Goal: Task Accomplishment & Management: Complete application form

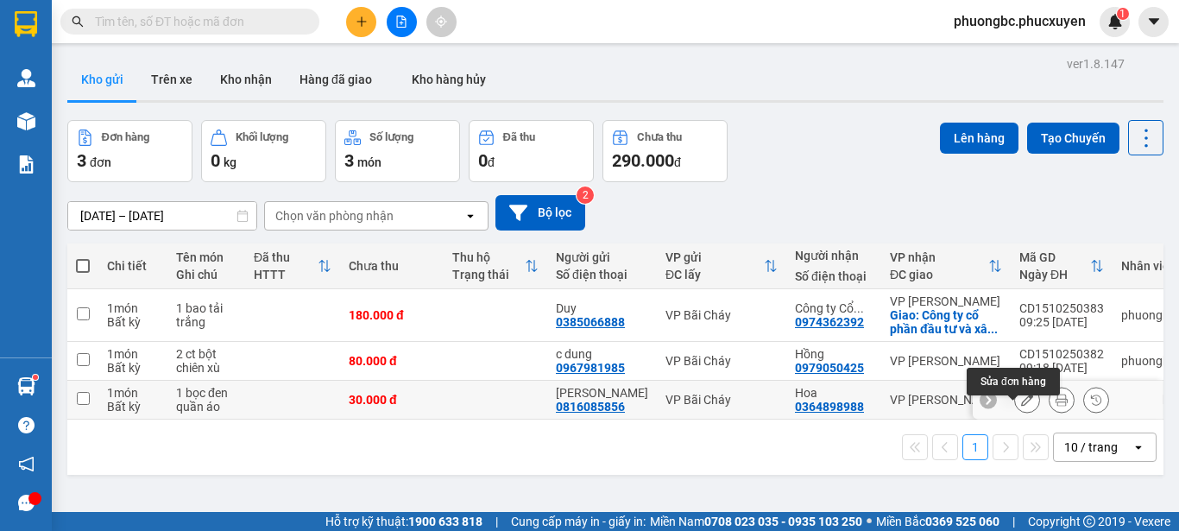
click at [1021, 406] on icon at bounding box center [1027, 400] width 12 height 12
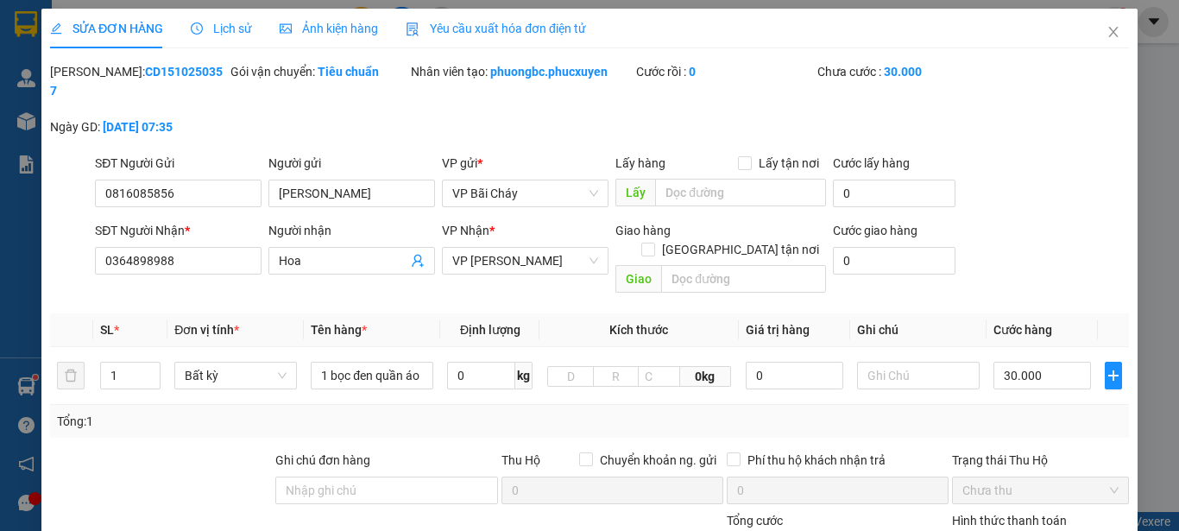
type input "0816085856"
type input "[PERSON_NAME]"
type input "0364898988"
type input "Hoa"
type input "0"
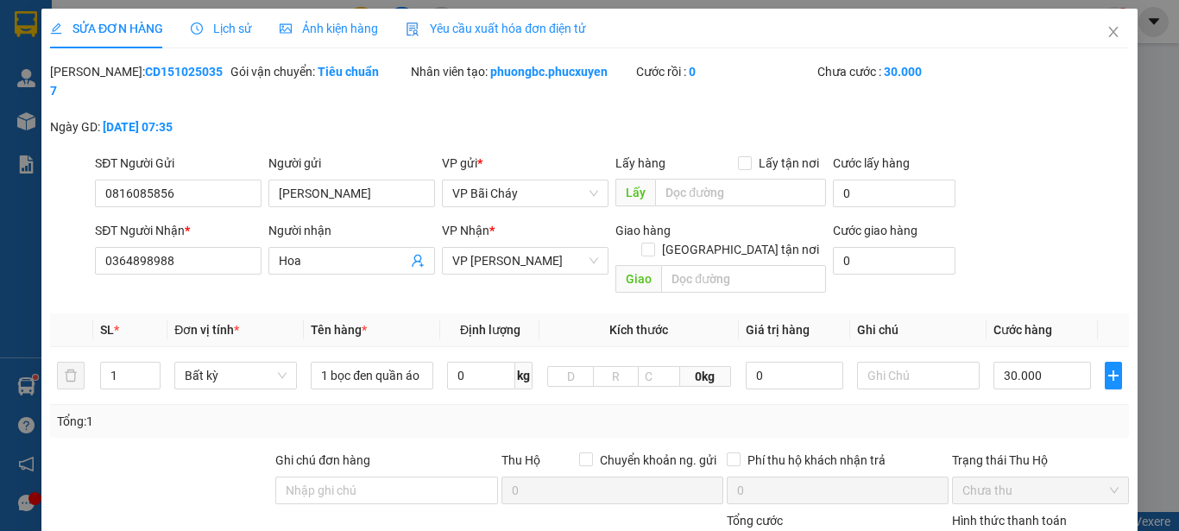
type input "30.000"
drag, startPoint x: 193, startPoint y: 72, endPoint x: 95, endPoint y: 77, distance: 97.7
click at [95, 77] on div "Mã ĐH: CD1510250357" at bounding box center [138, 81] width 177 height 38
copy b "CD1510250357"
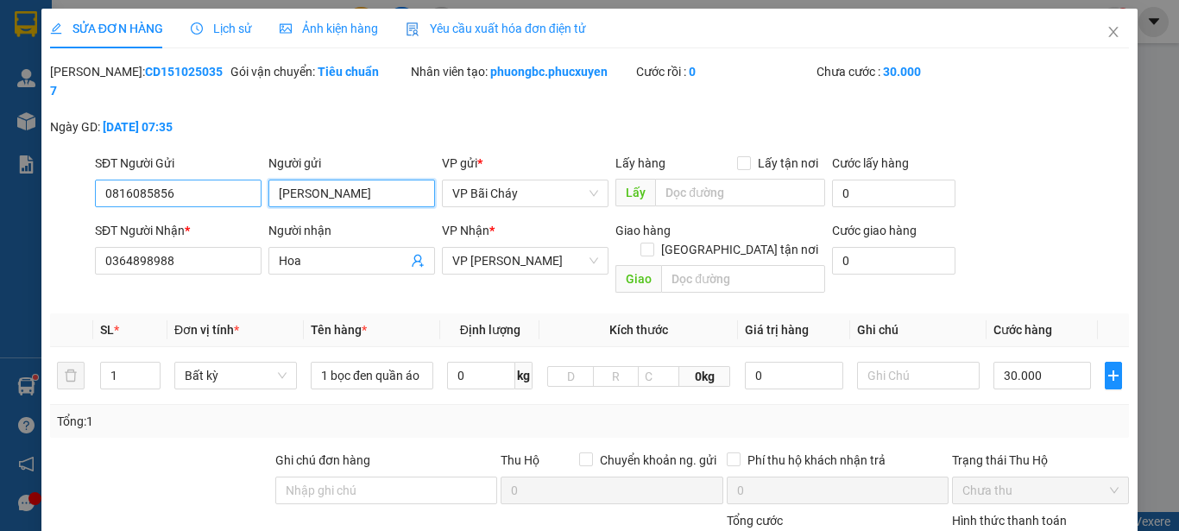
drag, startPoint x: 327, startPoint y: 174, endPoint x: 244, endPoint y: 174, distance: 82.9
click at [244, 174] on div "SĐT Người Gửi 0816085856 Người gửi Linh Hoa Linh Hoa VP gửi * VP Bãi Cháy Lấy h…" at bounding box center [612, 184] width 1041 height 60
drag, startPoint x: 186, startPoint y: 174, endPoint x: 54, endPoint y: 174, distance: 132.1
click at [54, 174] on div "SĐT Người Gửi 0816085856 0816085856 Người gửi Linh Hoa VP gửi * VP Bãi Cháy Lấy…" at bounding box center [589, 184] width 1083 height 60
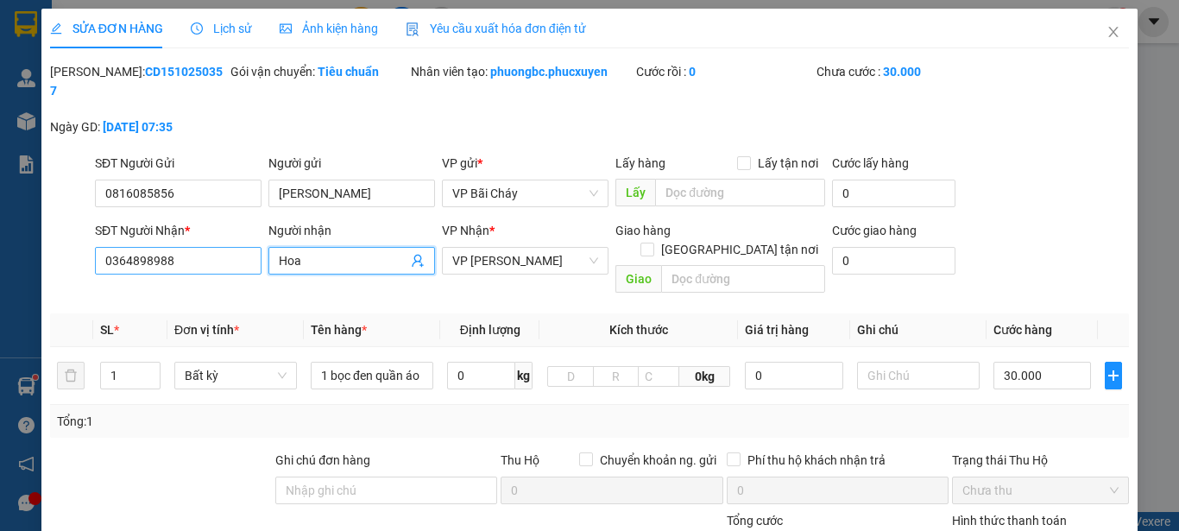
drag, startPoint x: 324, startPoint y: 243, endPoint x: 214, endPoint y: 239, distance: 109.7
click at [214, 239] on div "SĐT Người Nhận * 0364898988 Người nhận Hoa Hoa VP Nhận * VP Dương Đình Nghệ Gia…" at bounding box center [612, 260] width 1041 height 79
drag, startPoint x: 201, startPoint y: 242, endPoint x: 0, endPoint y: 238, distance: 201.2
click at [0, 238] on div "SỬA ĐƠN HÀNG Lịch sử Ảnh kiện hàng Yêu cầu xuất hóa đơn điện tử Total Paid Fee …" at bounding box center [589, 265] width 1179 height 531
click at [1107, 28] on icon "close" at bounding box center [1114, 32] width 14 height 14
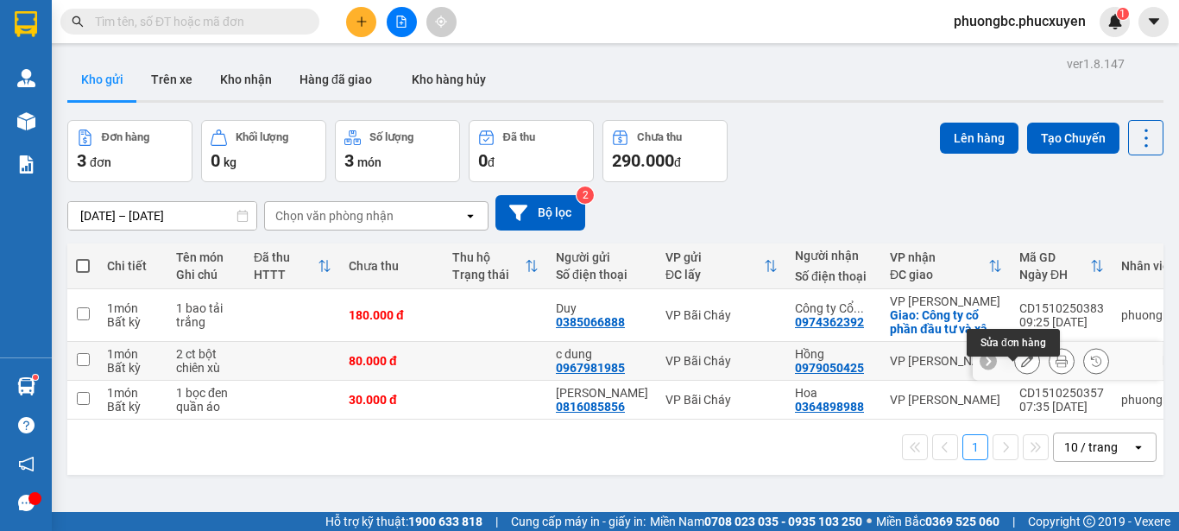
click at [1021, 367] on icon at bounding box center [1027, 361] width 12 height 12
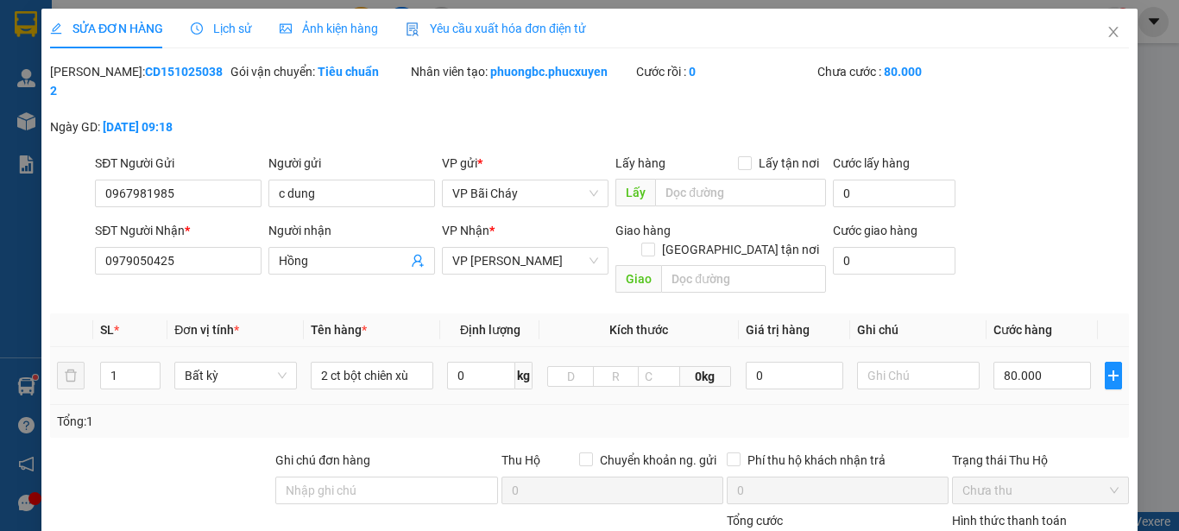
type input "0967981985"
type input "c dung"
type input "0979050425"
type input "Hồng"
type input "0"
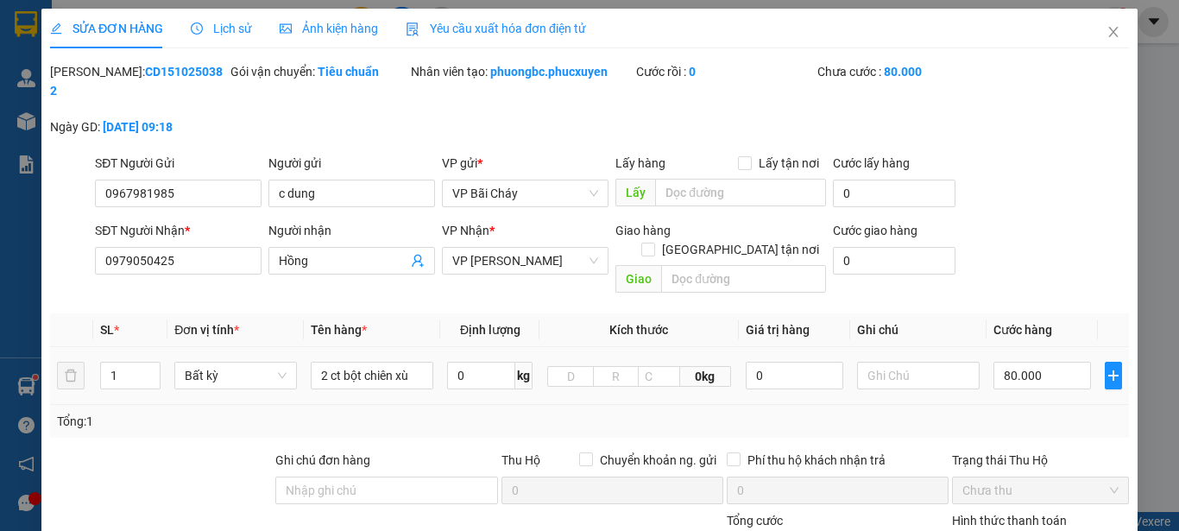
type input "80.000"
drag, startPoint x: 185, startPoint y: 67, endPoint x: 92, endPoint y: 78, distance: 93.8
click at [92, 78] on div "Mã ĐH: CD1510250382" at bounding box center [138, 81] width 177 height 38
copy b "CD1510250382"
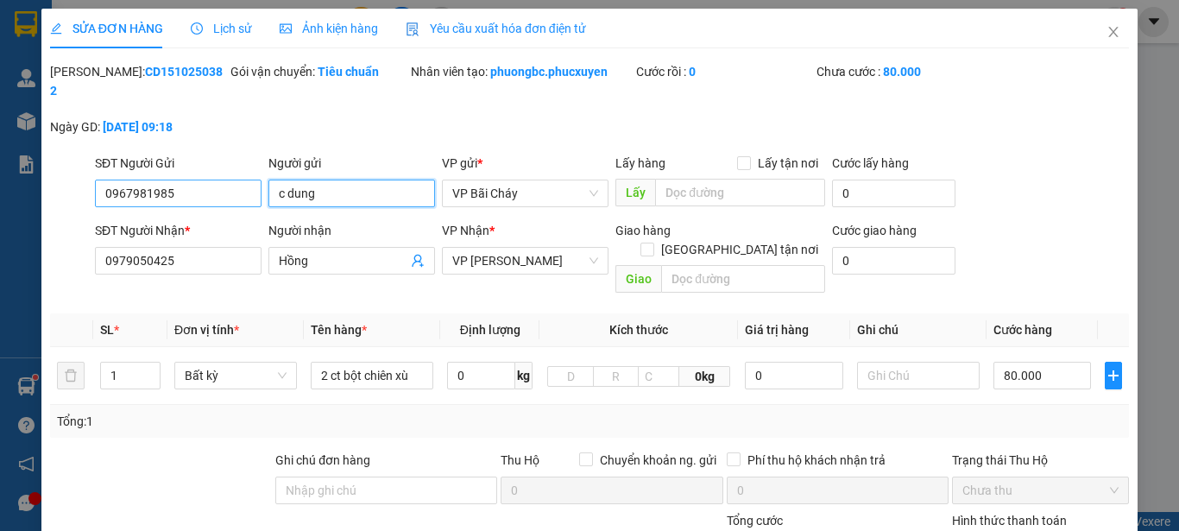
drag, startPoint x: 344, startPoint y: 175, endPoint x: 255, endPoint y: 175, distance: 88.9
click at [255, 175] on div "SĐT Người Gửi 0967981985 Người gửi c dung c dung VP gửi * VP Bãi Cháy Lấy hàng …" at bounding box center [612, 184] width 1041 height 60
drag, startPoint x: 180, startPoint y: 177, endPoint x: 36, endPoint y: 173, distance: 143.4
click at [36, 173] on div "SỬA ĐƠN HÀNG Lịch sử Ảnh kiện hàng Yêu cầu xuất hóa đơn điện tử Total Paid Fee …" at bounding box center [589, 265] width 1179 height 531
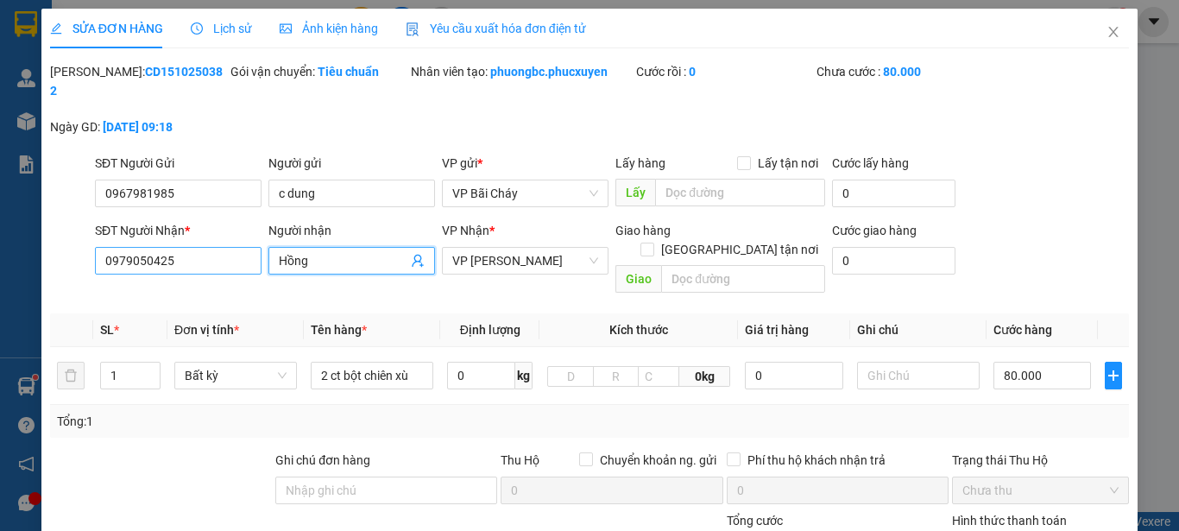
drag, startPoint x: 353, startPoint y: 247, endPoint x: 236, endPoint y: 239, distance: 117.7
click at [236, 239] on div "SĐT Người Nhận * 0979050425 Người nhận Hồng Hồng VP Nhận * VP Dương Đình Nghệ G…" at bounding box center [612, 260] width 1041 height 79
drag, startPoint x: 190, startPoint y: 239, endPoint x: 9, endPoint y: 236, distance: 181.4
click at [14, 236] on div "SỬA ĐƠN HÀNG Lịch sử Ảnh kiện hàng Yêu cầu xuất hóa đơn điện tử Total Paid Fee …" at bounding box center [589, 265] width 1179 height 531
click at [1109, 32] on icon "close" at bounding box center [1113, 32] width 9 height 10
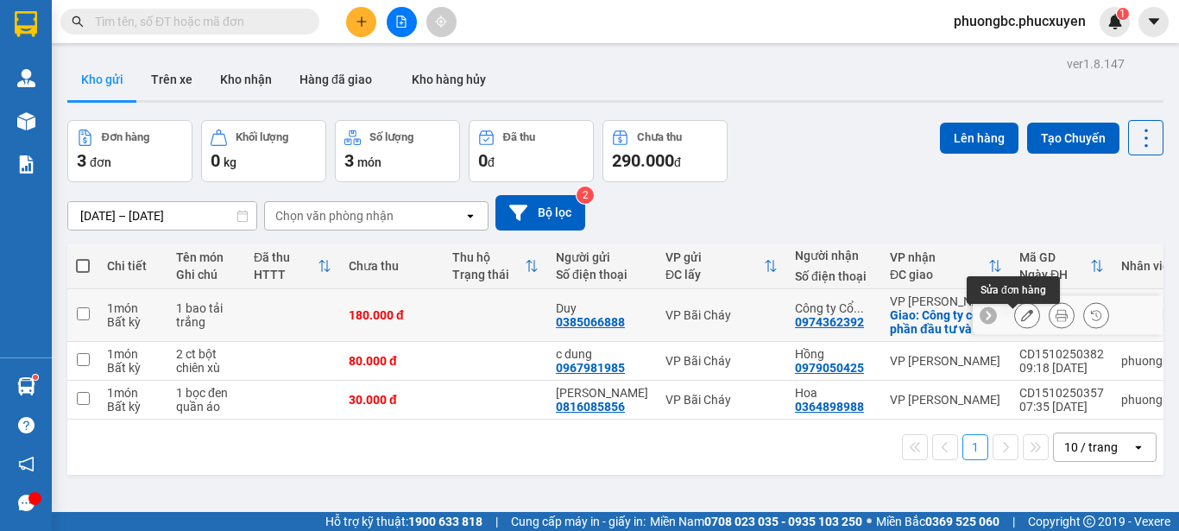
click at [1021, 321] on icon at bounding box center [1027, 315] width 12 height 12
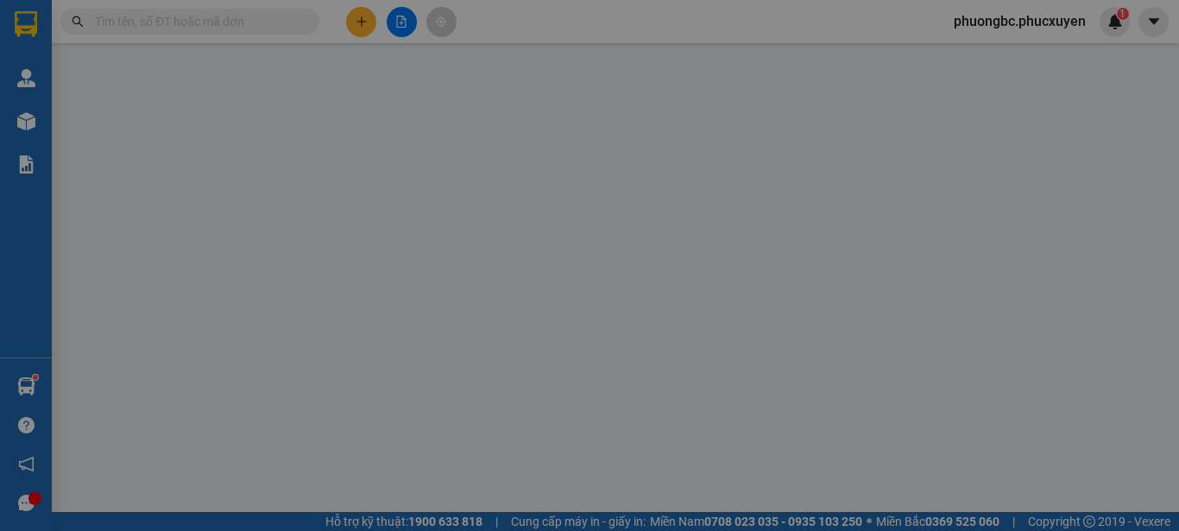
type input "0385066888"
type input "Duy"
type input "0974362392"
type input "Công ty Cổ phần Đầu tư và xây dưng 18"
checkbox input "true"
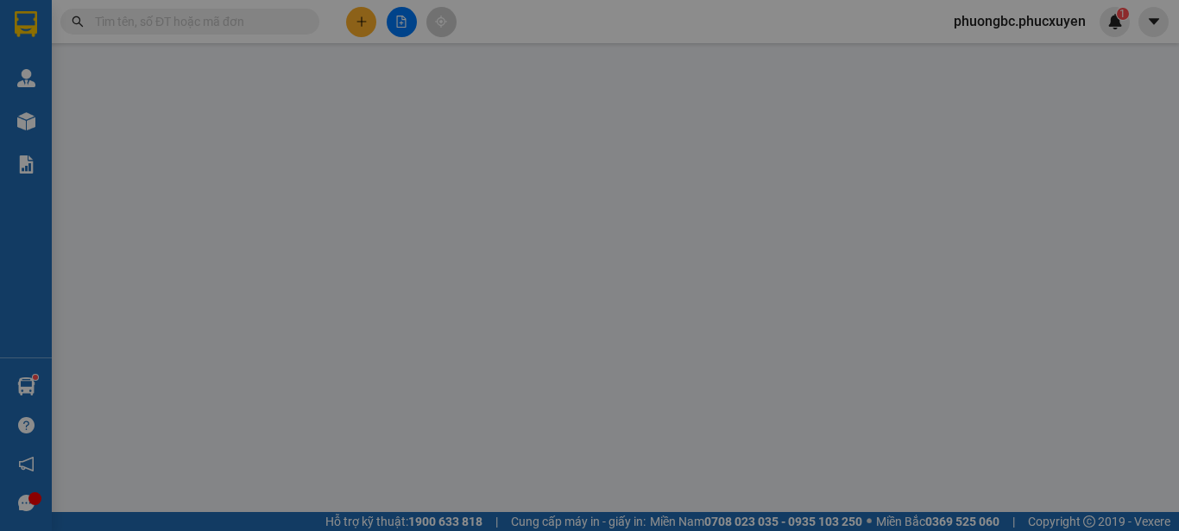
type input "Công ty cổ phần đầu tư và xây dựng 18, Số 471 Nguyễn Trãi thanh xuân Hn"
type input "0"
type input "180.000"
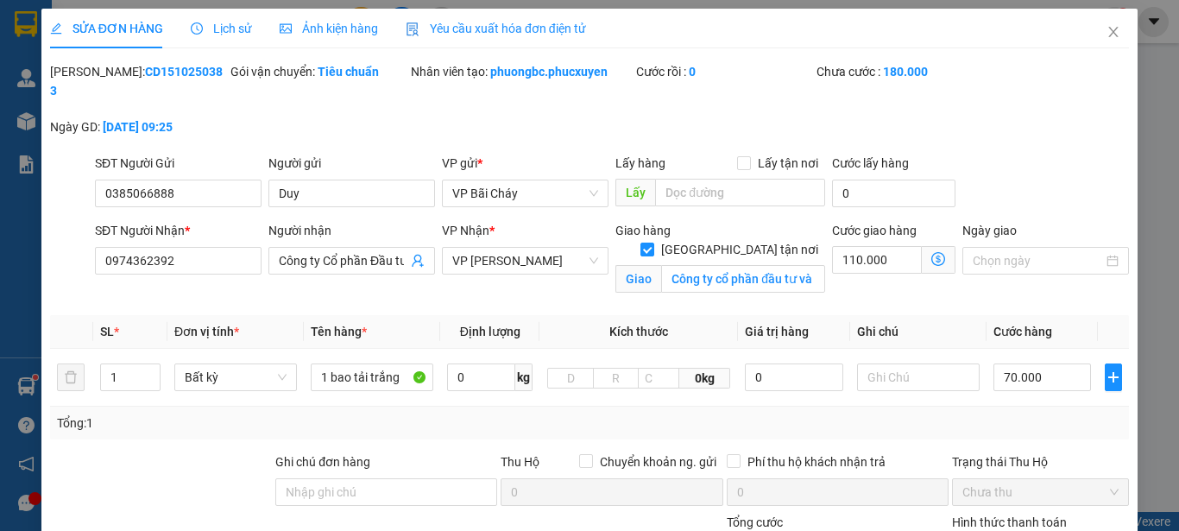
drag, startPoint x: 194, startPoint y: 73, endPoint x: 93, endPoint y: 74, distance: 101.0
click at [93, 74] on div "Mã ĐH: CD1510250383" at bounding box center [138, 81] width 177 height 38
copy b "CD1510250383"
drag, startPoint x: 314, startPoint y: 180, endPoint x: 217, endPoint y: 167, distance: 98.4
click at [217, 167] on div "SĐT Người Gửi 0385066888 Người gửi Duy Duy VP gửi * VP Bãi Cháy Lấy hàng Lấy tậ…" at bounding box center [612, 184] width 1041 height 60
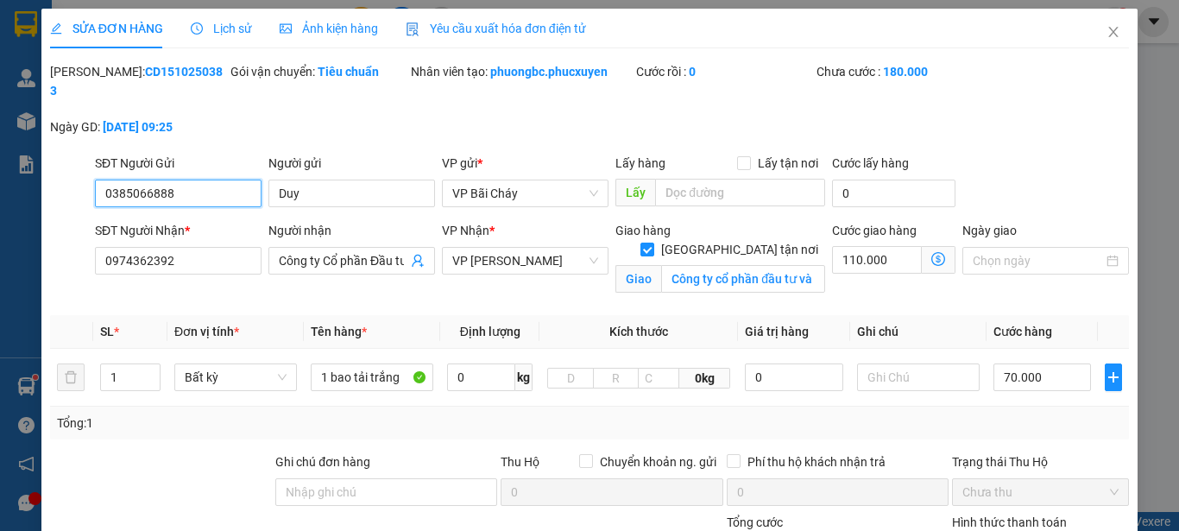
drag, startPoint x: 185, startPoint y: 174, endPoint x: 22, endPoint y: 174, distance: 163.2
click at [22, 174] on div "SỬA ĐƠN HÀNG Lịch sử Ảnh kiện hàng Yêu cầu xuất hóa đơn điện tử Total Paid Fee …" at bounding box center [589, 265] width 1179 height 531
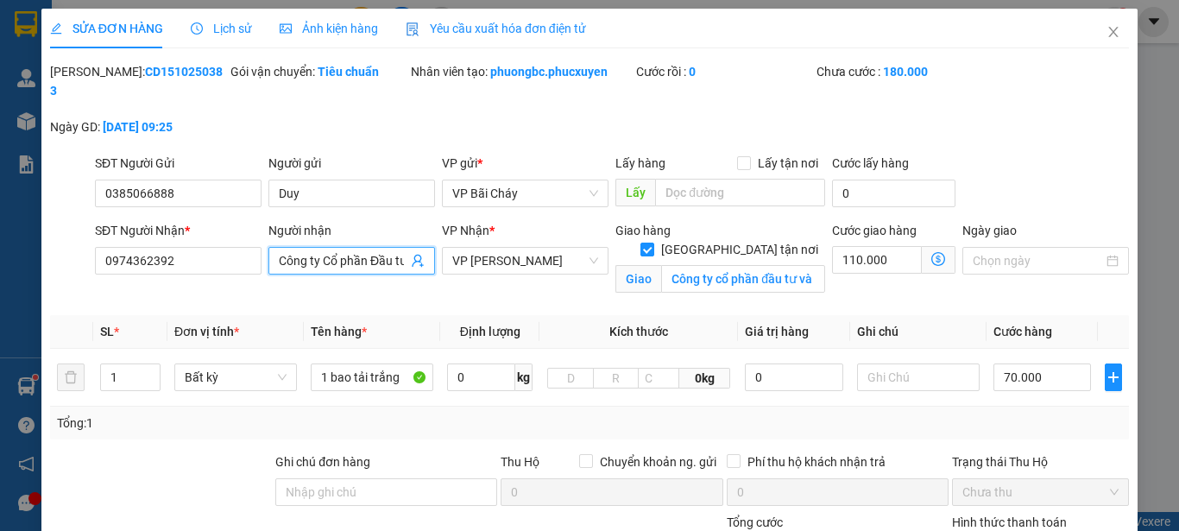
scroll to position [0, 90]
click at [279, 251] on input "Công ty Cổ phần Đầu tư và xây dưng 18" at bounding box center [343, 260] width 129 height 19
drag, startPoint x: 399, startPoint y: 241, endPoint x: 250, endPoint y: 236, distance: 149.5
click at [250, 236] on div "SĐT Người Nhận * 0974362392 Người nhận Công ty Cổ phần Đầu tư và xây dưng 18 Cô…" at bounding box center [612, 261] width 1041 height 81
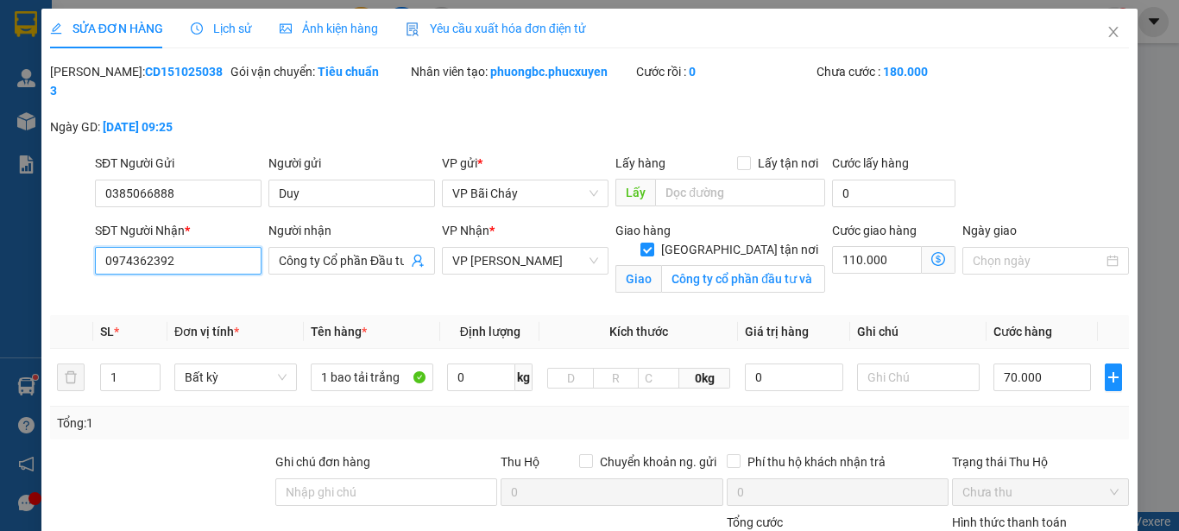
drag, startPoint x: 203, startPoint y: 239, endPoint x: 0, endPoint y: 231, distance: 203.1
click at [0, 231] on div "SỬA ĐƠN HÀNG Lịch sử Ảnh kiện hàng Yêu cầu xuất hóa đơn điện tử Total Paid Fee …" at bounding box center [589, 265] width 1179 height 531
click at [1109, 29] on icon "close" at bounding box center [1113, 32] width 9 height 10
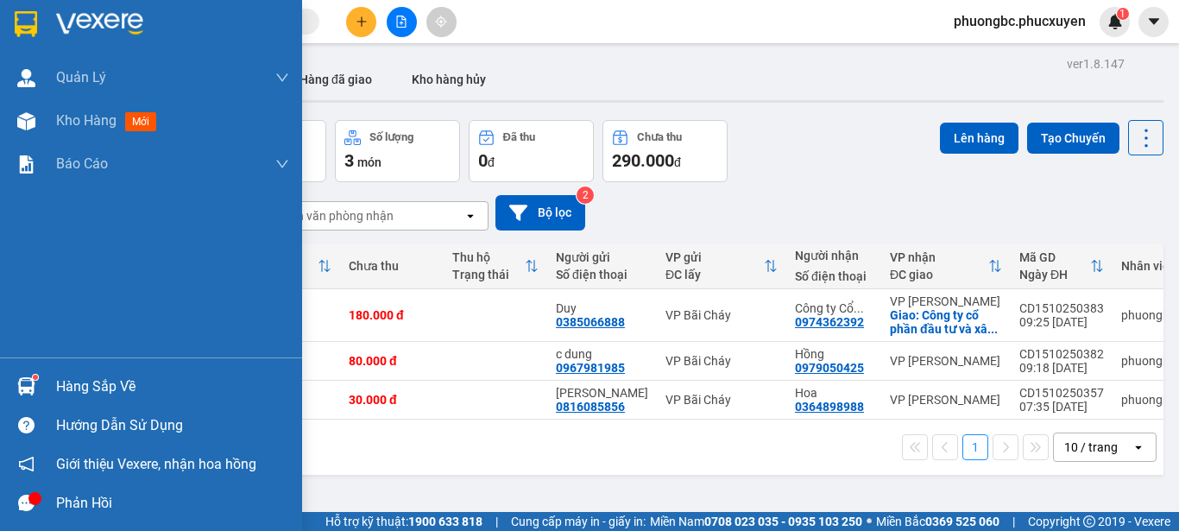
click at [31, 380] on img at bounding box center [26, 386] width 18 height 18
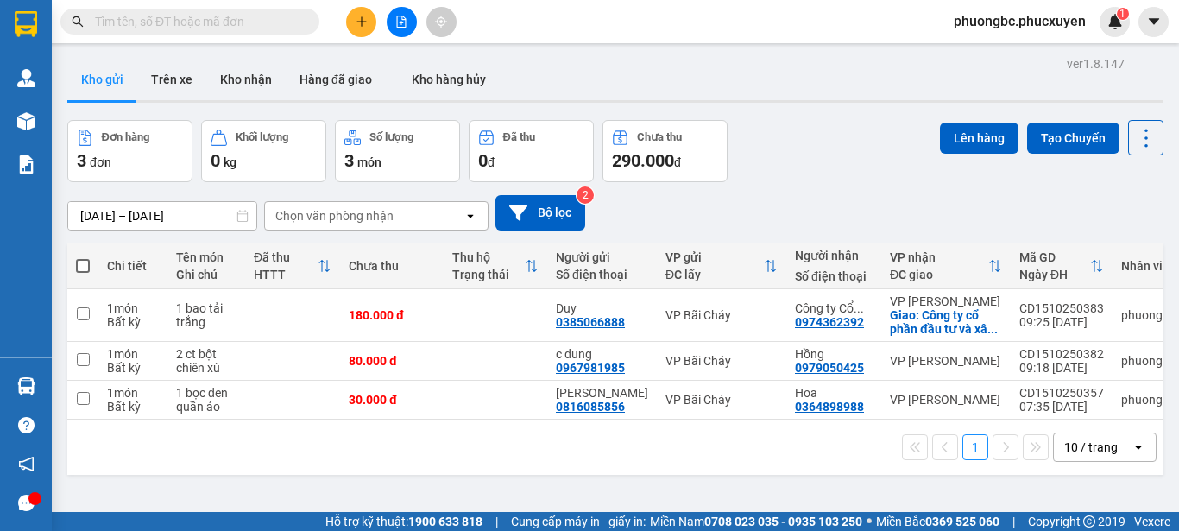
click at [803, 161] on section "Kết quả tìm kiếm ( 0 ) Bộ lọc No Data phuongbc.phucxuyen 1 Quản Lý Quản lý giao…" at bounding box center [589, 265] width 1179 height 531
click at [809, 123] on div "Đơn hàng 3 đơn Khối lượng 0 kg Số lượng 3 món Đã thu 0 đ Chưa thu 290.000 đ Lên…" at bounding box center [615, 151] width 1097 height 62
click at [837, 155] on div "Đơn hàng 3 đơn Khối lượng 0 kg Số lượng 3 món Đã thu 0 đ Chưa thu 290.000 đ Lên…" at bounding box center [615, 151] width 1097 height 62
click at [164, 76] on button "Trên xe" at bounding box center [171, 79] width 69 height 41
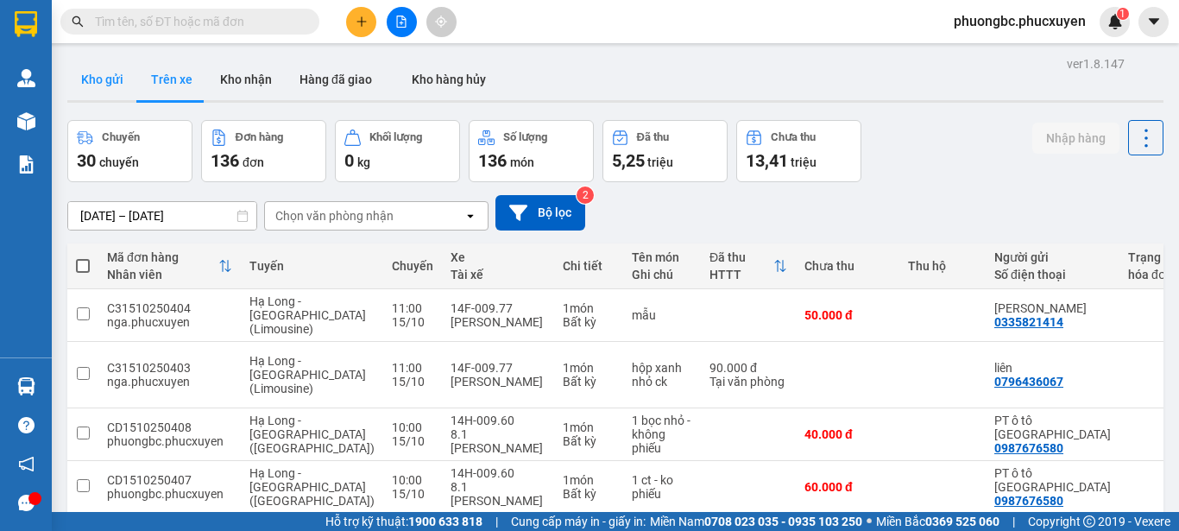
click at [88, 73] on button "Kho gửi" at bounding box center [102, 79] width 70 height 41
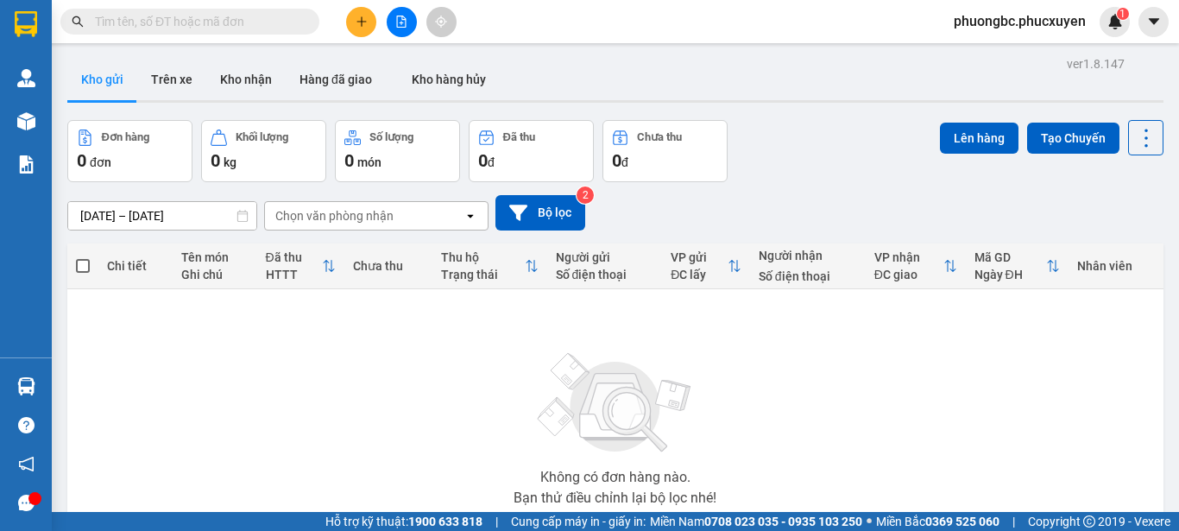
click at [101, 78] on button "Kho gửi" at bounding box center [102, 79] width 70 height 41
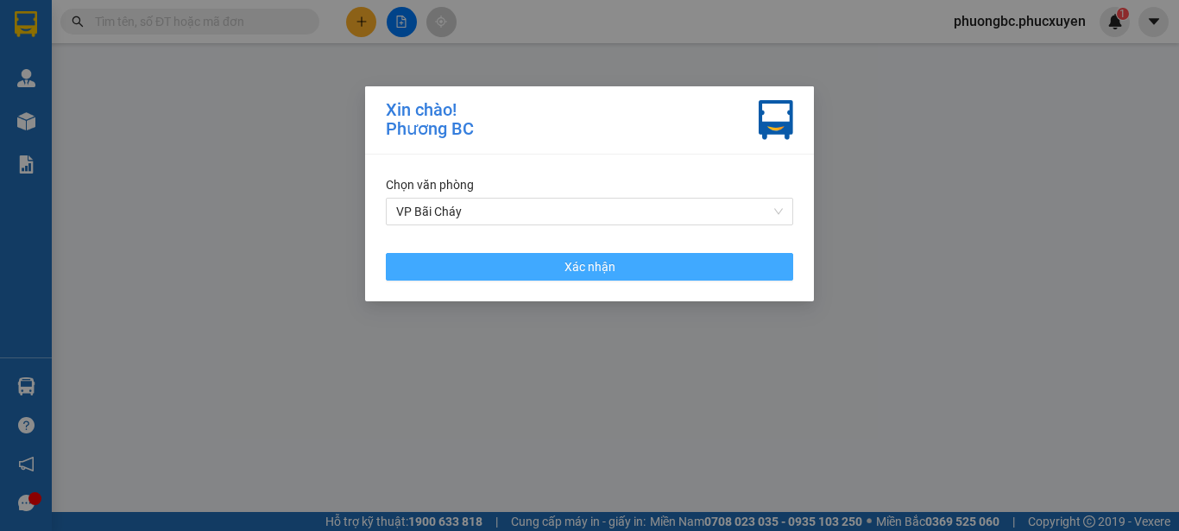
click at [597, 261] on span "Xác nhận" at bounding box center [590, 266] width 51 height 19
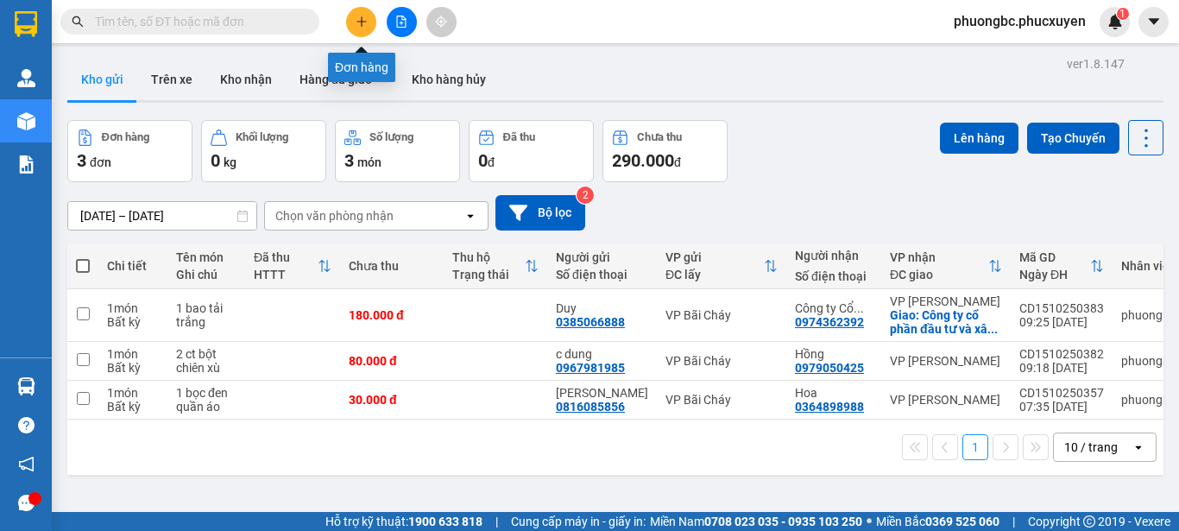
click at [357, 21] on icon "plus" at bounding box center [362, 22] width 12 height 12
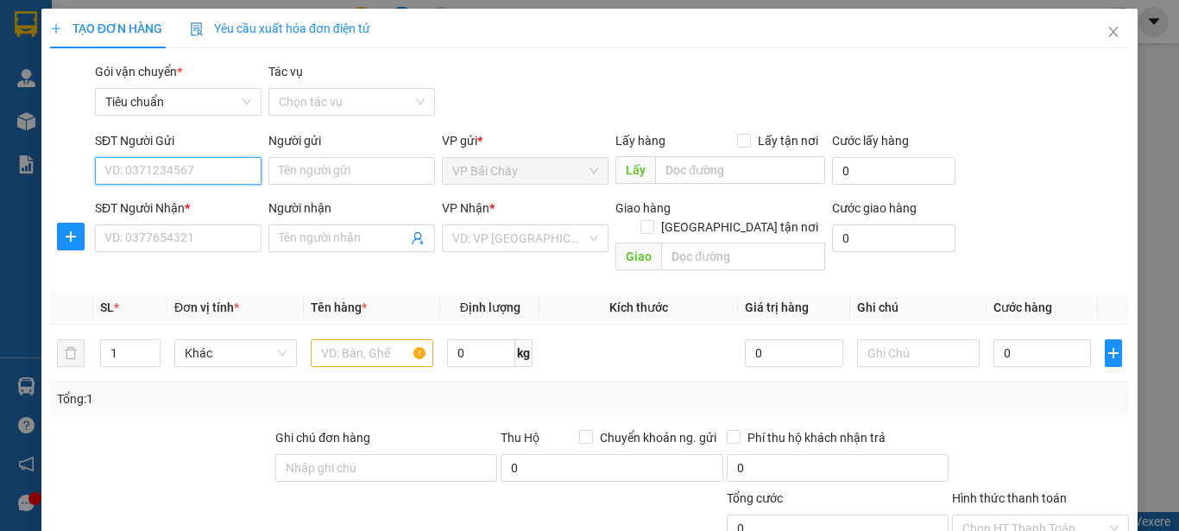
click at [212, 172] on input "SĐT Người Gửi" at bounding box center [178, 171] width 167 height 28
paste input "0987676580"
type input "0987676580"
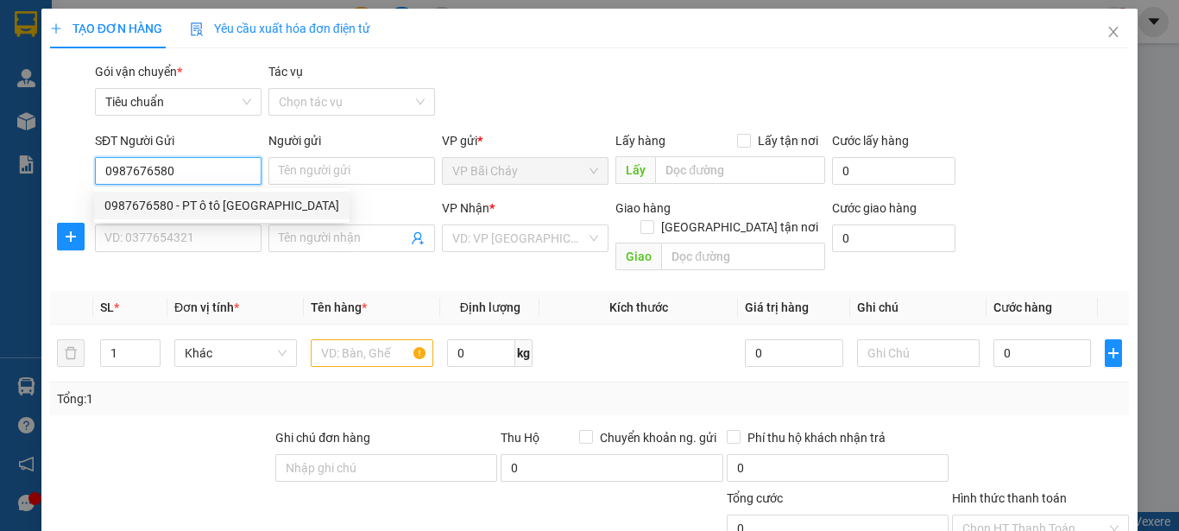
click at [213, 208] on div "0987676580 - PT ô tô [GEOGRAPHIC_DATA]" at bounding box center [221, 205] width 235 height 19
type input "PT ô tô [GEOGRAPHIC_DATA]"
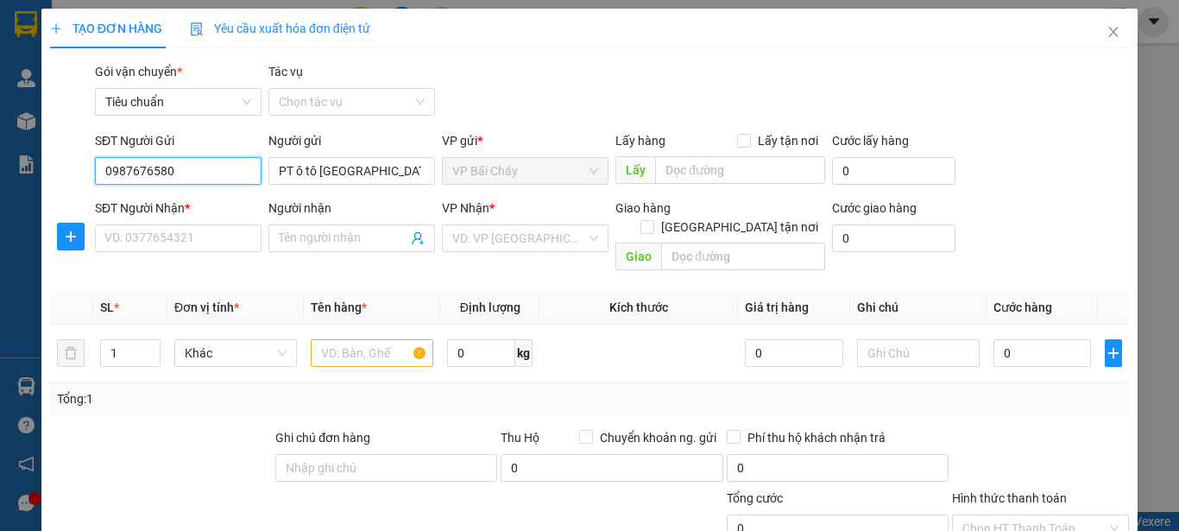
type input "0987676580"
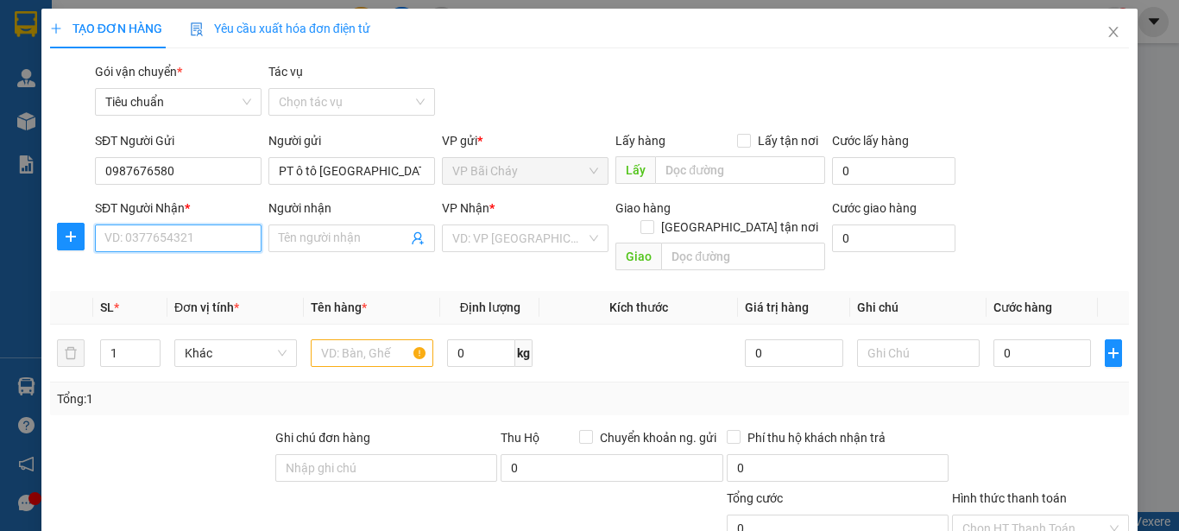
click at [205, 238] on input "SĐT Người Nhận *" at bounding box center [178, 238] width 167 height 28
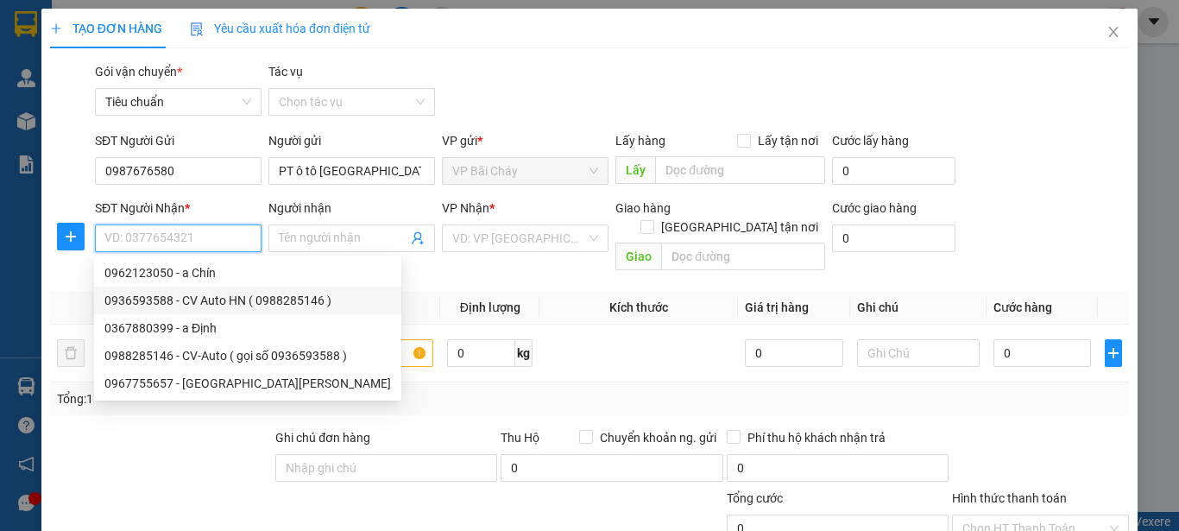
click at [230, 299] on div "0936593588 - CV Auto HN ( 0988285146 )" at bounding box center [247, 300] width 287 height 19
type input "0936593588"
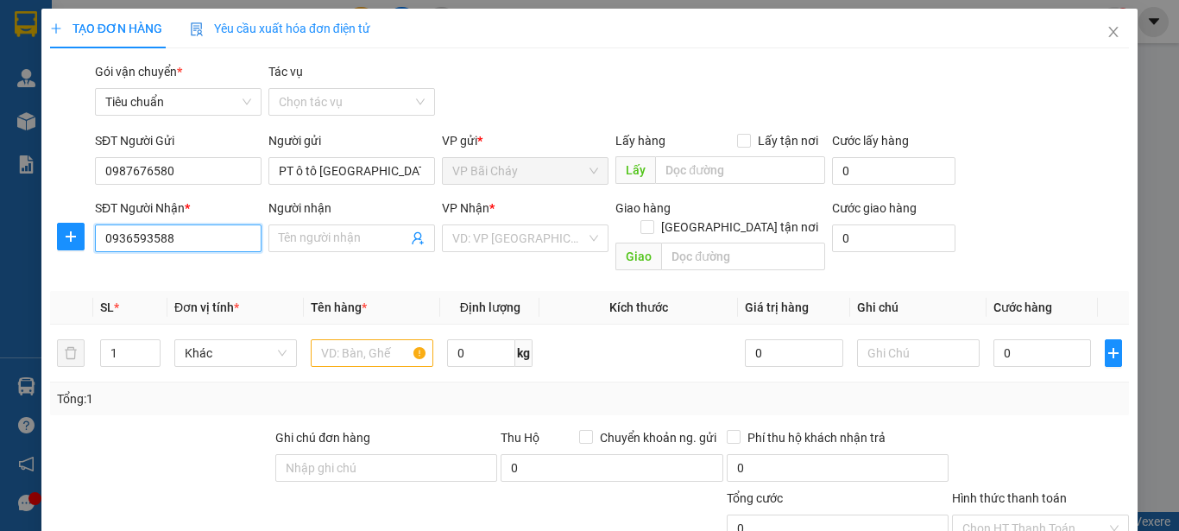
type input "CV Auto HN ( 0988285146 )"
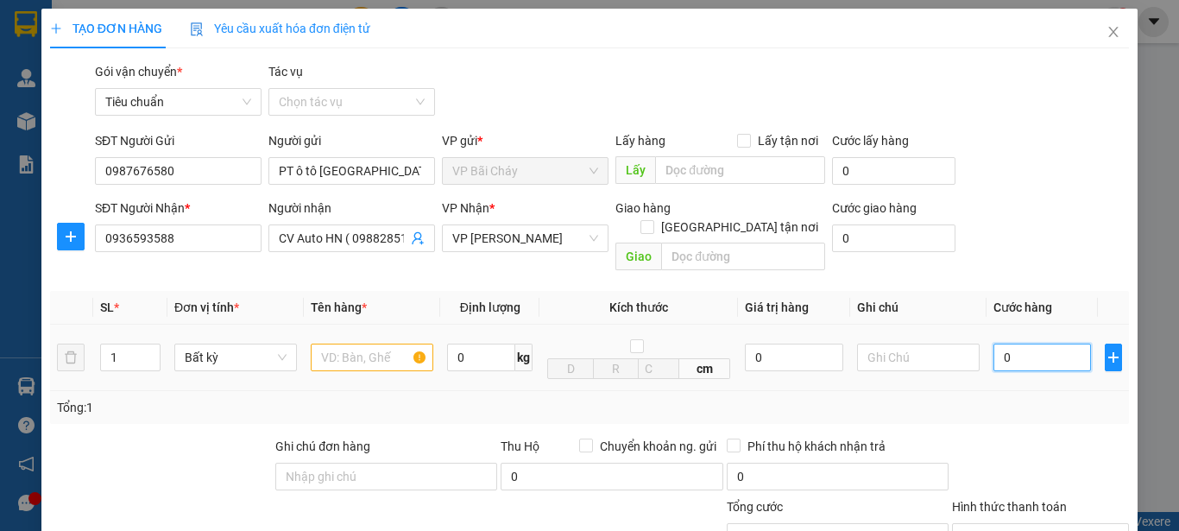
click at [1025, 344] on input "0" at bounding box center [1043, 358] width 98 height 28
type input "4"
type input "40"
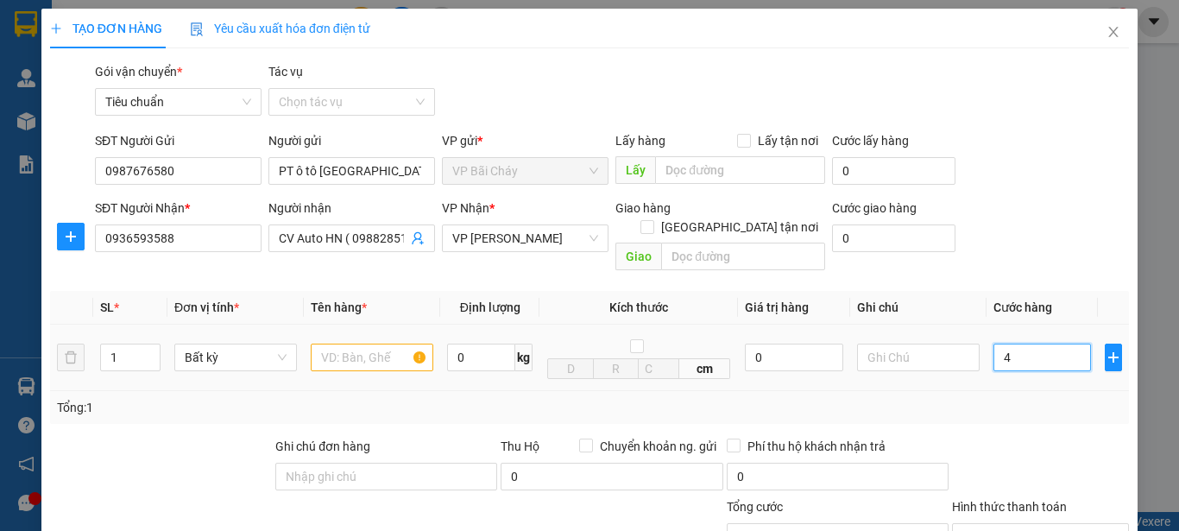
type input "40"
type input "40.000"
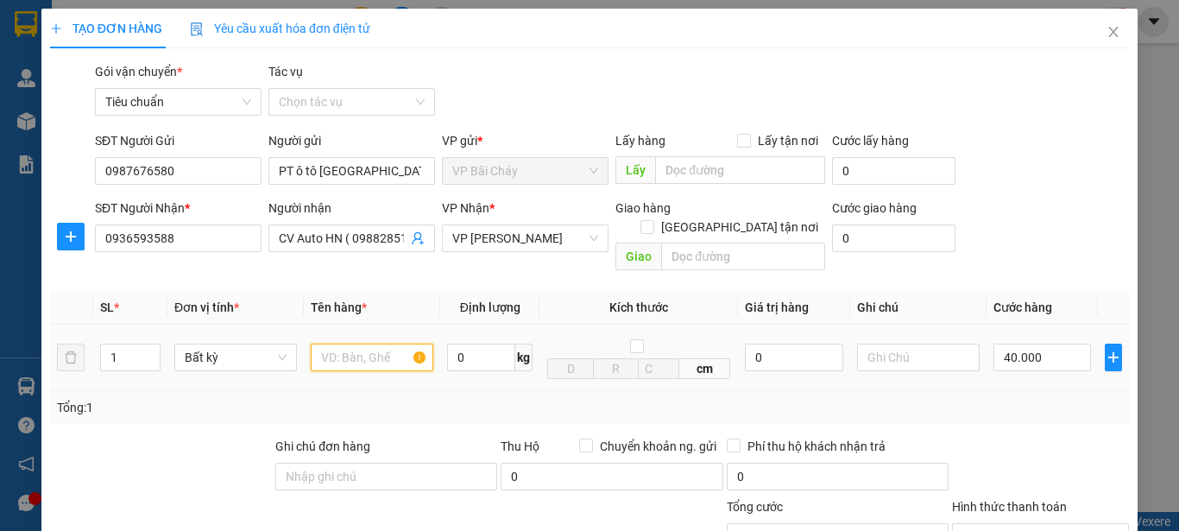
click at [350, 344] on input "text" at bounding box center [372, 358] width 123 height 28
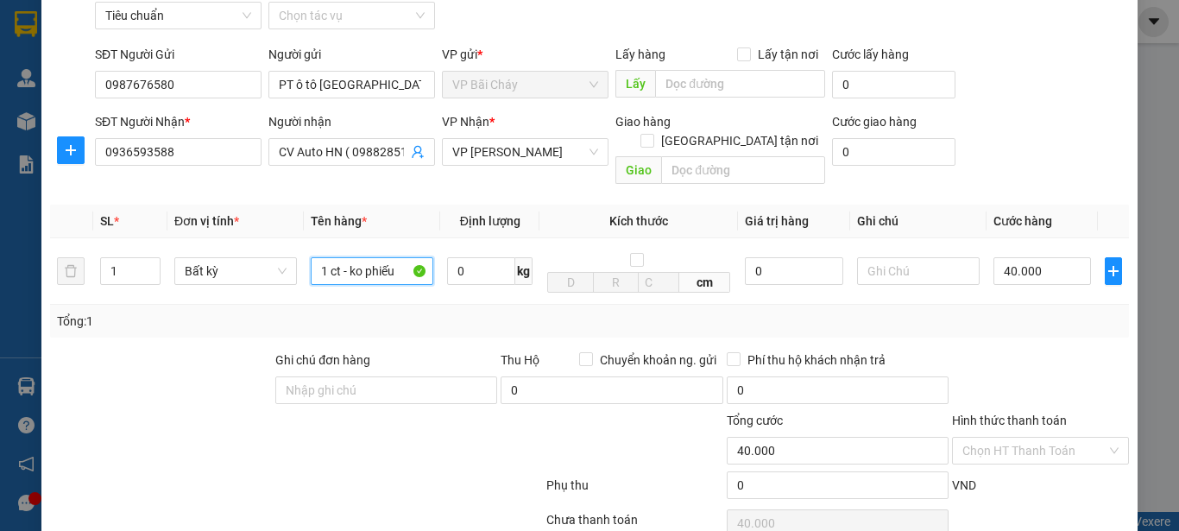
scroll to position [173, 0]
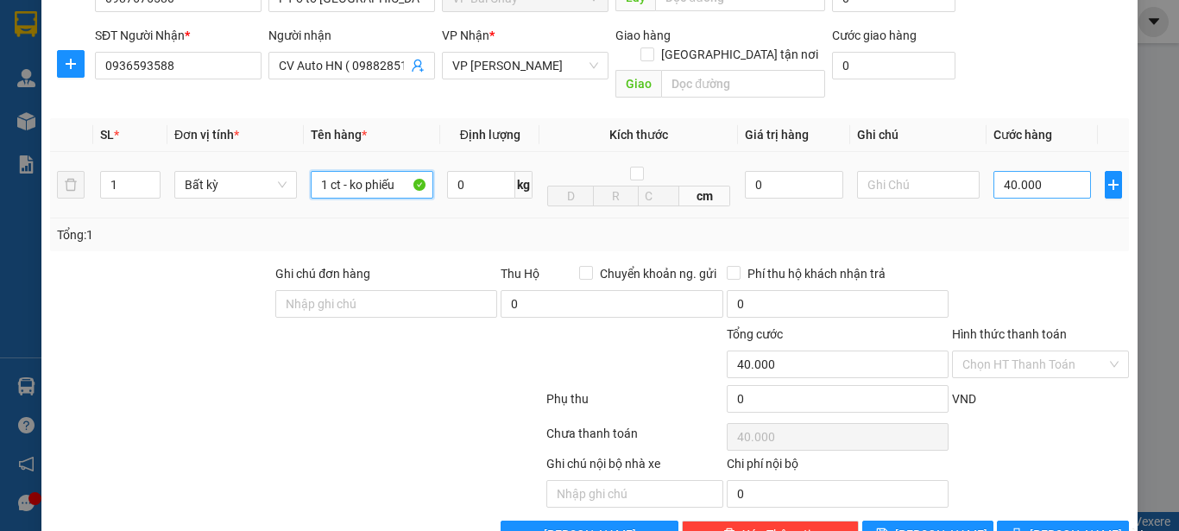
type input "1 ct - ko phiếu"
click at [1029, 171] on input "40.000" at bounding box center [1043, 185] width 98 height 28
type input "5"
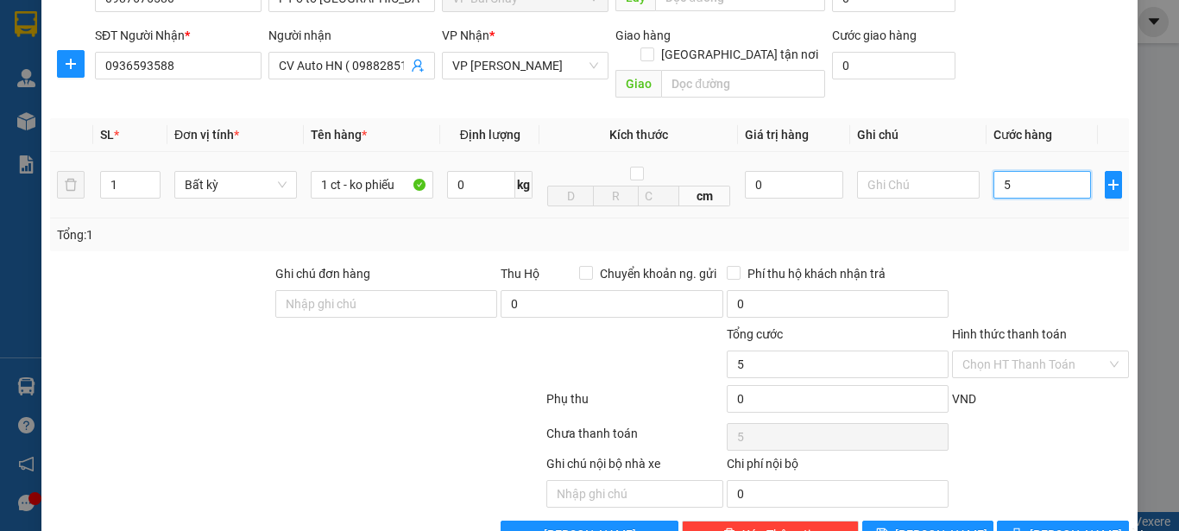
type input "50"
type input "50.000"
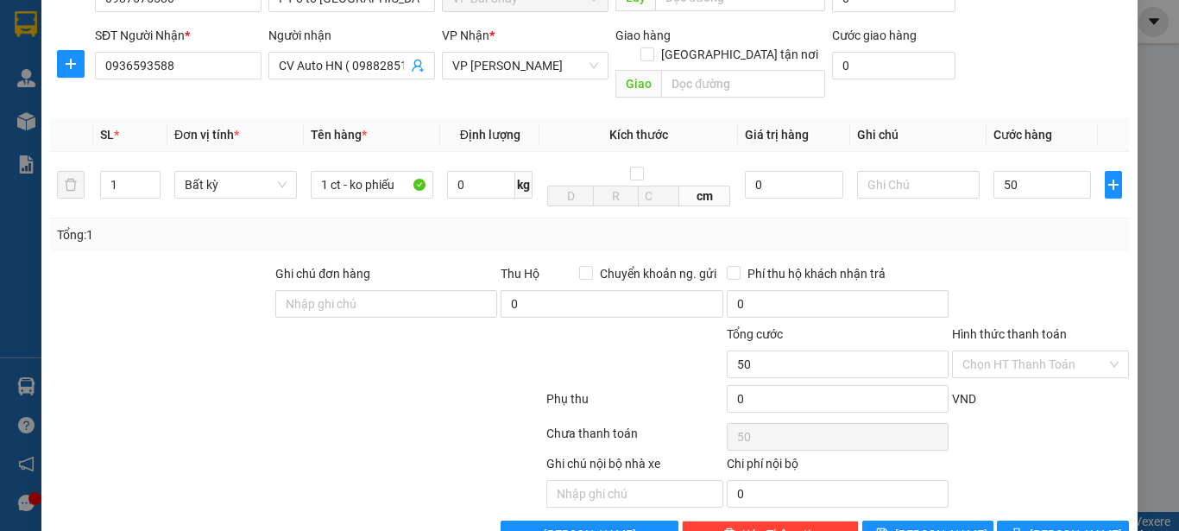
type input "50.000"
click at [1034, 47] on div "SĐT Người Nhận * 0936593588 Người nhận CV Auto HN ( 0988285146 ) VP Nhận * VP M…" at bounding box center [612, 65] width 1041 height 79
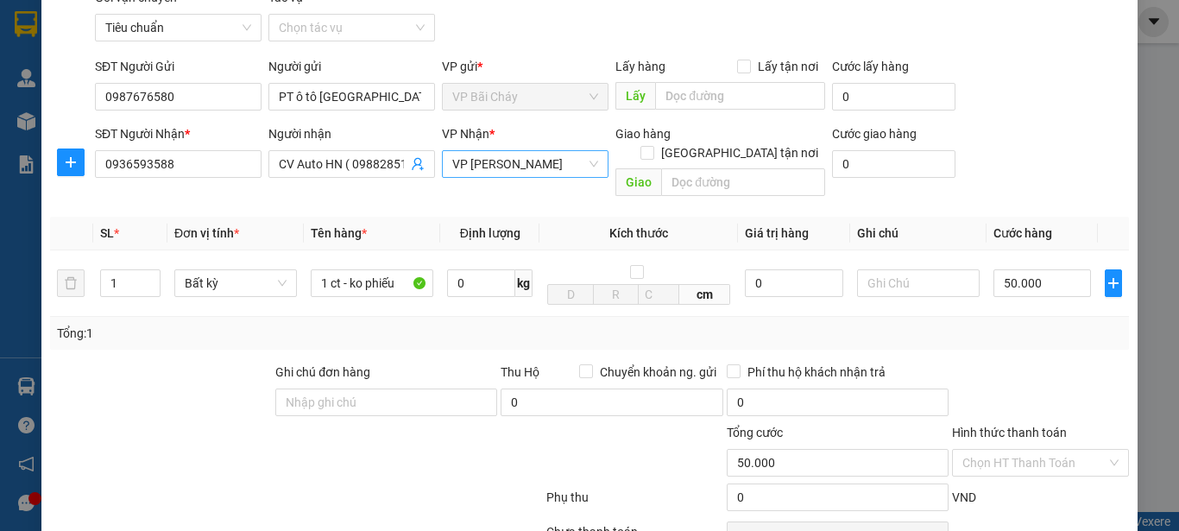
scroll to position [0, 0]
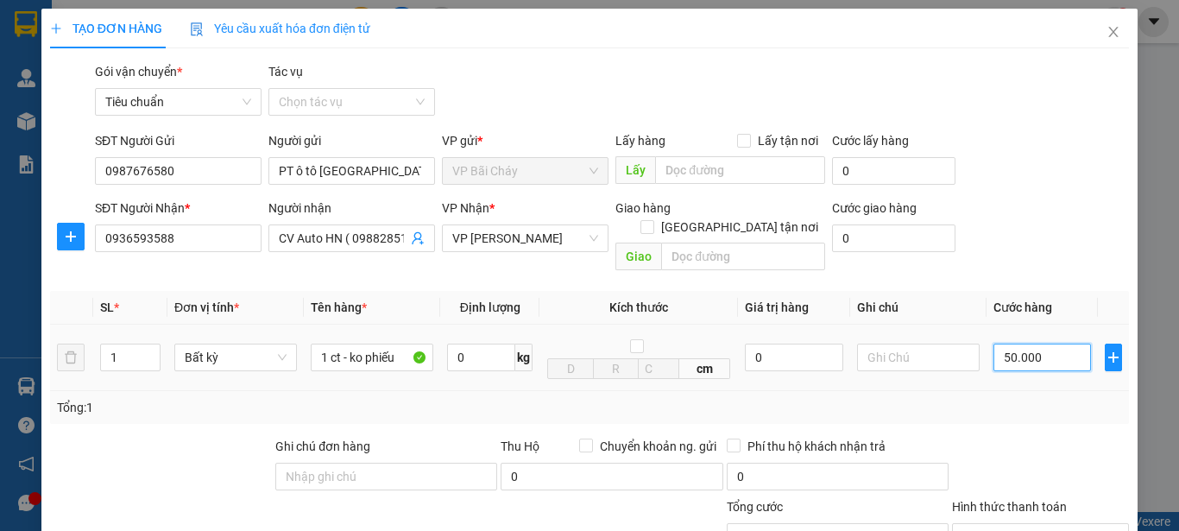
click at [1034, 344] on input "50.000" at bounding box center [1043, 358] width 98 height 28
type input "6"
type input "60"
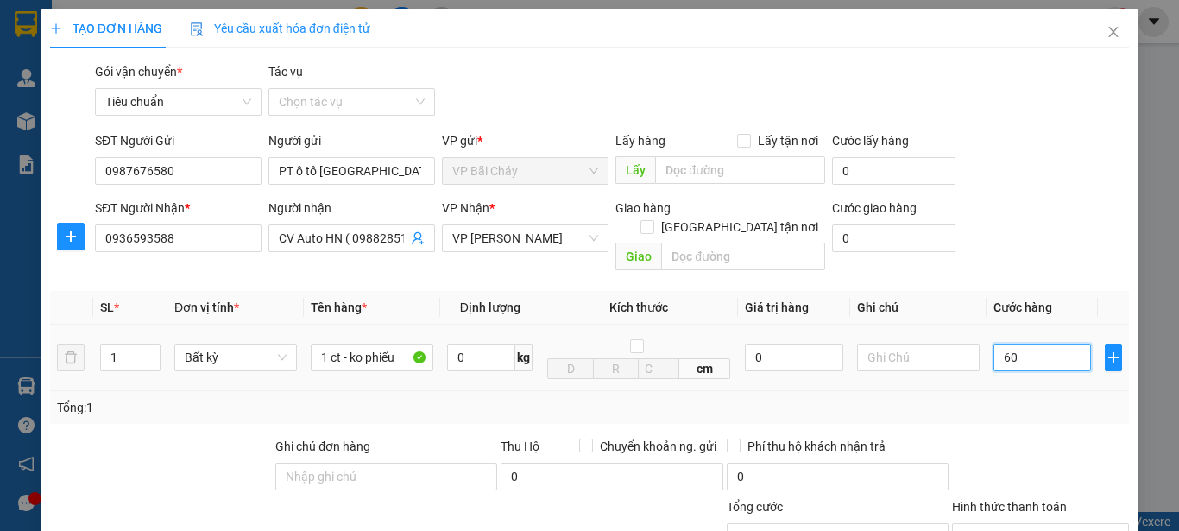
type input "60"
type input "60.000"
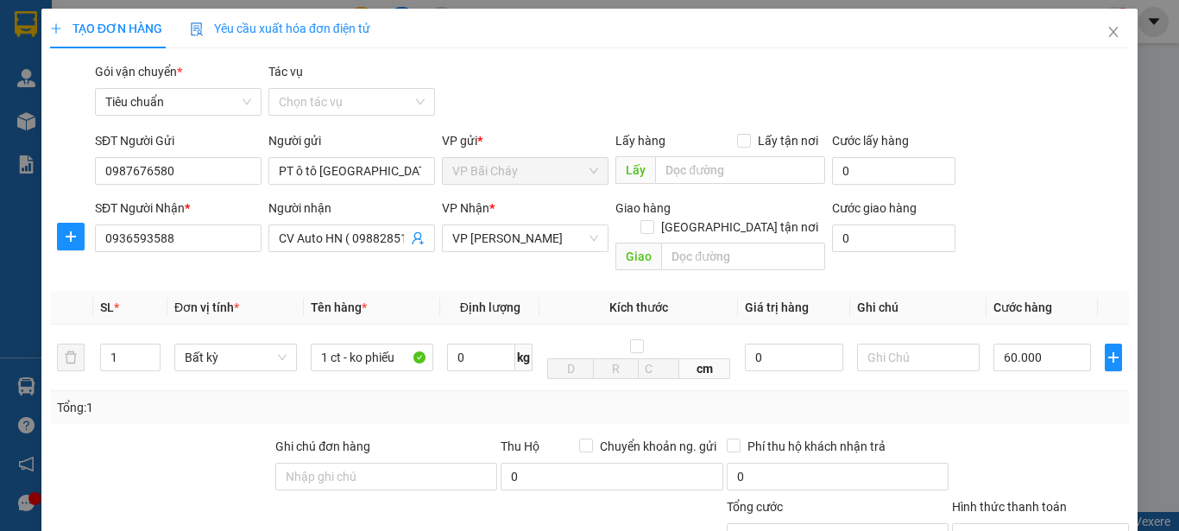
click at [1023, 170] on div "SĐT Người Gửi 0987676580 Người gửi PT ô [PERSON_NAME] VP gửi * VP Bãi Cháy Lấy …" at bounding box center [612, 161] width 1041 height 60
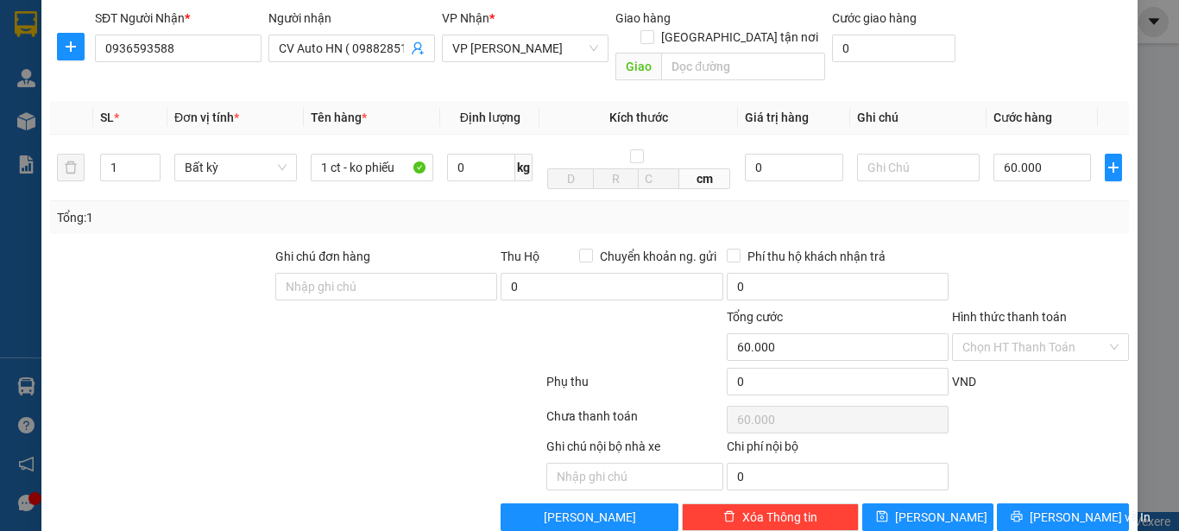
scroll to position [205, 0]
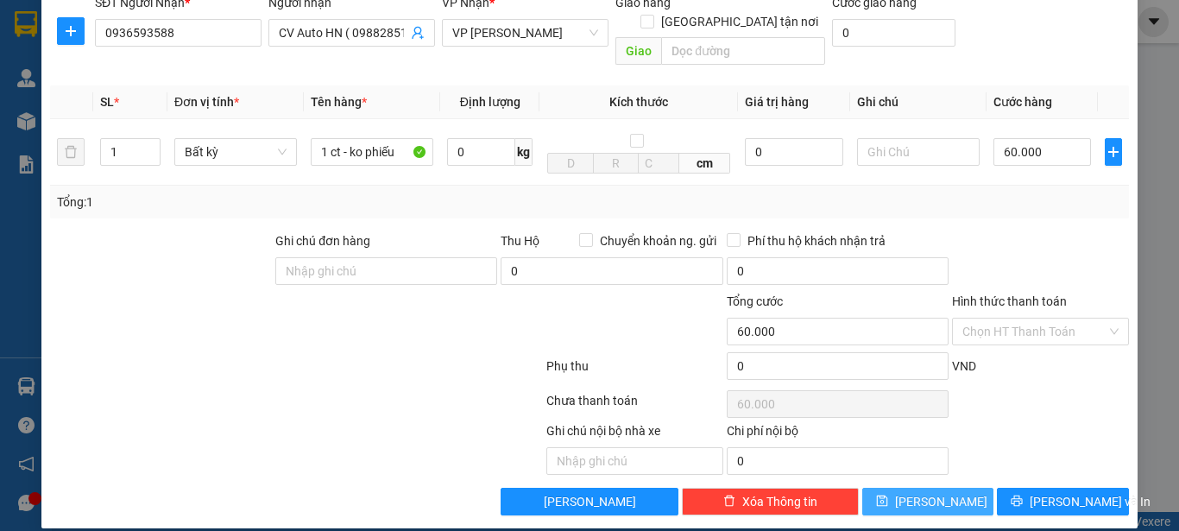
click at [930, 492] on span "[PERSON_NAME]" at bounding box center [941, 501] width 92 height 19
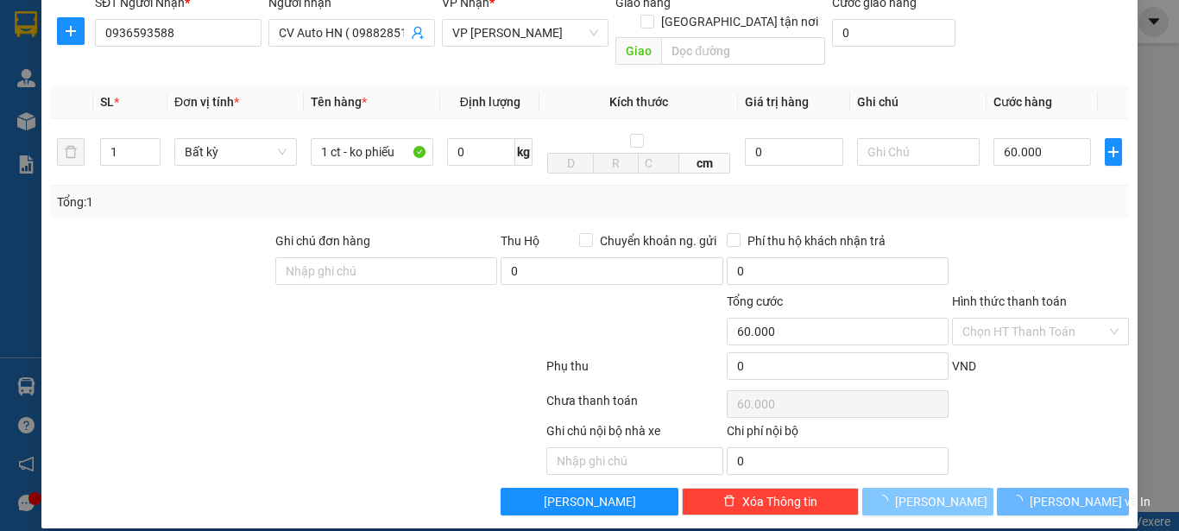
type input "0"
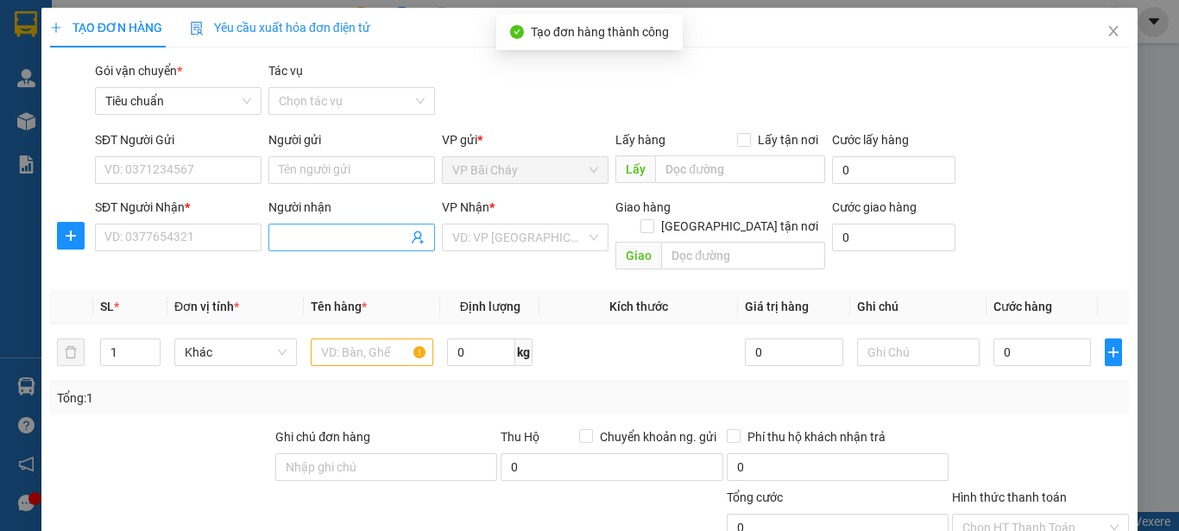
scroll to position [0, 0]
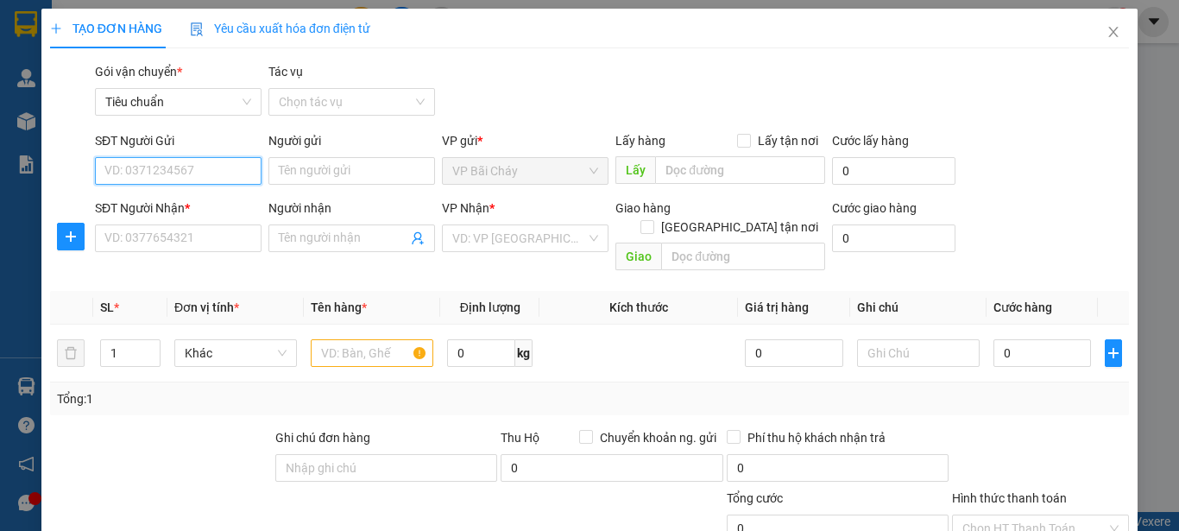
click at [199, 165] on input "SĐT Người Gửi" at bounding box center [178, 171] width 167 height 28
click at [166, 168] on input "SĐT Người Gửi" at bounding box center [178, 171] width 167 height 28
paste input "0987676580"
type input "0987676580"
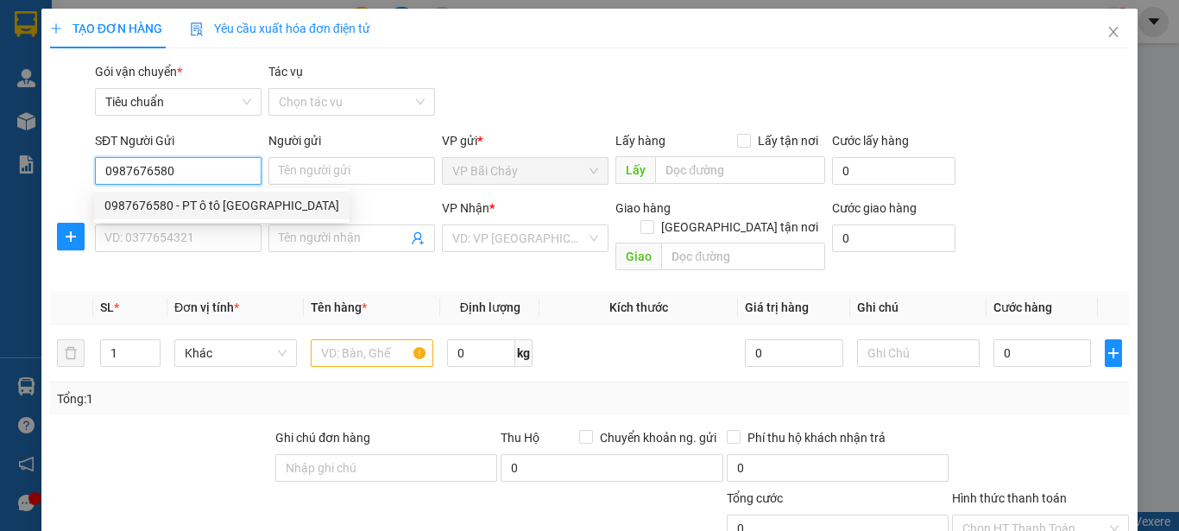
click at [204, 207] on div "0987676580 - PT ô tô [GEOGRAPHIC_DATA]" at bounding box center [221, 205] width 235 height 19
type input "PT ô tô [GEOGRAPHIC_DATA]"
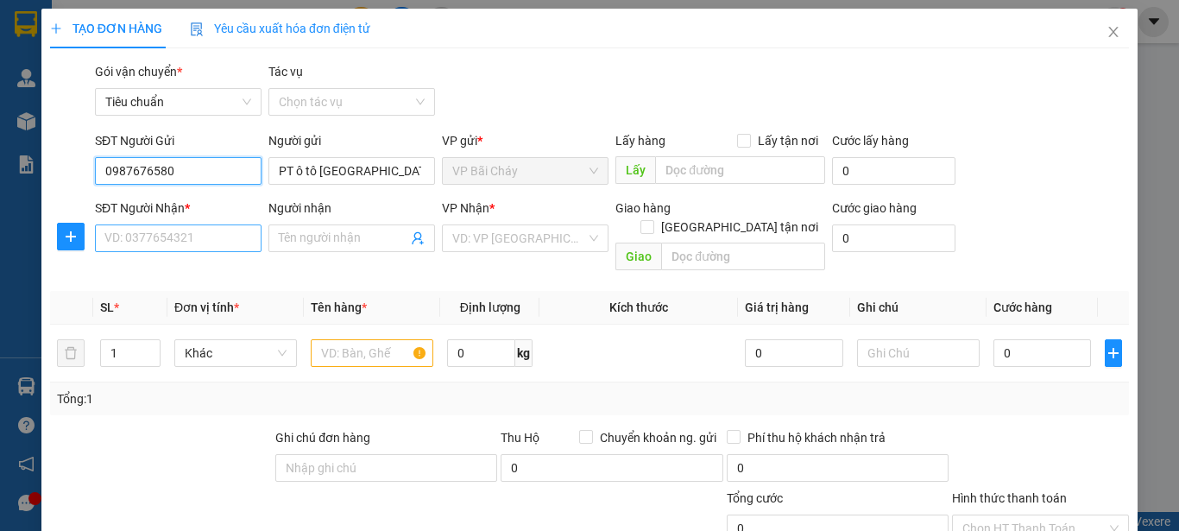
type input "0987676580"
click at [217, 243] on input "SĐT Người Nhận *" at bounding box center [178, 238] width 167 height 28
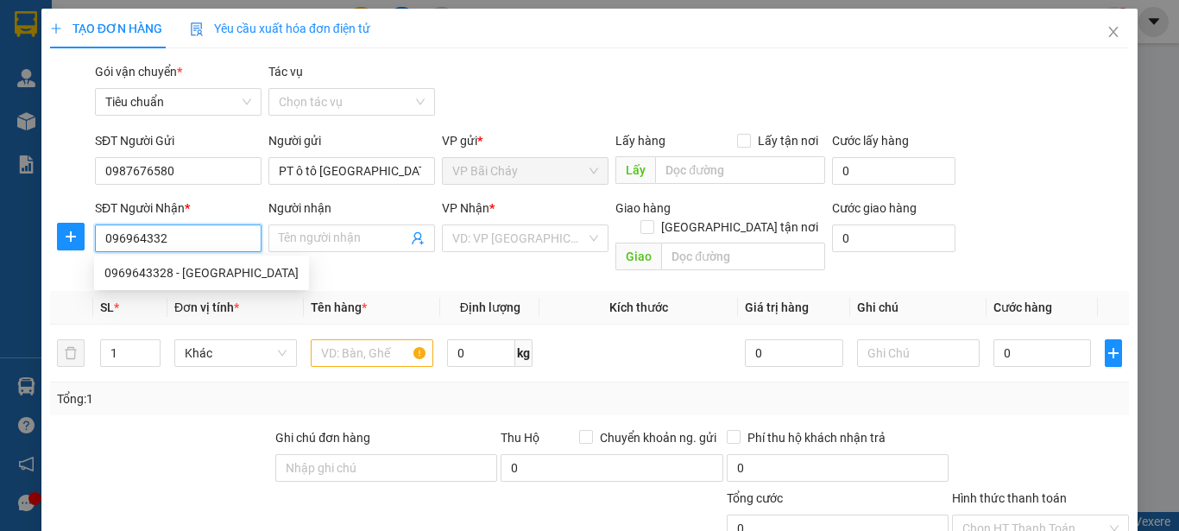
type input "0969643328"
click at [142, 270] on div "0969643328 - [GEOGRAPHIC_DATA]" at bounding box center [201, 272] width 194 height 19
type input "Khiếu Phong HN"
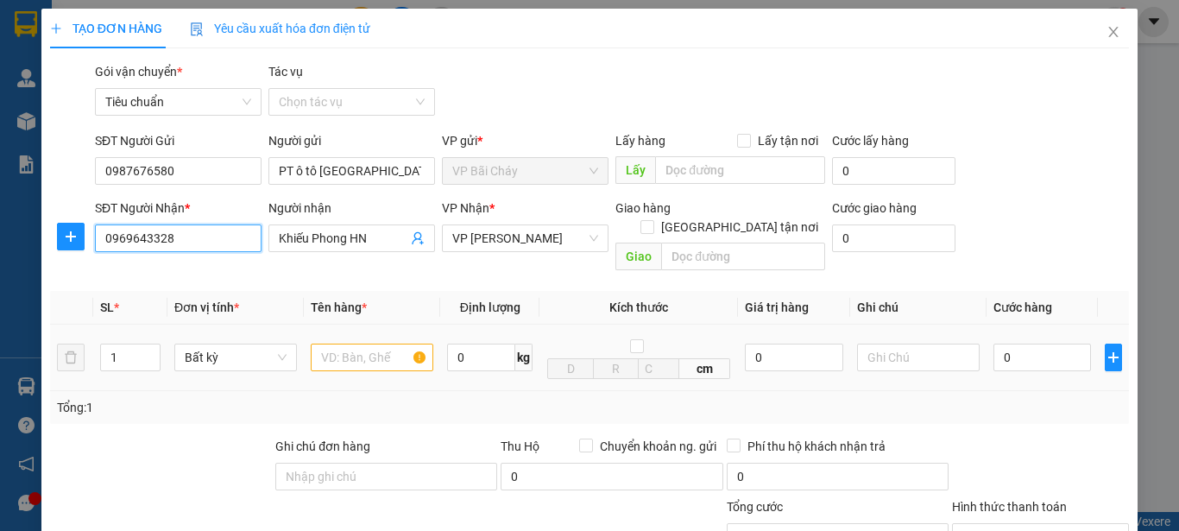
type input "0969643328"
click at [374, 344] on input "text" at bounding box center [372, 358] width 123 height 28
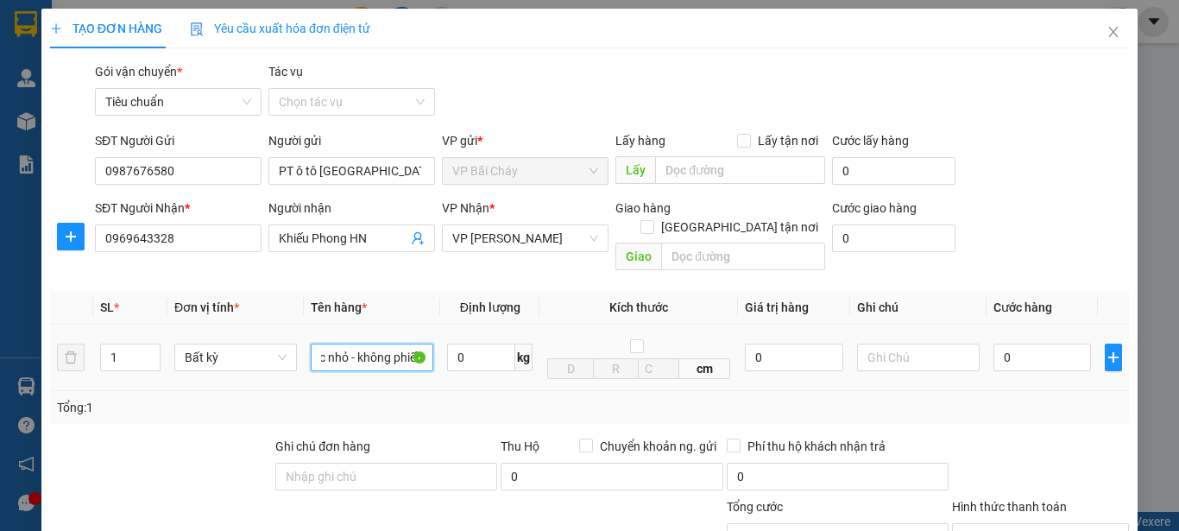
scroll to position [0, 32]
type input "1 bọc nhỏ - không phiếu"
click at [1024, 344] on input "0" at bounding box center [1043, 358] width 98 height 28
type input "4"
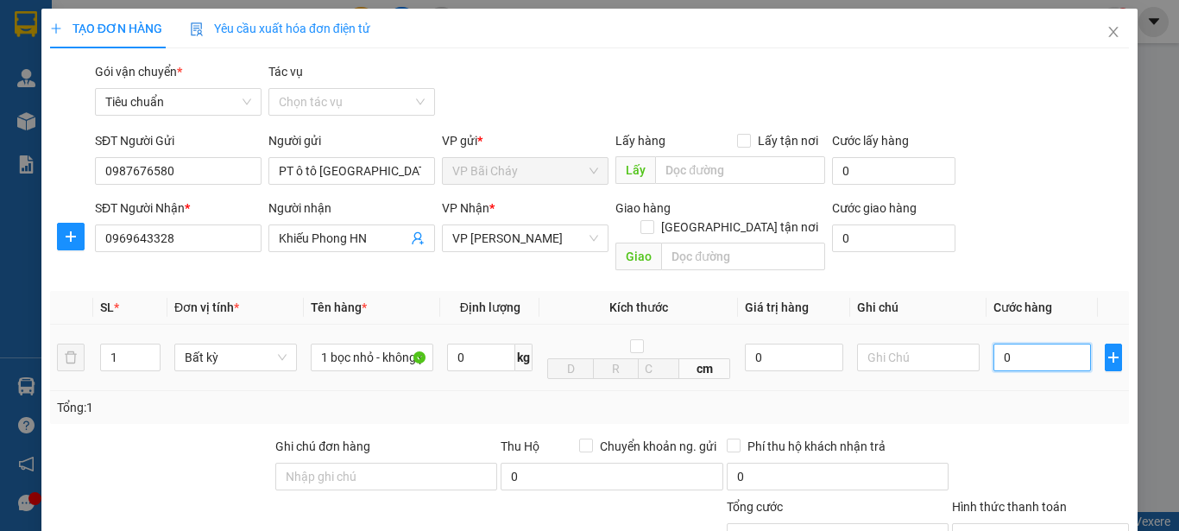
type input "4"
type input "40"
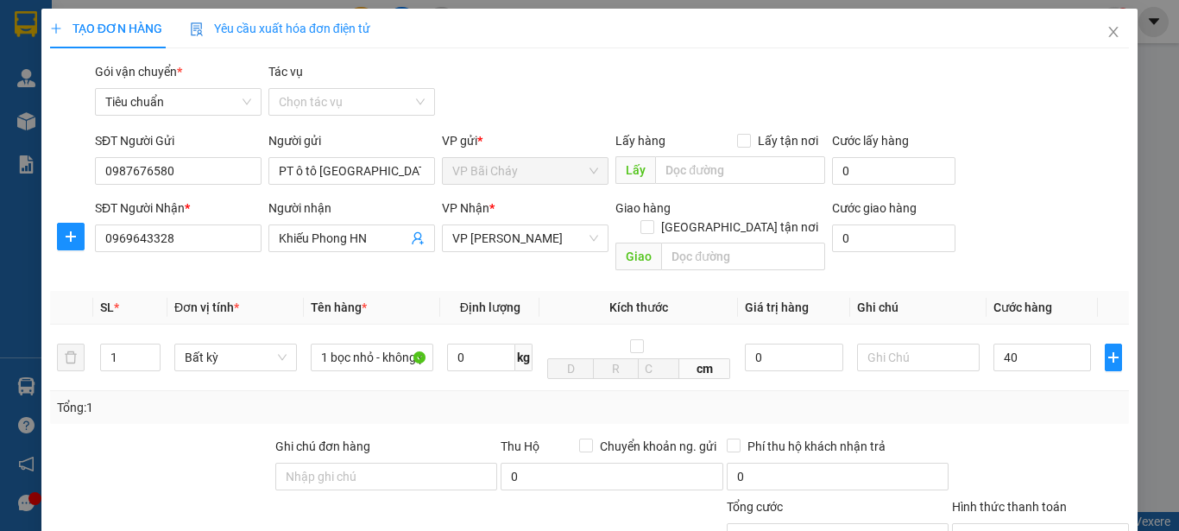
type input "40.000"
click at [1016, 194] on form "SĐT Người Gửi 0987676580 Người gửi PT ô [PERSON_NAME] VP gửi * VP Bãi Cháy Lấy …" at bounding box center [589, 204] width 1079 height 147
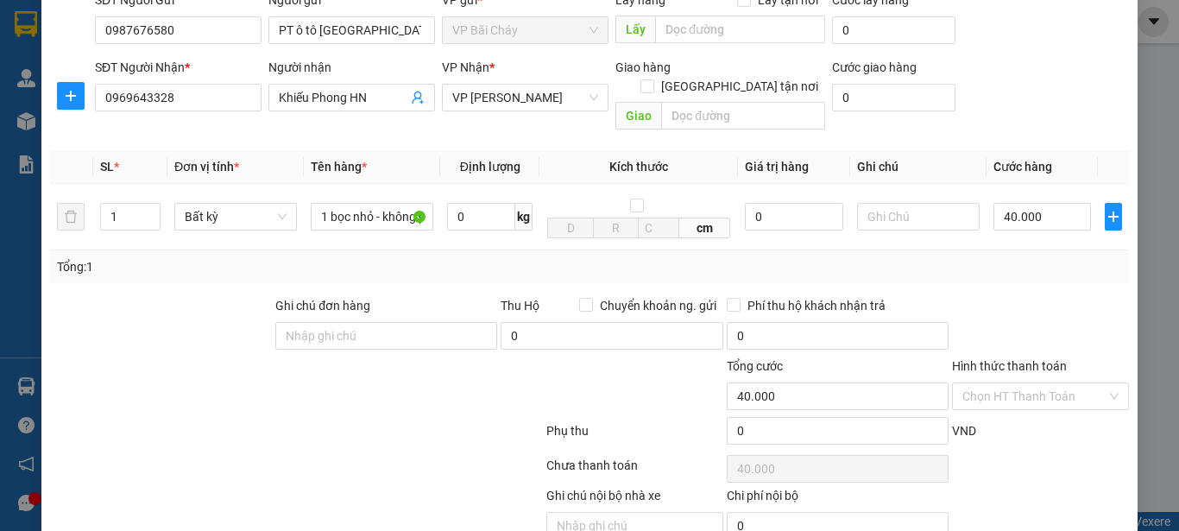
scroll to position [205, 0]
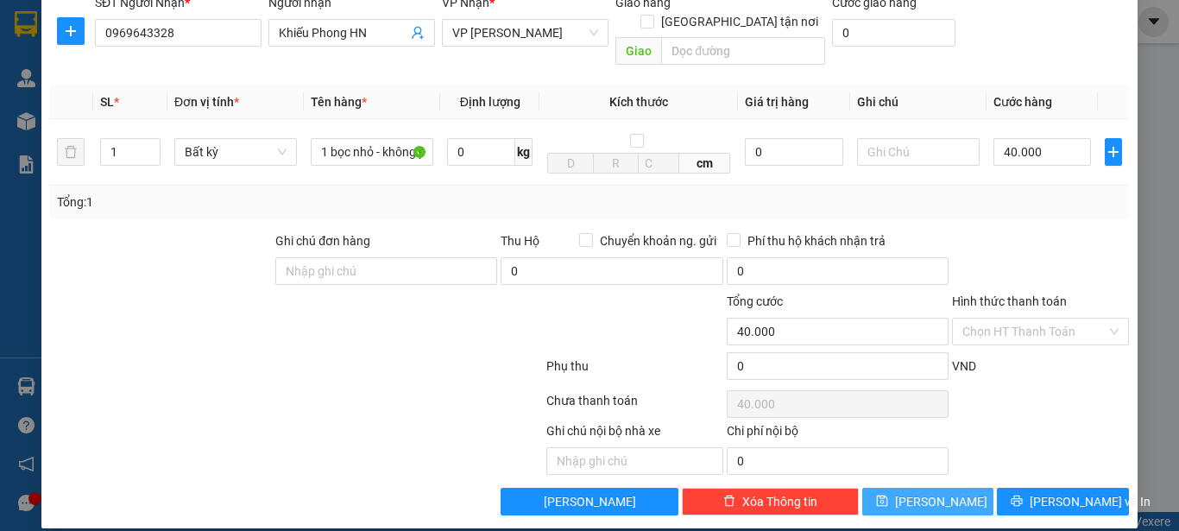
click at [926, 492] on span "[PERSON_NAME]" at bounding box center [941, 501] width 92 height 19
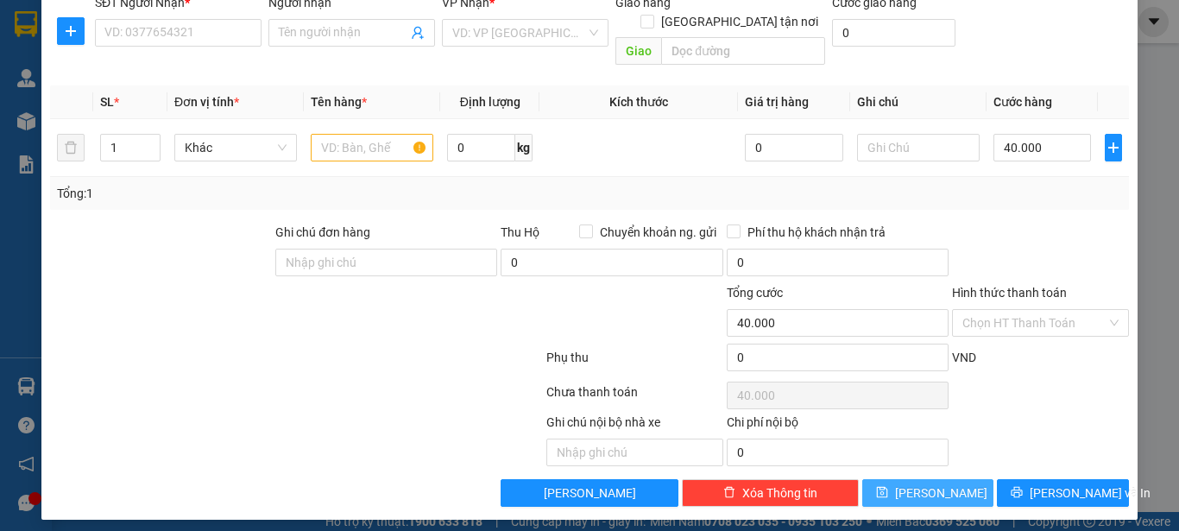
type input "0"
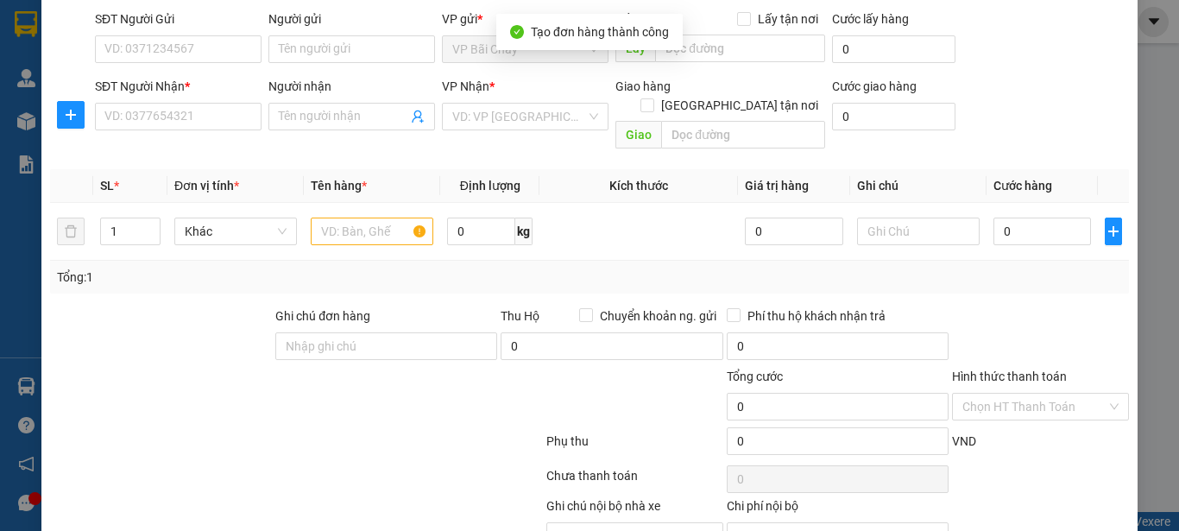
scroll to position [0, 0]
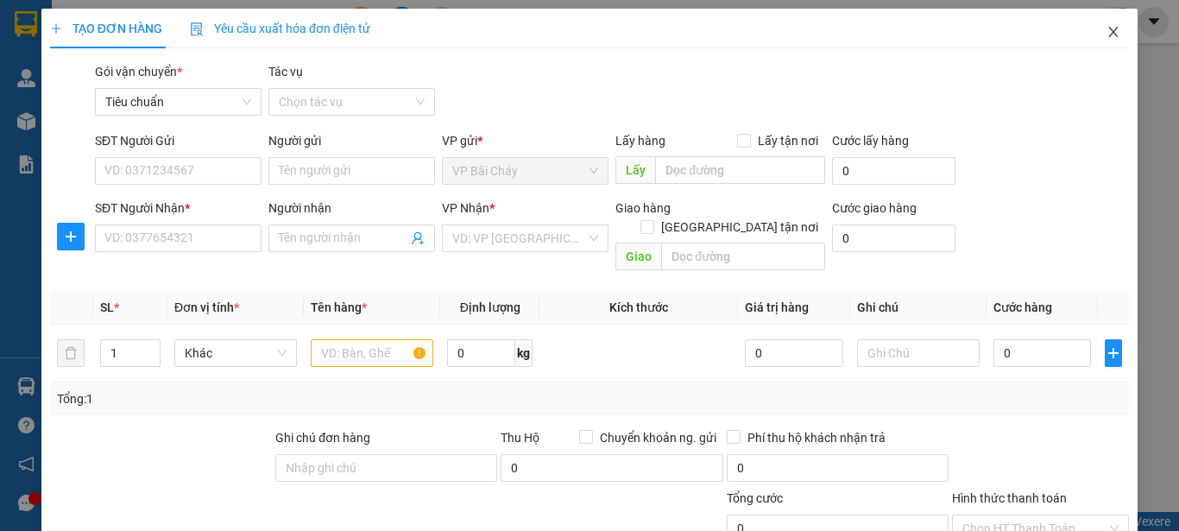
click at [1107, 30] on icon "close" at bounding box center [1114, 32] width 14 height 14
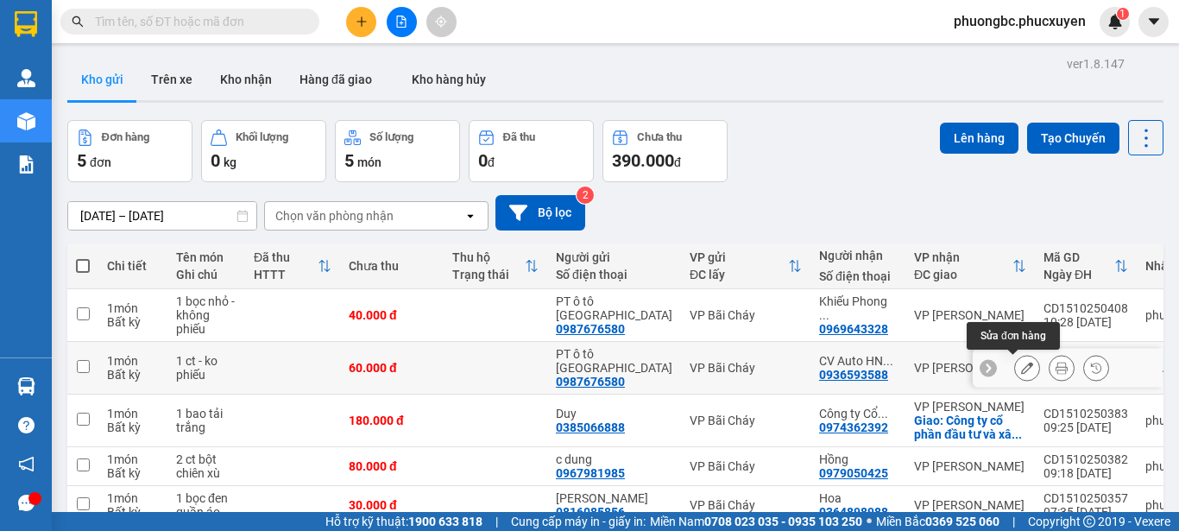
click at [1021, 367] on icon at bounding box center [1027, 368] width 12 height 12
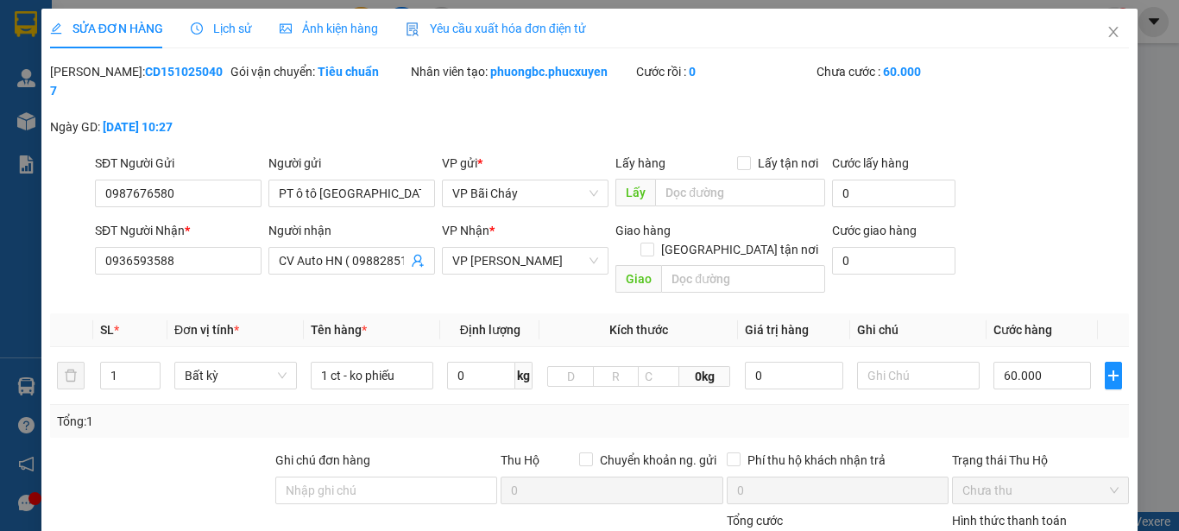
type input "0987676580"
type input "PT ô tô [GEOGRAPHIC_DATA]"
type input "0936593588"
type input "CV Auto HN ( 0988285146 )"
type input "0"
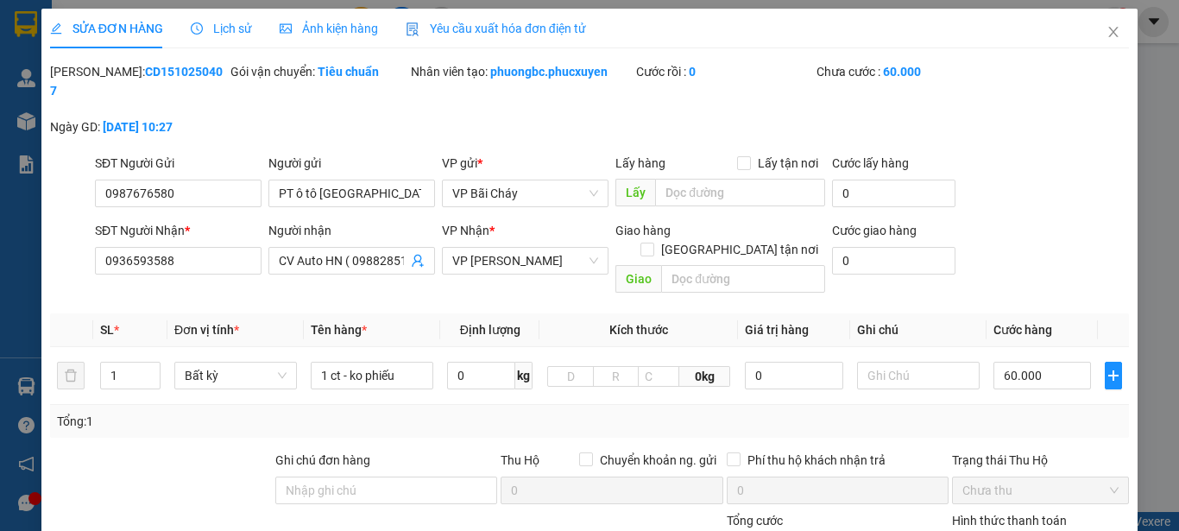
type input "60.000"
drag, startPoint x: 188, startPoint y: 72, endPoint x: 94, endPoint y: 74, distance: 94.1
click at [94, 74] on div "[PERSON_NAME]: CD1510250407" at bounding box center [138, 81] width 177 height 38
copy b "CD1510250407"
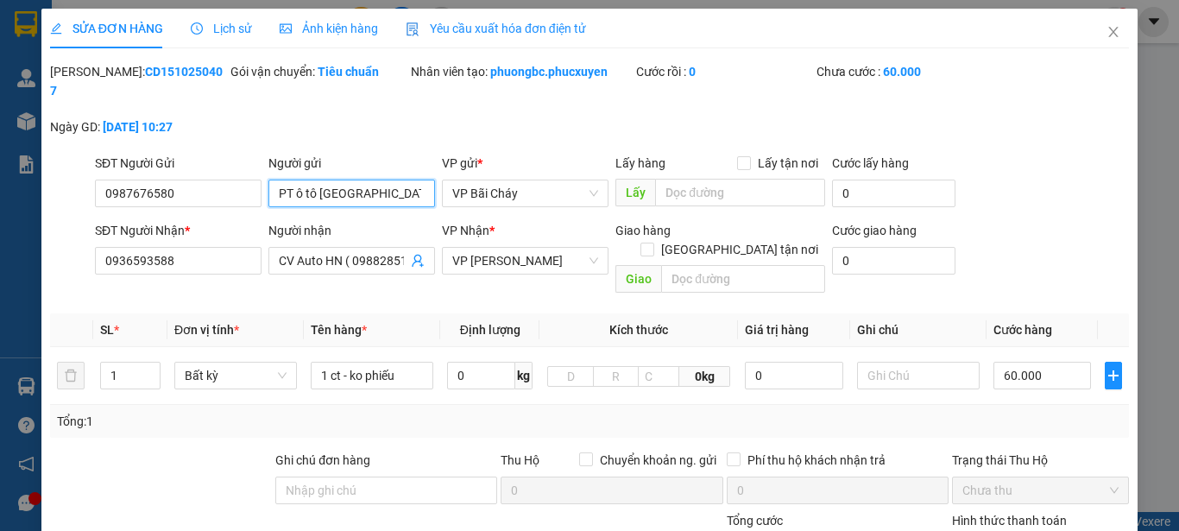
drag, startPoint x: 398, startPoint y: 176, endPoint x: 264, endPoint y: 177, distance: 133.8
click at [265, 177] on div "Người gửi PT ô tô [GEOGRAPHIC_DATA] PT ô tô [GEOGRAPHIC_DATA]" at bounding box center [352, 184] width 174 height 60
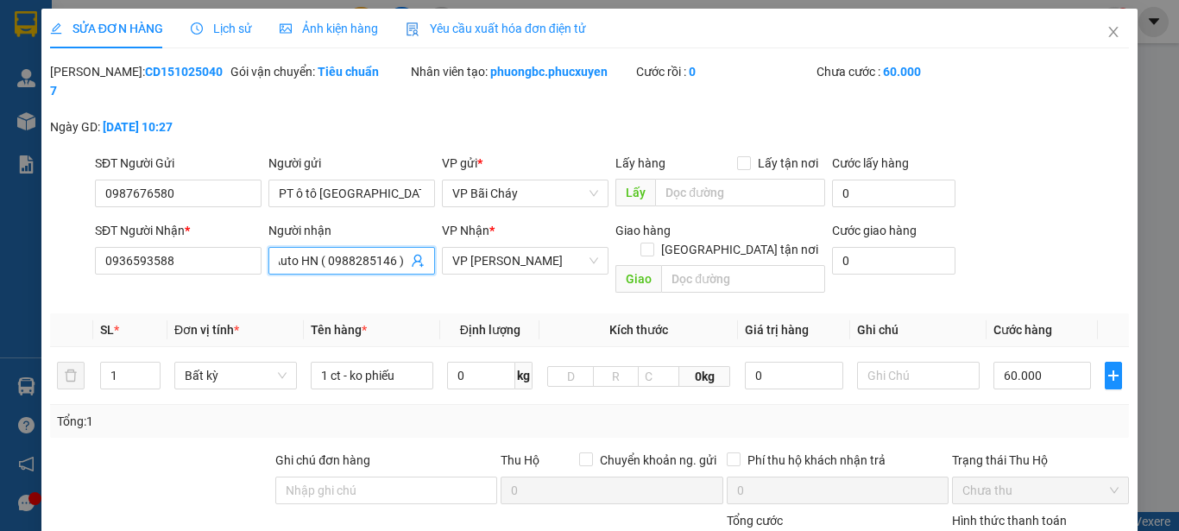
scroll to position [0, 1]
drag, startPoint x: 275, startPoint y: 239, endPoint x: 298, endPoint y: 243, distance: 22.7
click at [298, 251] on input "CV Auto HN ( 0988285146 )" at bounding box center [343, 260] width 129 height 19
click at [395, 251] on input "CV Auto HN ( 0988285146 )" at bounding box center [343, 260] width 129 height 19
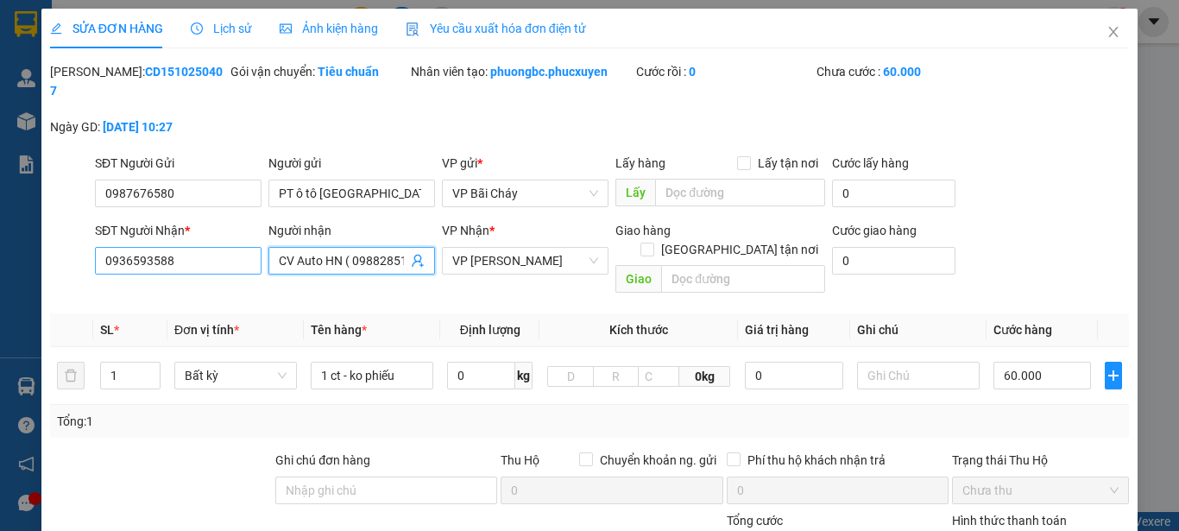
drag, startPoint x: 399, startPoint y: 239, endPoint x: 184, endPoint y: 239, distance: 215.0
click at [184, 239] on div "SĐT Người Nhận * 0936593588 Người nhận CV Auto HN ( 0988285146 ) CV Auto HN ( 0…" at bounding box center [612, 260] width 1041 height 79
drag, startPoint x: 199, startPoint y: 243, endPoint x: 6, endPoint y: 239, distance: 192.6
click at [9, 239] on div "SỬA ĐƠN HÀNG Lịch sử Ảnh kiện hàng Yêu cầu xuất hóa đơn điện tử Total Paid Fee …" at bounding box center [589, 265] width 1179 height 531
click at [1109, 31] on icon "close" at bounding box center [1113, 32] width 9 height 10
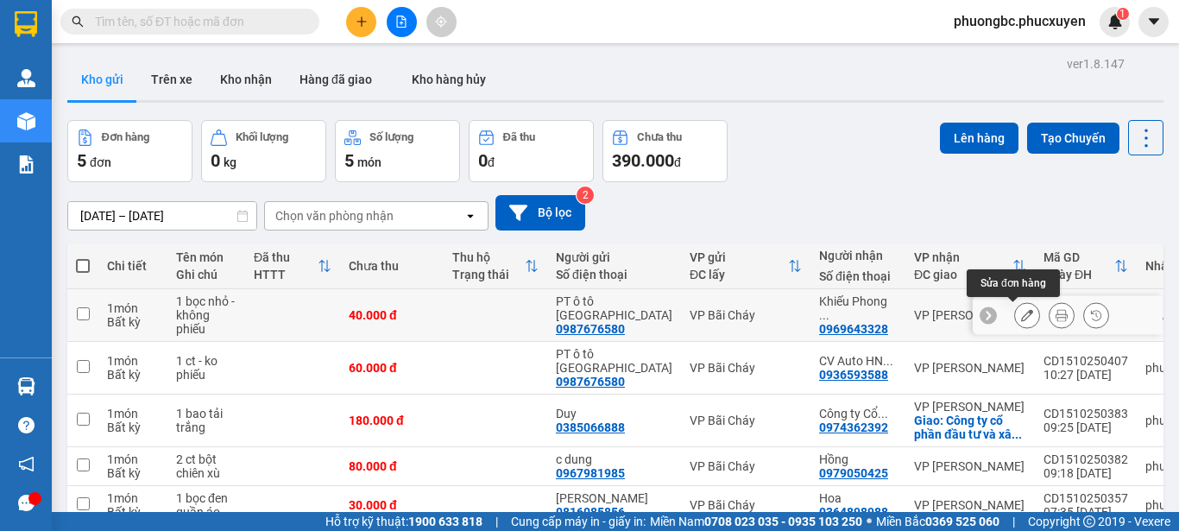
click at [1021, 315] on icon at bounding box center [1027, 315] width 12 height 12
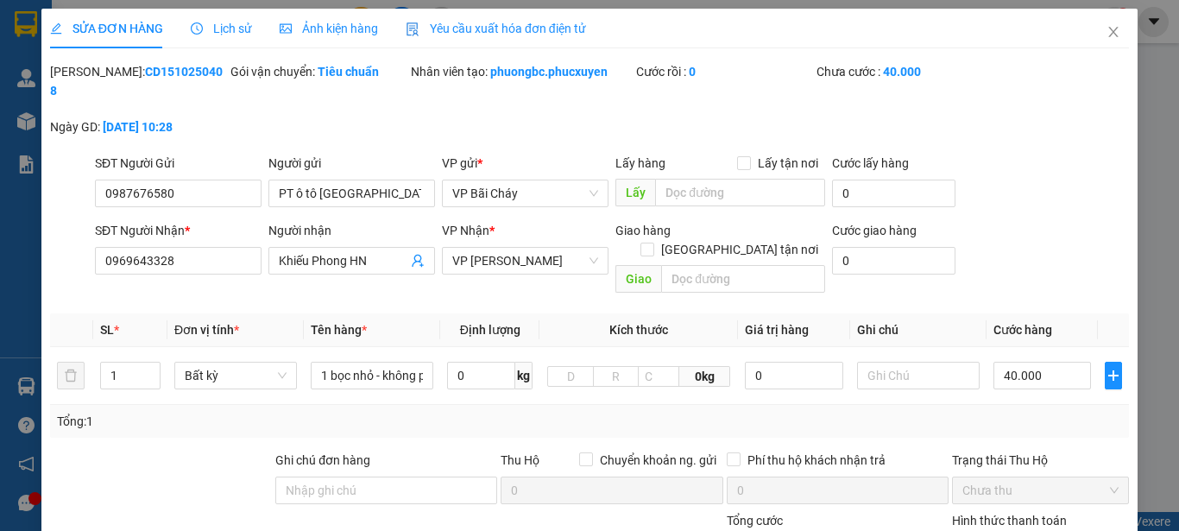
type input "0987676580"
type input "PT ô tô [GEOGRAPHIC_DATA]"
type input "0969643328"
type input "Khiếu Phong HN"
type input "0"
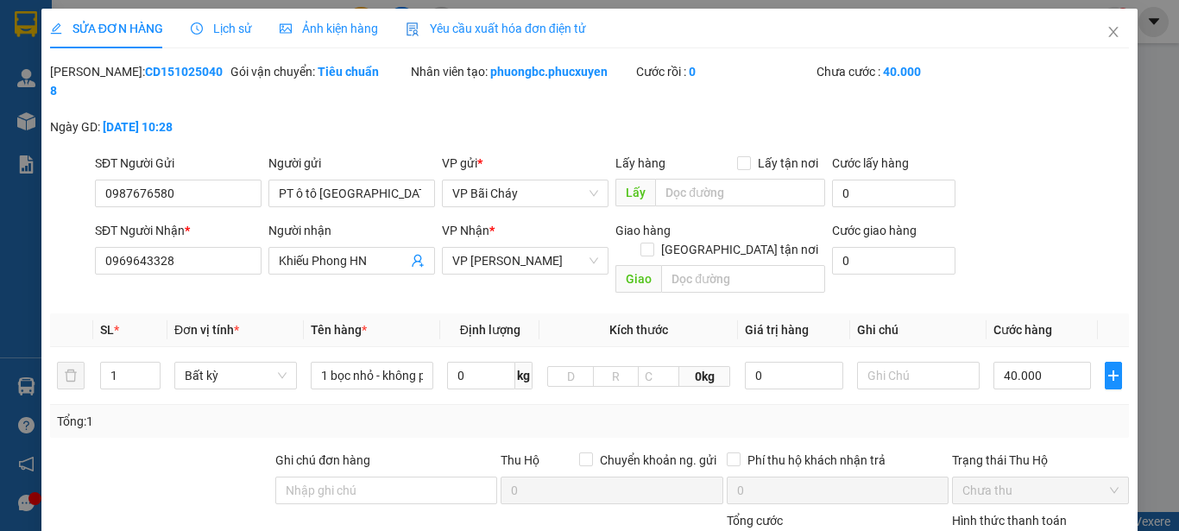
type input "40.000"
drag, startPoint x: 192, startPoint y: 72, endPoint x: 95, endPoint y: 78, distance: 96.9
click at [95, 78] on div "[PERSON_NAME]: CD1510250408" at bounding box center [138, 81] width 177 height 38
copy b "CD1510250408"
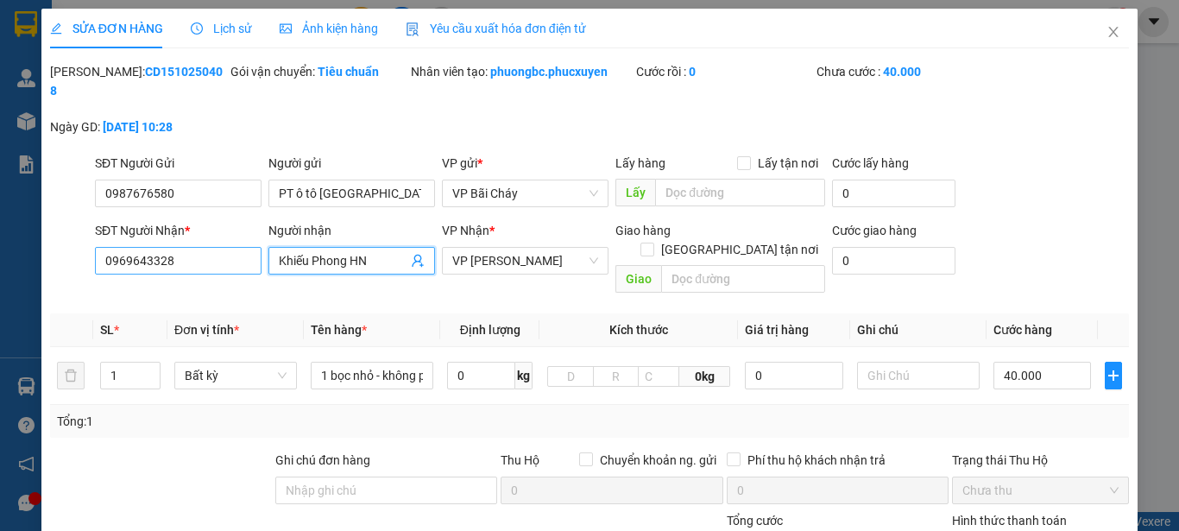
drag, startPoint x: 395, startPoint y: 243, endPoint x: 171, endPoint y: 235, distance: 223.8
click at [171, 235] on div "SĐT Người Nhận * 0969643328 Người nhận [GEOGRAPHIC_DATA] VP Nhận * VP Minh Khai…" at bounding box center [612, 260] width 1041 height 79
drag, startPoint x: 218, startPoint y: 240, endPoint x: 27, endPoint y: 246, distance: 191.8
click at [27, 246] on div "SỬA ĐƠN HÀNG Lịch sử Ảnh kiện hàng Yêu cầu xuất hóa đơn điện tử Total Paid Fee …" at bounding box center [589, 265] width 1179 height 531
click at [1107, 30] on icon "close" at bounding box center [1114, 32] width 14 height 14
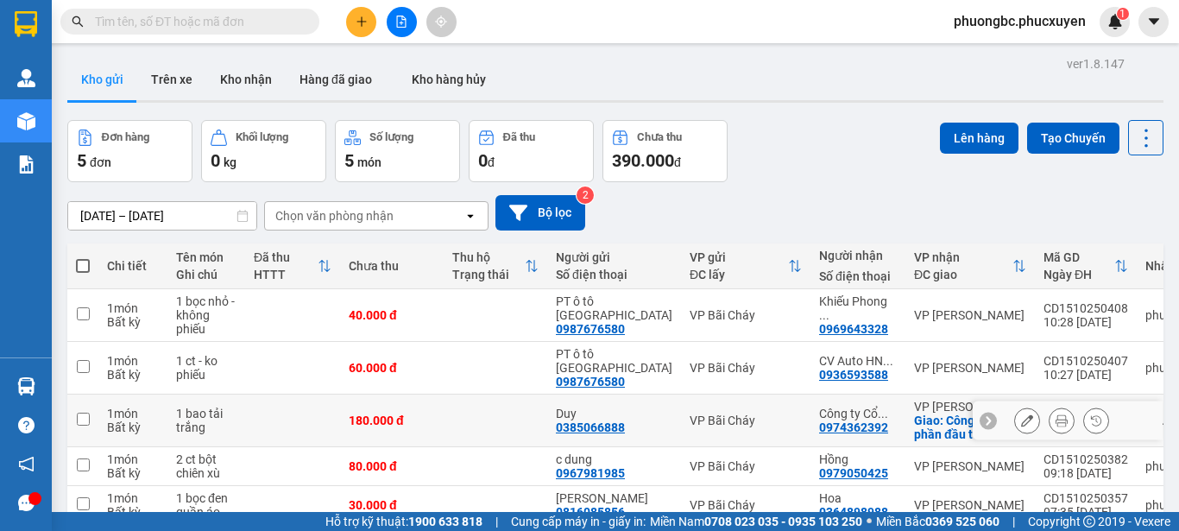
scroll to position [86, 0]
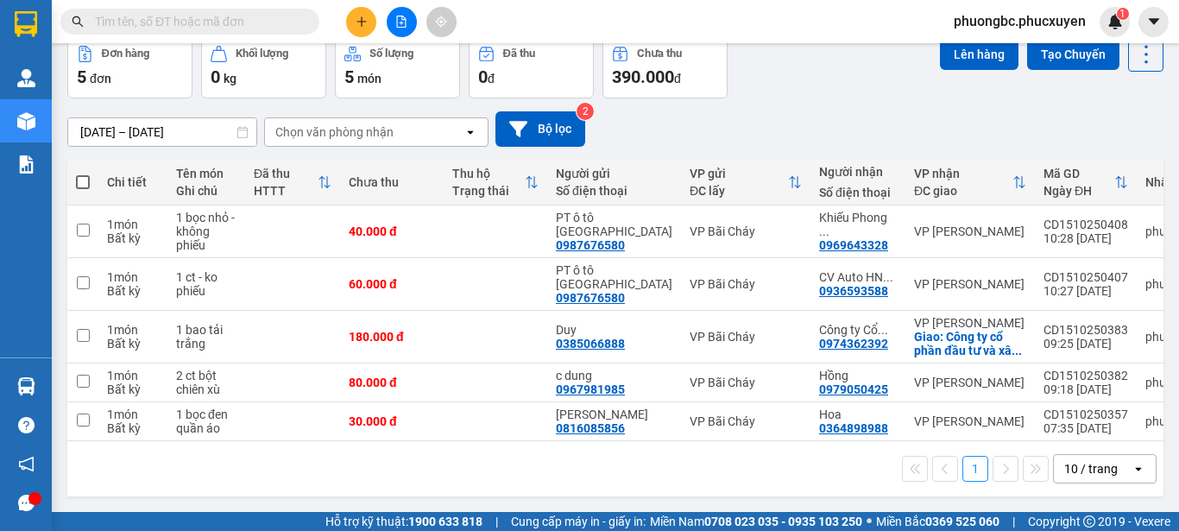
click at [84, 180] on span at bounding box center [83, 182] width 14 height 14
click at [83, 174] on input "checkbox" at bounding box center [83, 174] width 0 height 0
checkbox input "true"
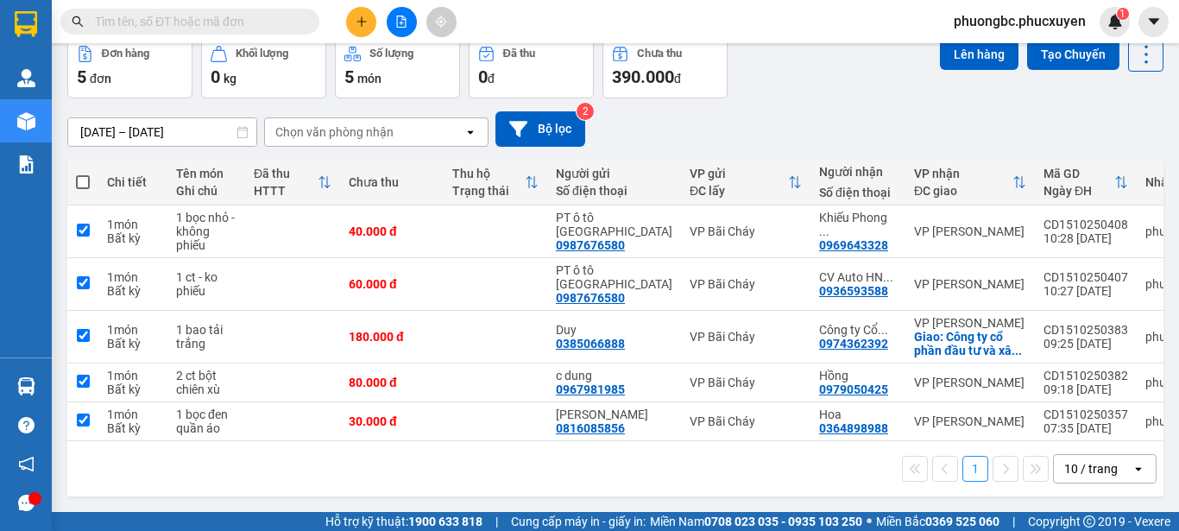
checkbox input "true"
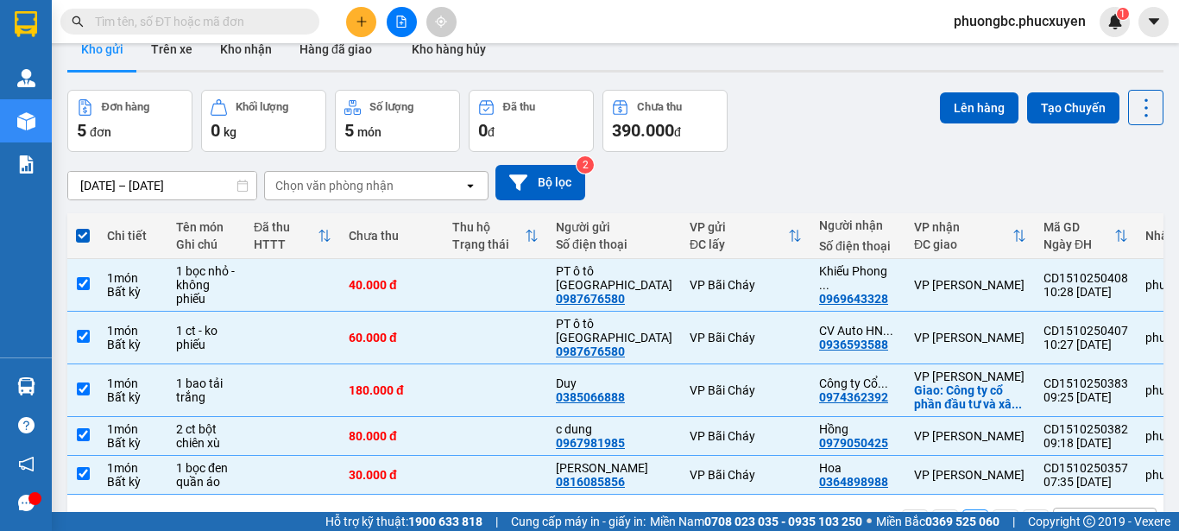
scroll to position [0, 0]
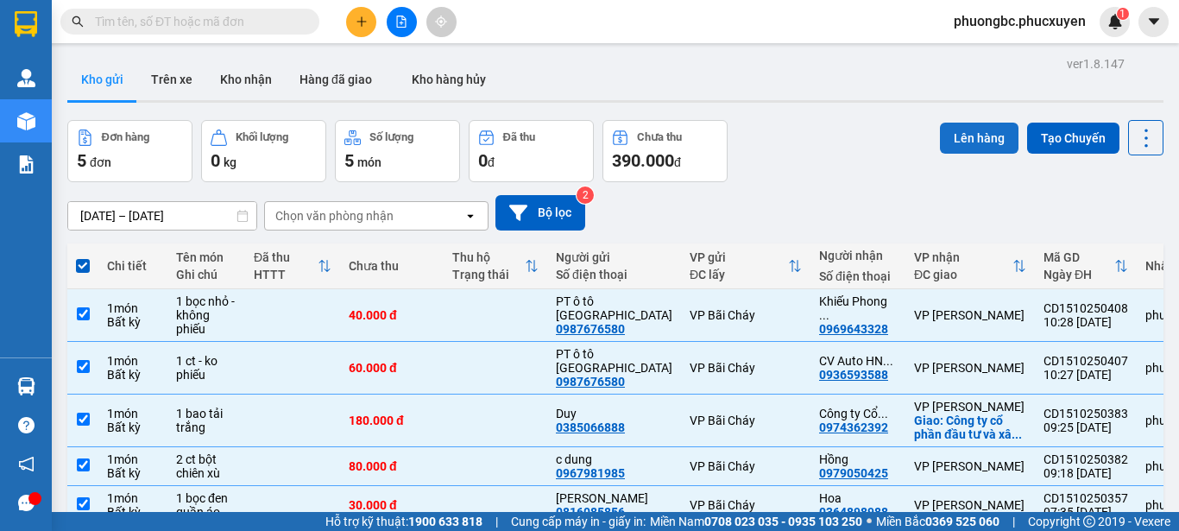
click at [962, 137] on button "Lên hàng" at bounding box center [979, 138] width 79 height 31
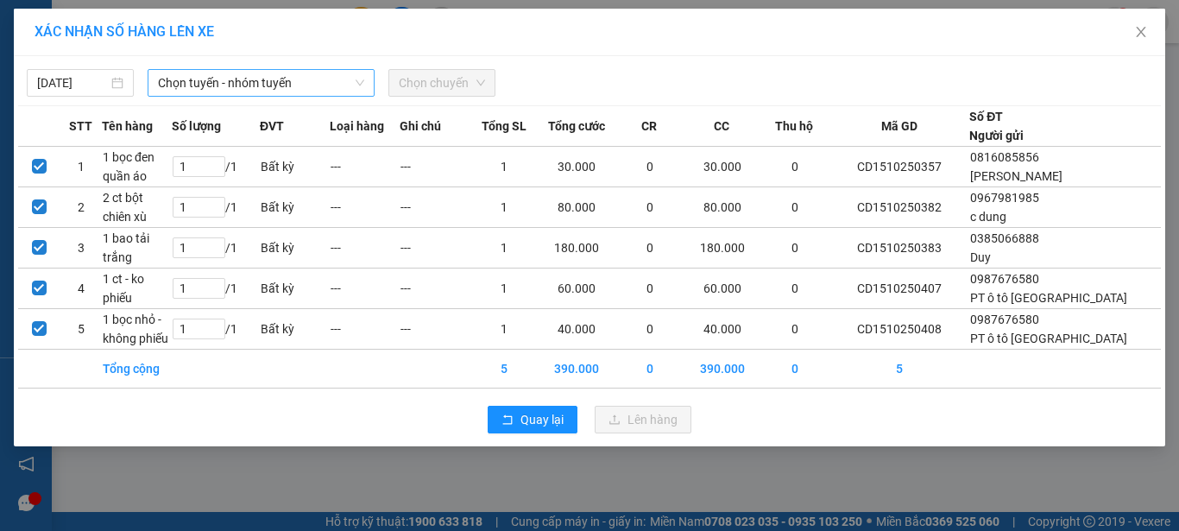
click at [326, 84] on span "Chọn tuyến - nhóm tuyến" at bounding box center [261, 83] width 206 height 26
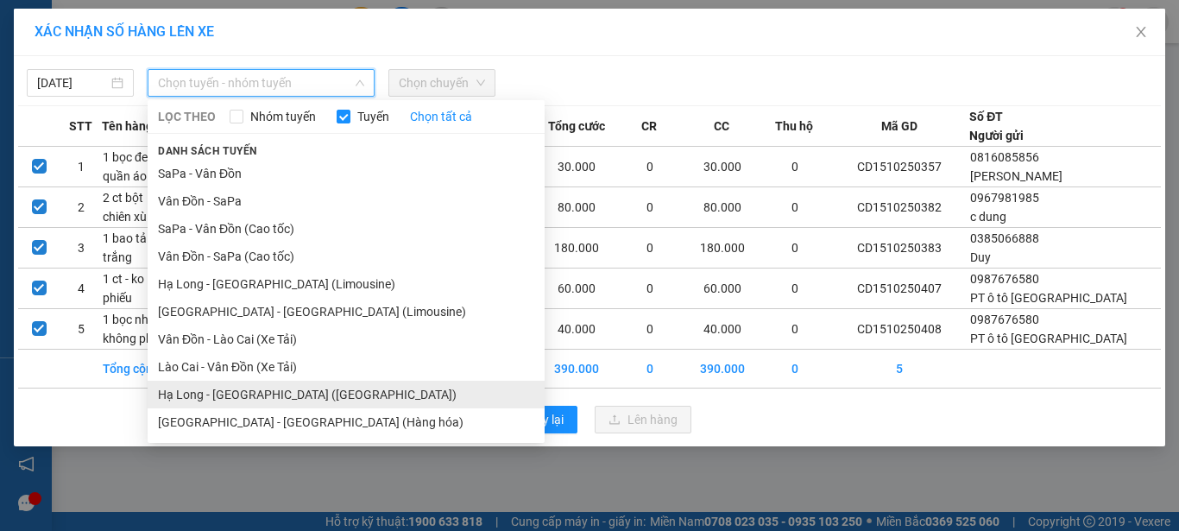
click at [262, 392] on li "Hạ Long - [GEOGRAPHIC_DATA] ([GEOGRAPHIC_DATA])" at bounding box center [346, 395] width 397 height 28
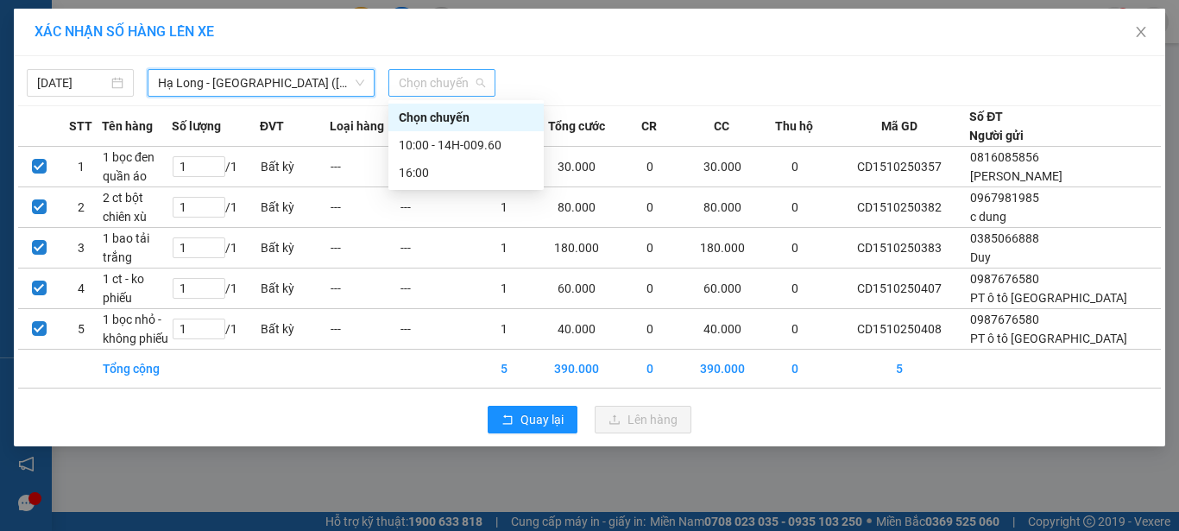
click at [450, 82] on span "Chọn chuyến" at bounding box center [442, 83] width 86 height 26
click at [471, 146] on div "10:00 - 14H-009.60" at bounding box center [466, 145] width 135 height 19
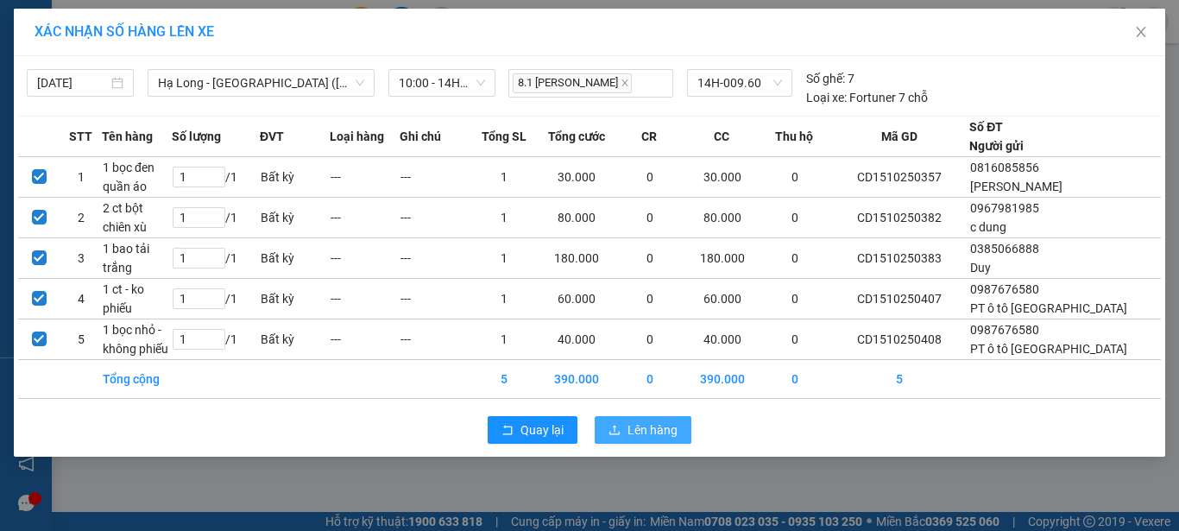
click at [642, 431] on span "Lên hàng" at bounding box center [653, 429] width 50 height 19
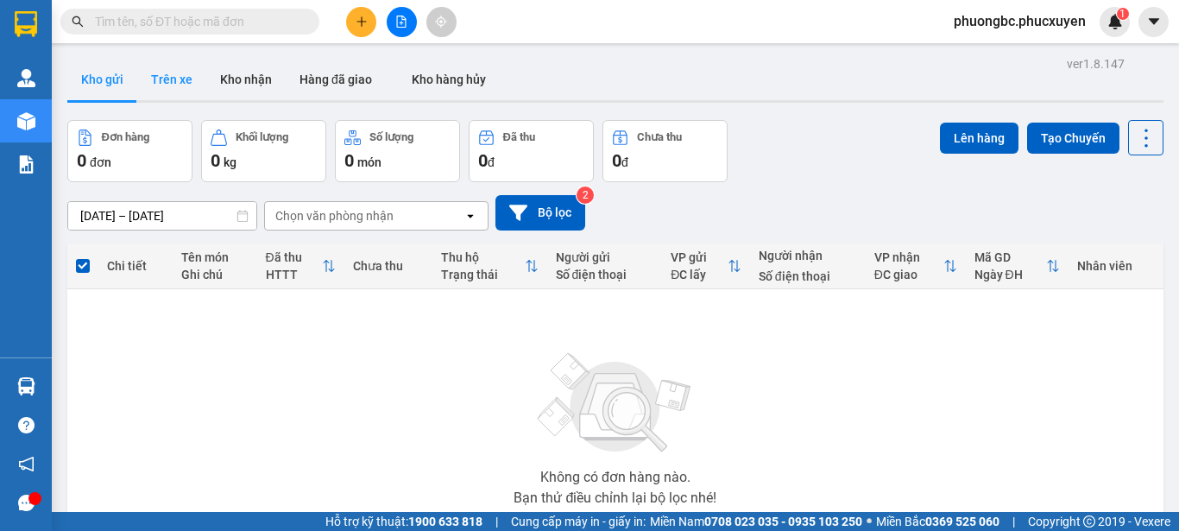
click at [182, 78] on button "Trên xe" at bounding box center [171, 79] width 69 height 41
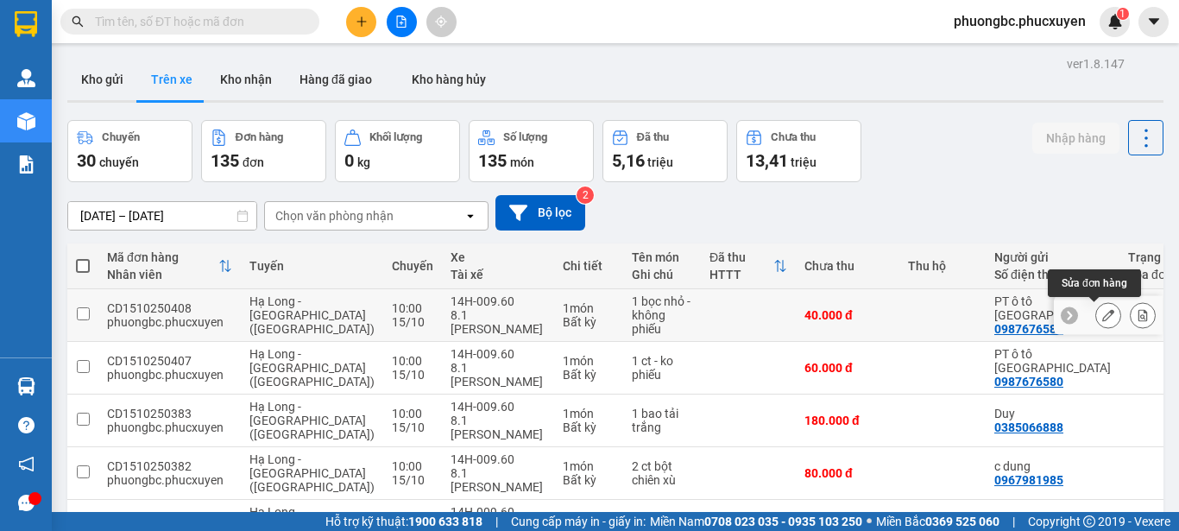
click at [1103, 313] on icon at bounding box center [1109, 315] width 12 height 12
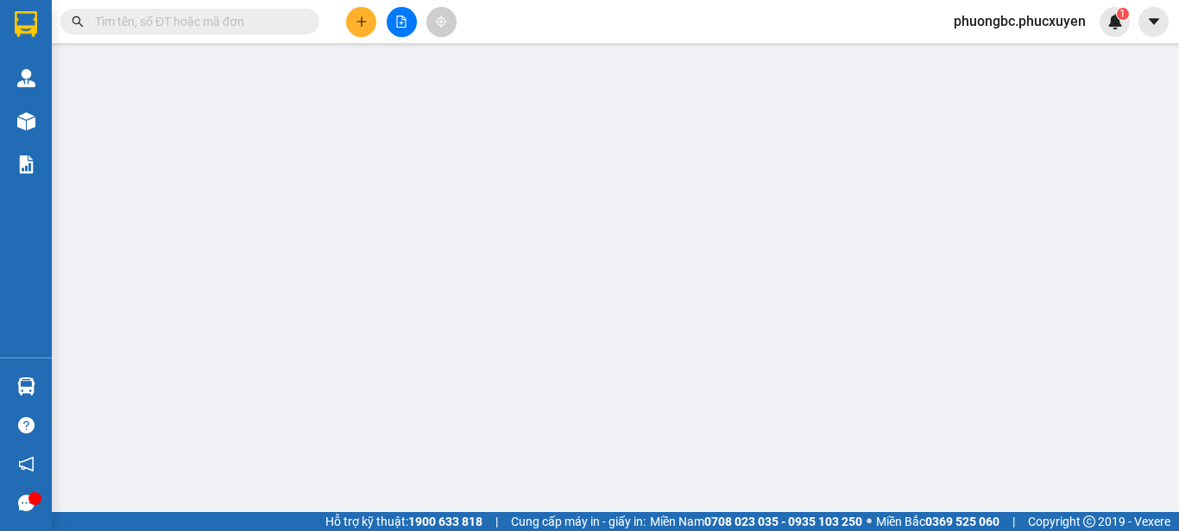
type input "0987676580"
type input "PT ô tô [GEOGRAPHIC_DATA]"
type input "0969643328"
type input "Khiếu Phong HN"
type input "0"
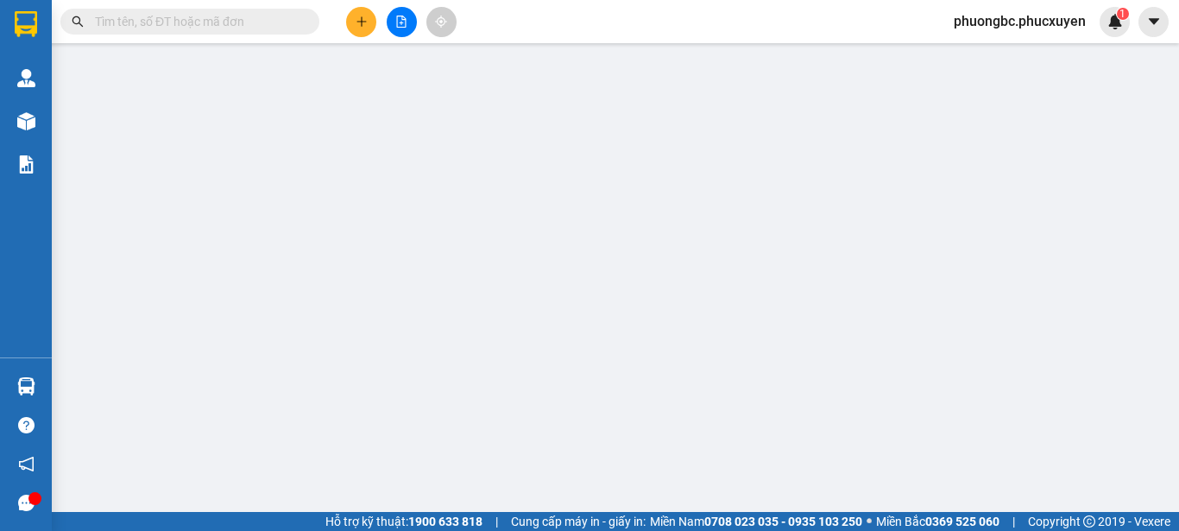
type input "40.000"
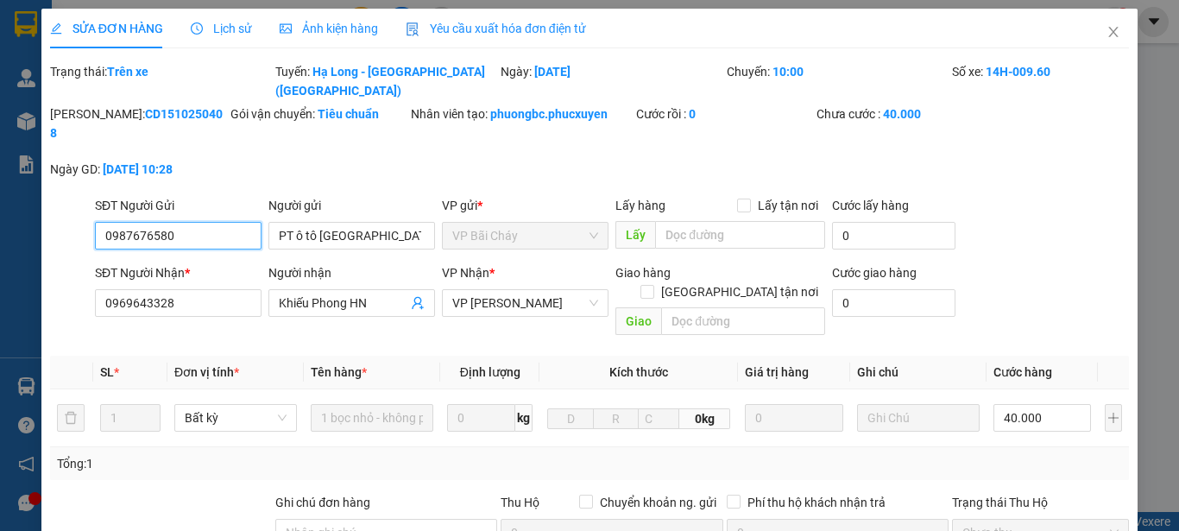
scroll to position [223, 0]
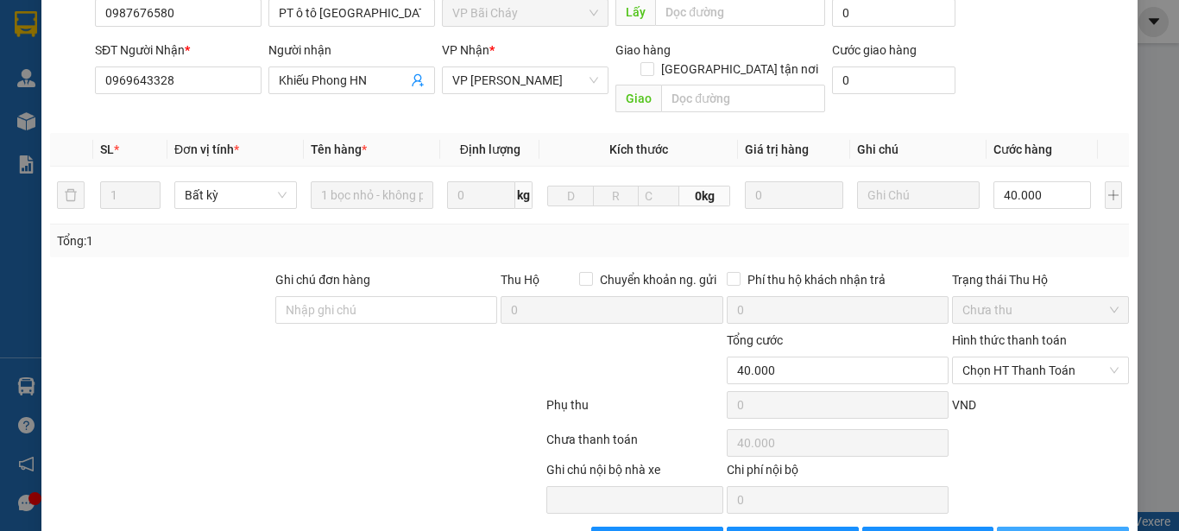
click at [1046, 530] on span "[PERSON_NAME] và In" at bounding box center [1090, 540] width 121 height 19
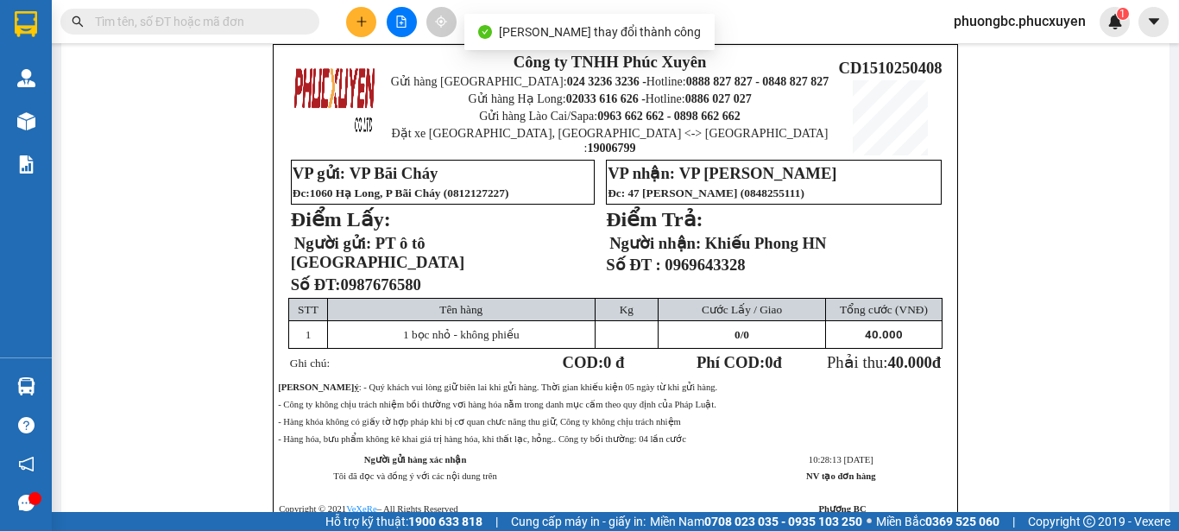
scroll to position [86, 0]
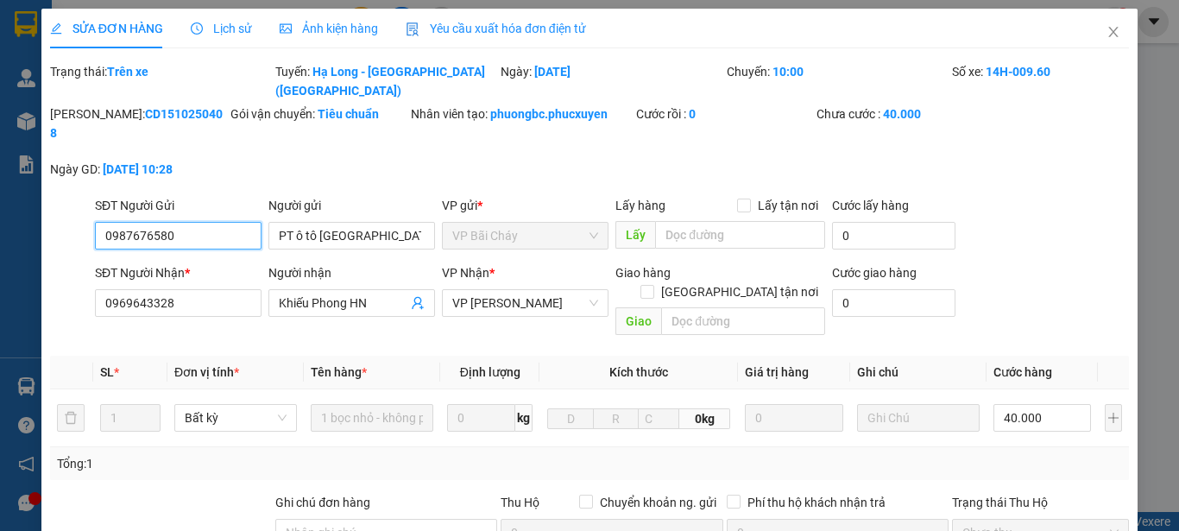
type input "0987676580"
type input "PT ô tô [GEOGRAPHIC_DATA]"
type input "0969643328"
type input "Khiếu Phong HN"
type input "0"
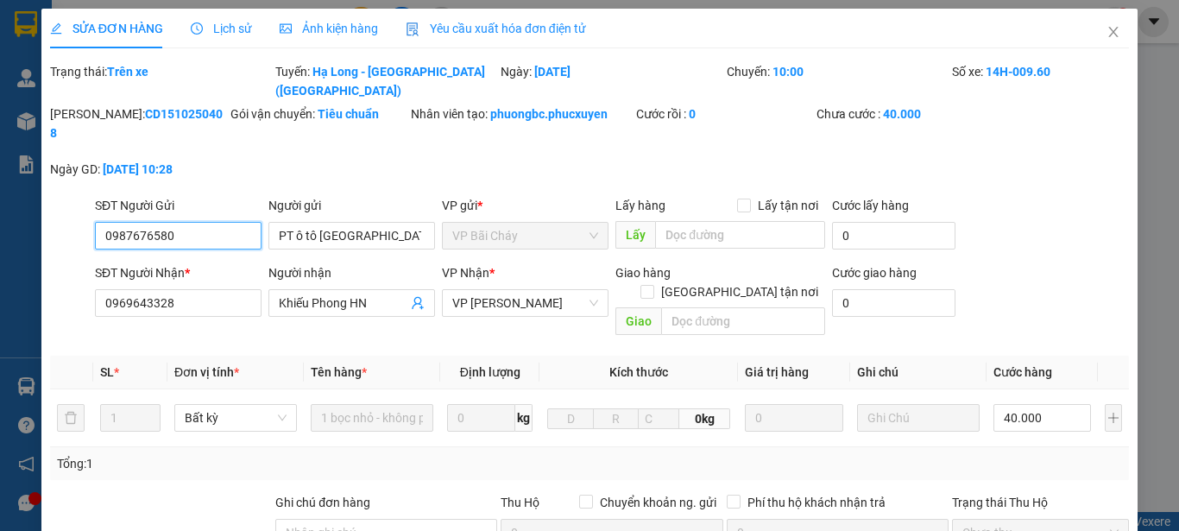
type input "40.000"
click at [1107, 27] on icon "close" at bounding box center [1114, 32] width 14 height 14
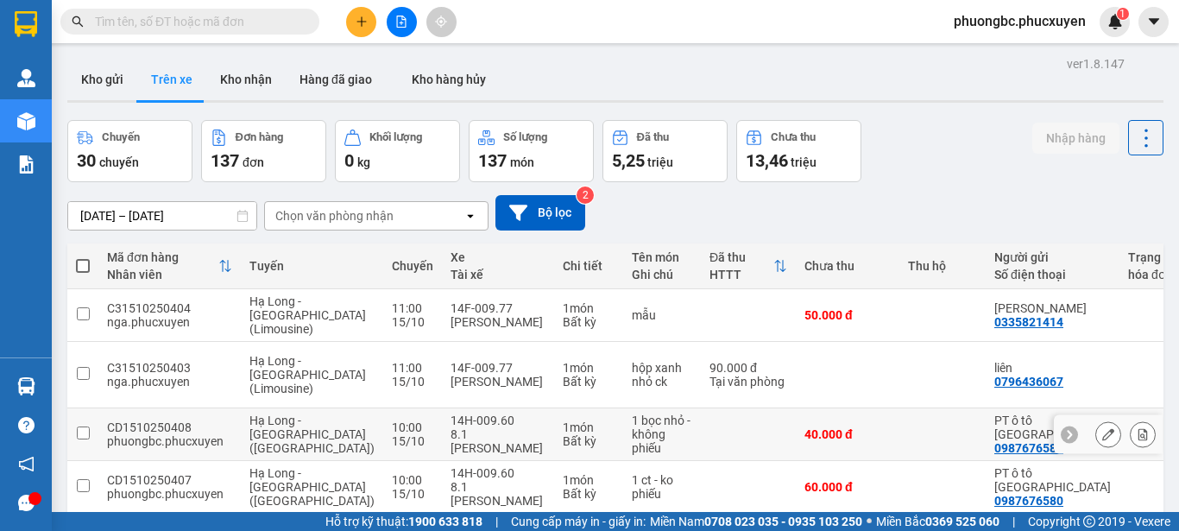
scroll to position [86, 0]
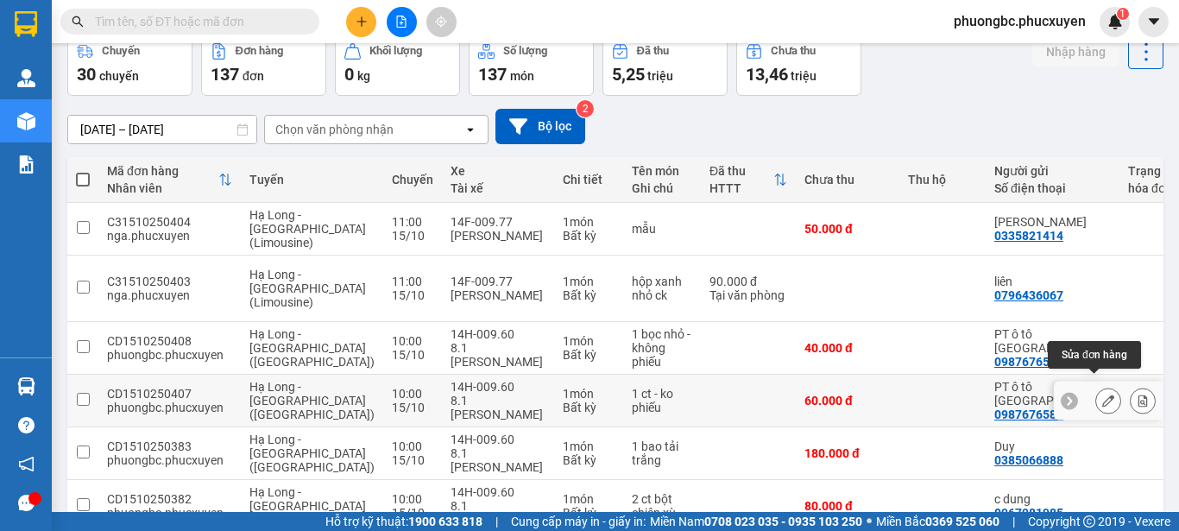
click at [1103, 395] on icon at bounding box center [1109, 401] width 12 height 12
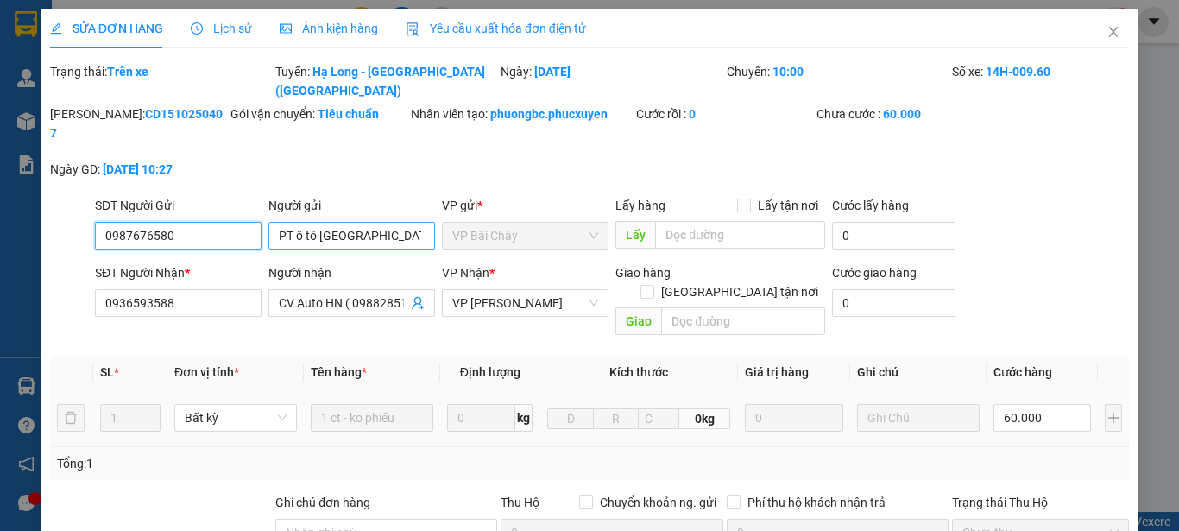
type input "0987676580"
type input "PT ô tô [GEOGRAPHIC_DATA]"
type input "0936593588"
type input "CV Auto HN ( 0988285146 )"
type input "0"
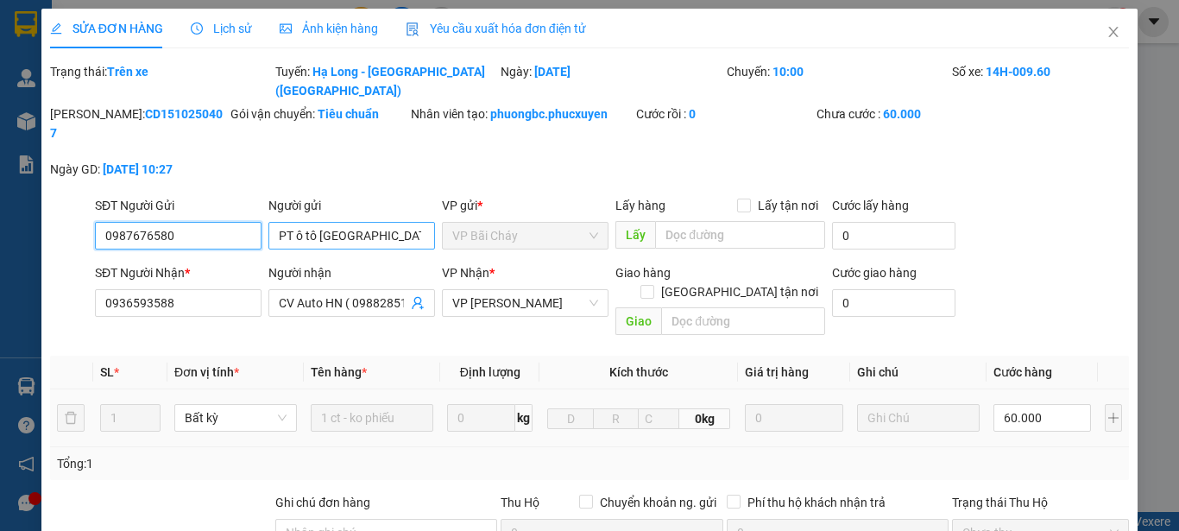
type input "60.000"
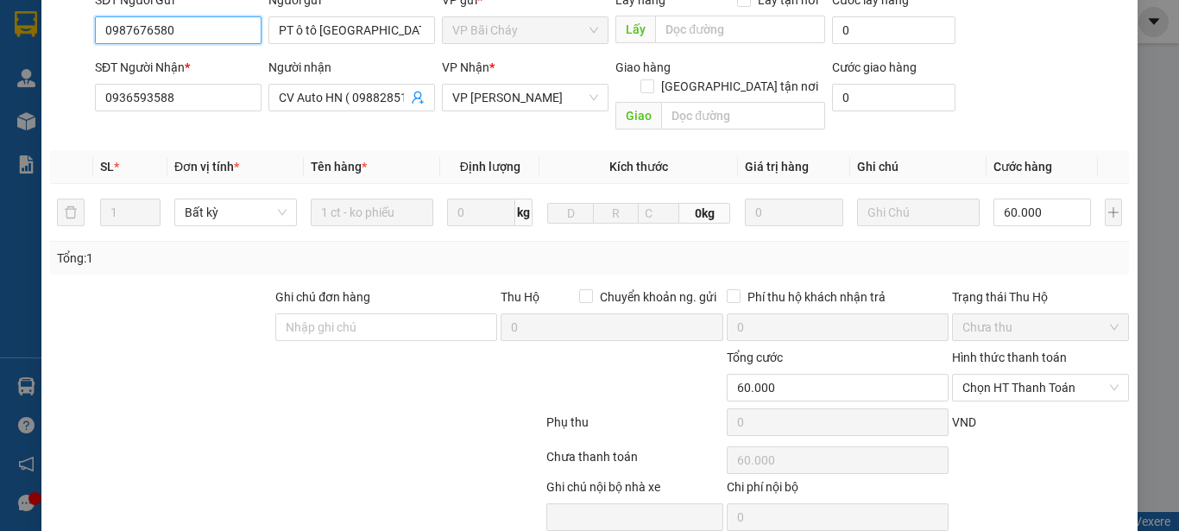
scroll to position [223, 0]
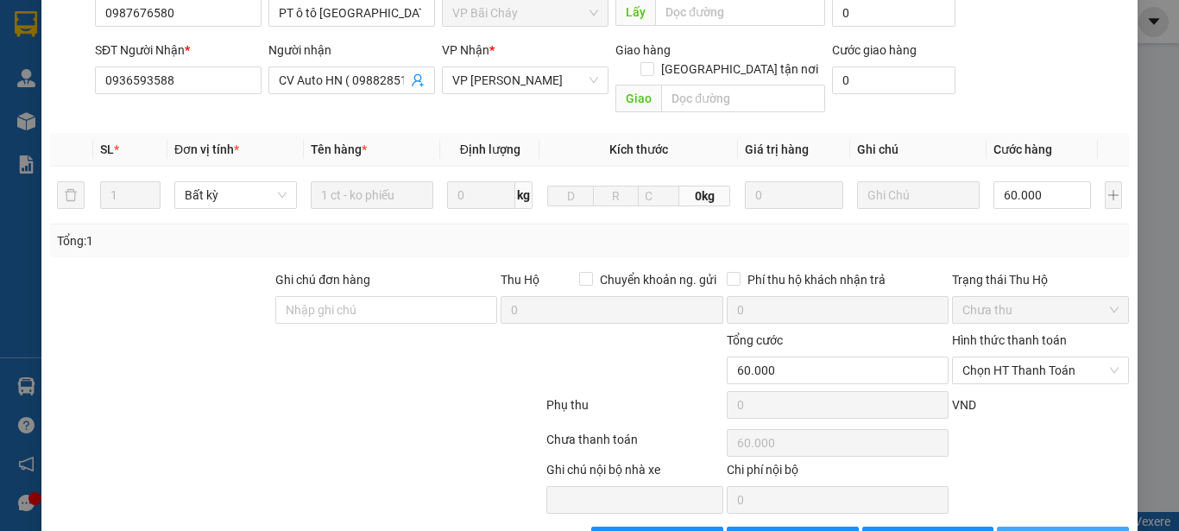
click at [1048, 530] on span "[PERSON_NAME] và In" at bounding box center [1090, 540] width 121 height 19
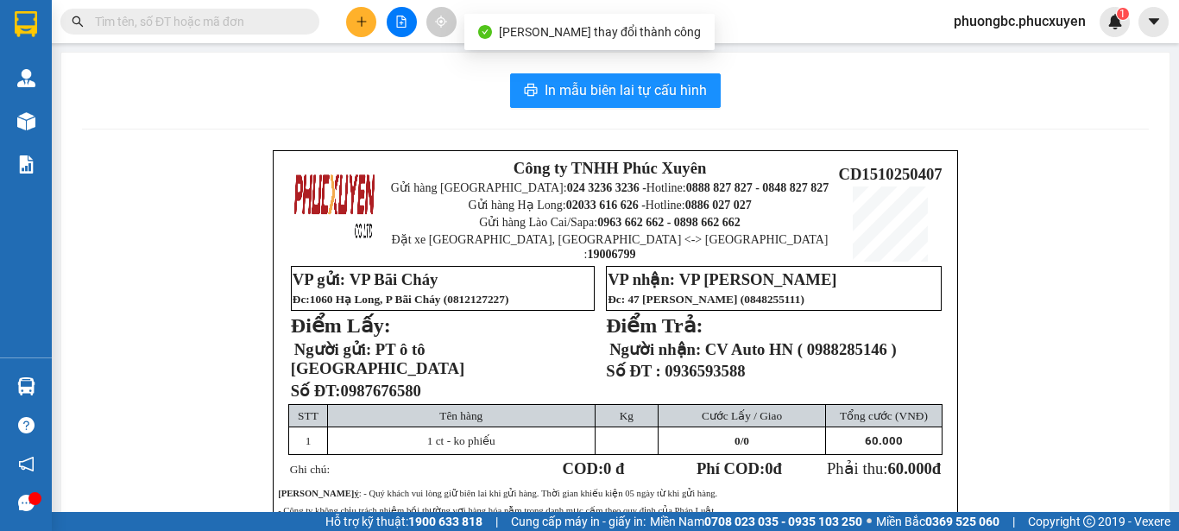
scroll to position [86, 0]
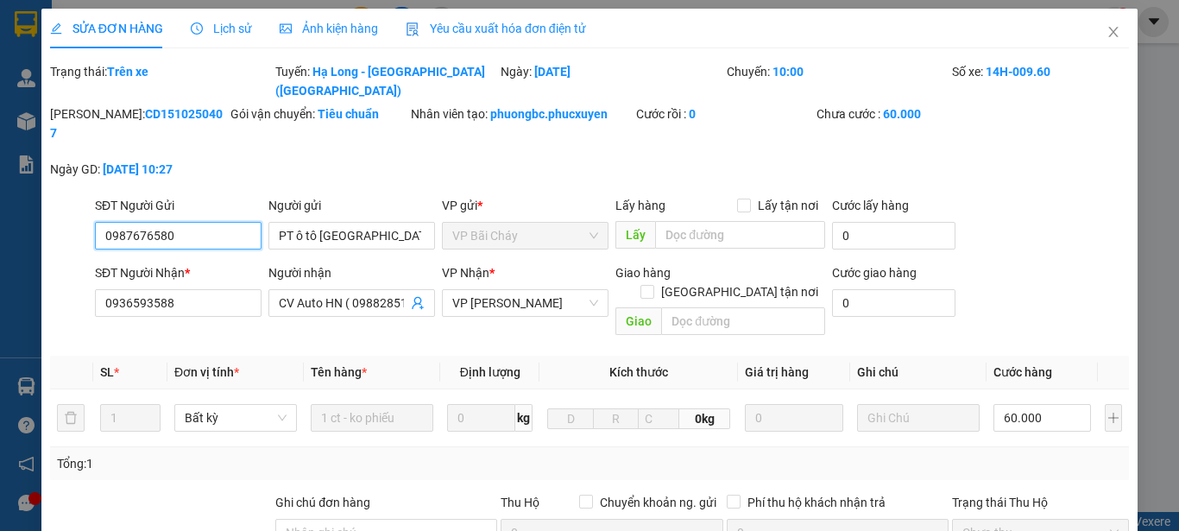
type input "0987676580"
type input "PT ô tô [GEOGRAPHIC_DATA]"
type input "0936593588"
type input "CV Auto HN ( 0988285146 )"
type input "0"
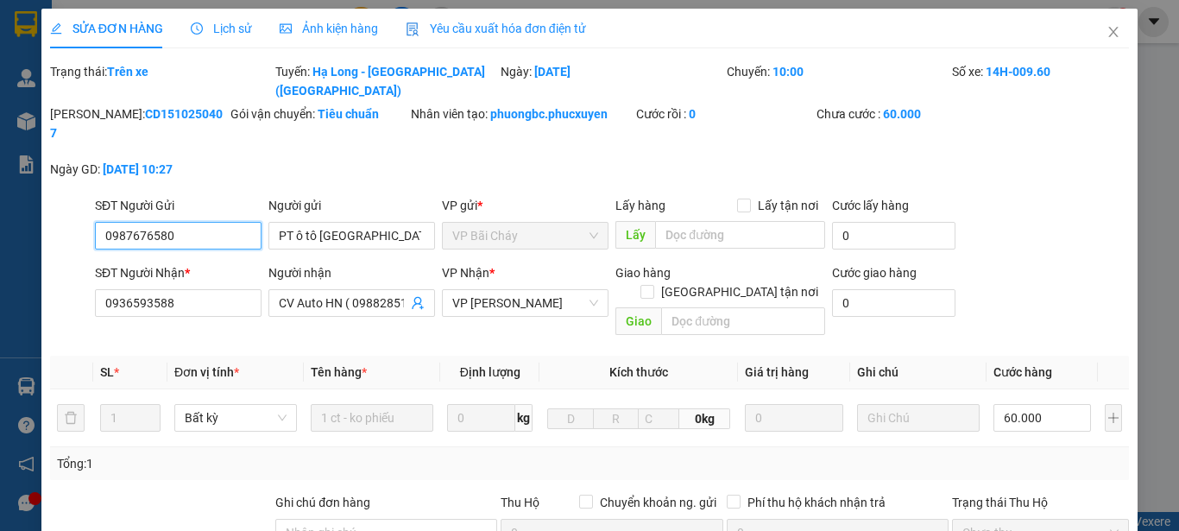
type input "60.000"
click at [1109, 32] on icon "close" at bounding box center [1113, 32] width 9 height 10
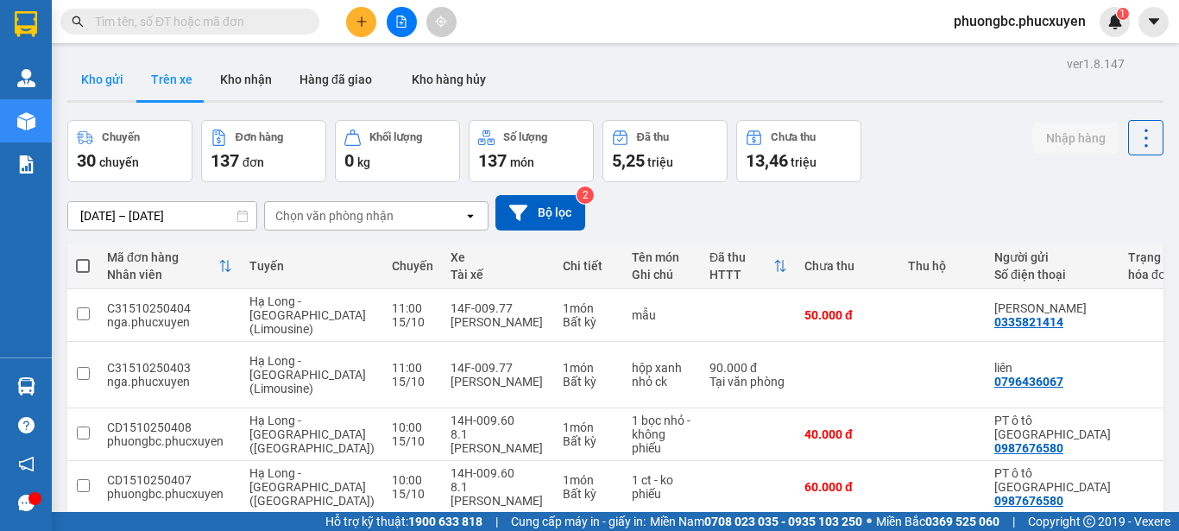
click at [102, 82] on button "Kho gửi" at bounding box center [102, 79] width 70 height 41
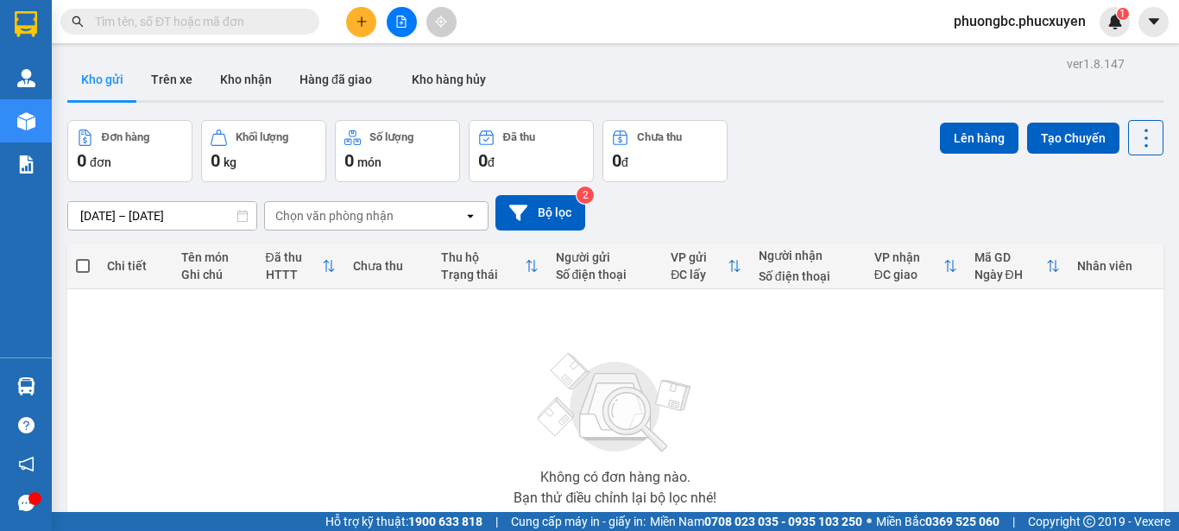
click at [788, 149] on div "Đơn hàng 0 đơn Khối lượng 0 kg Số lượng 0 món Đã thu 0 đ Chưa thu 0 đ Lên hàng …" at bounding box center [615, 151] width 1097 height 62
click at [250, 75] on button "Kho nhận" at bounding box center [245, 79] width 79 height 41
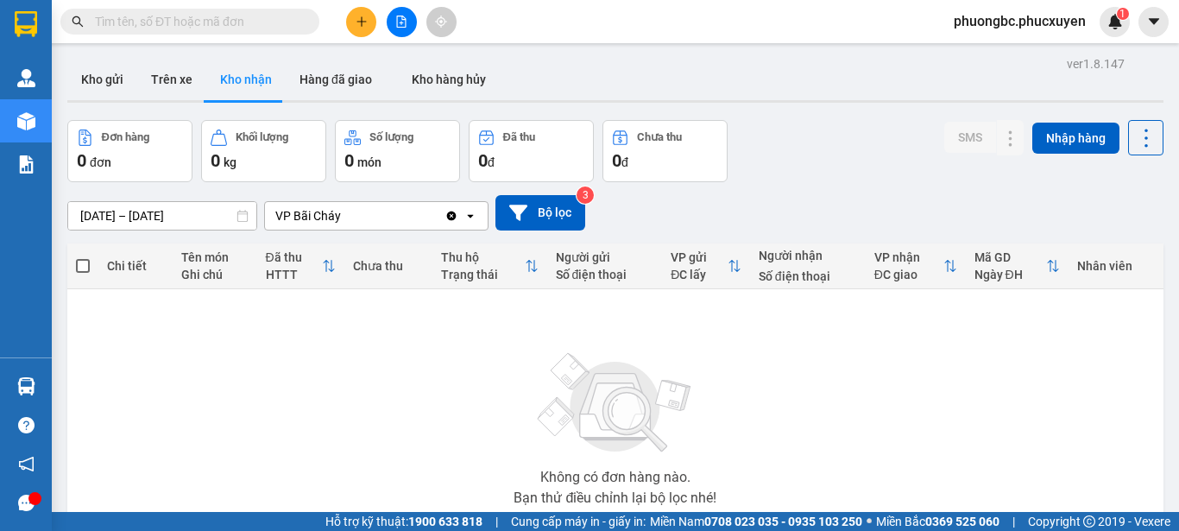
click at [806, 158] on div "Đơn hàng 0 đơn Khối lượng 0 kg Số lượng 0 món Đã thu 0 đ Chưa thu 0 đ SMS Nhập …" at bounding box center [615, 151] width 1097 height 62
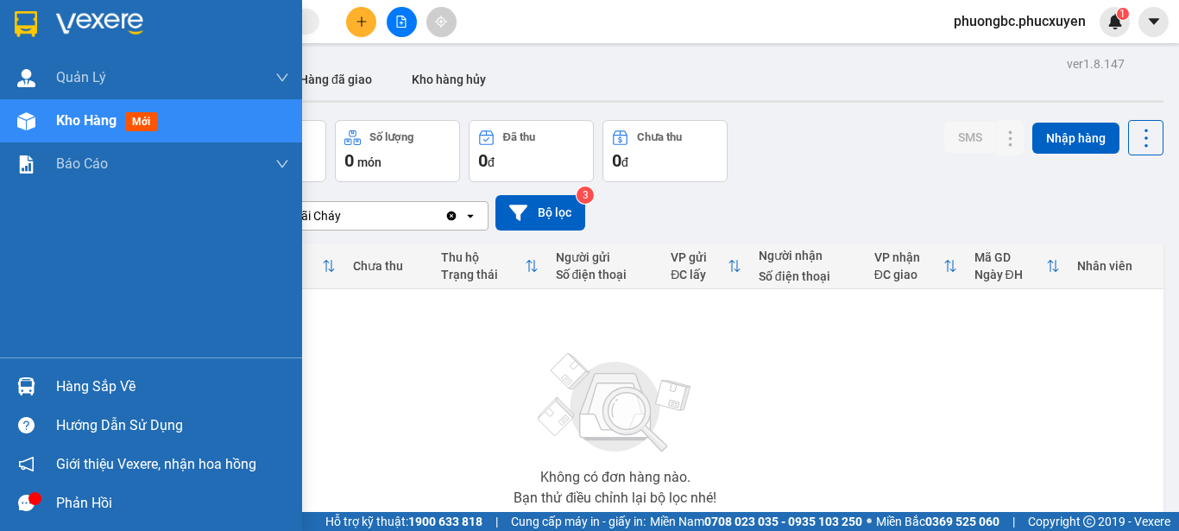
click at [89, 382] on div "Hàng sắp về" at bounding box center [172, 387] width 233 height 26
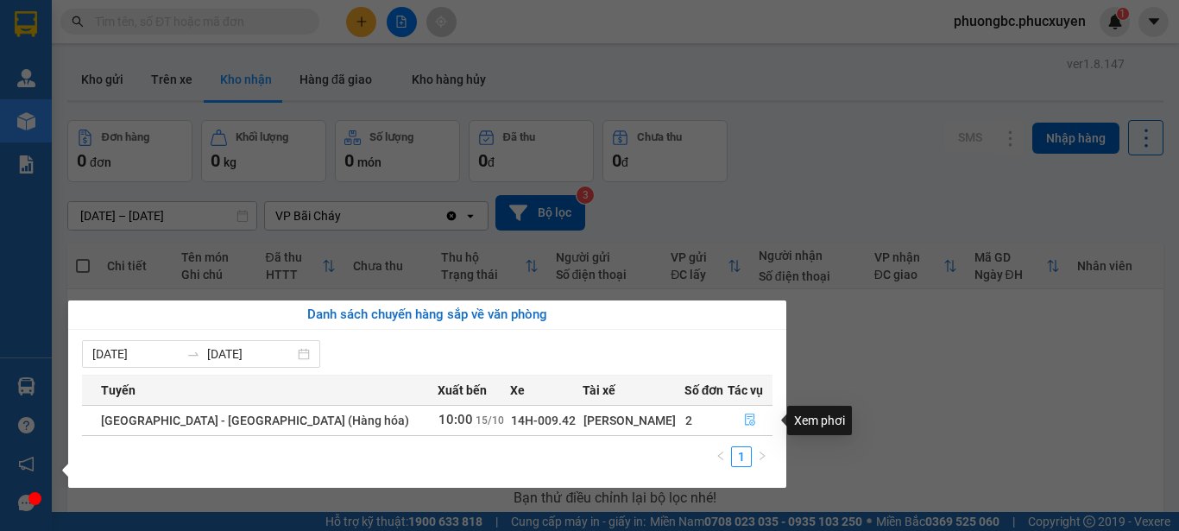
click at [745, 419] on icon "file-done" at bounding box center [750, 420] width 10 height 12
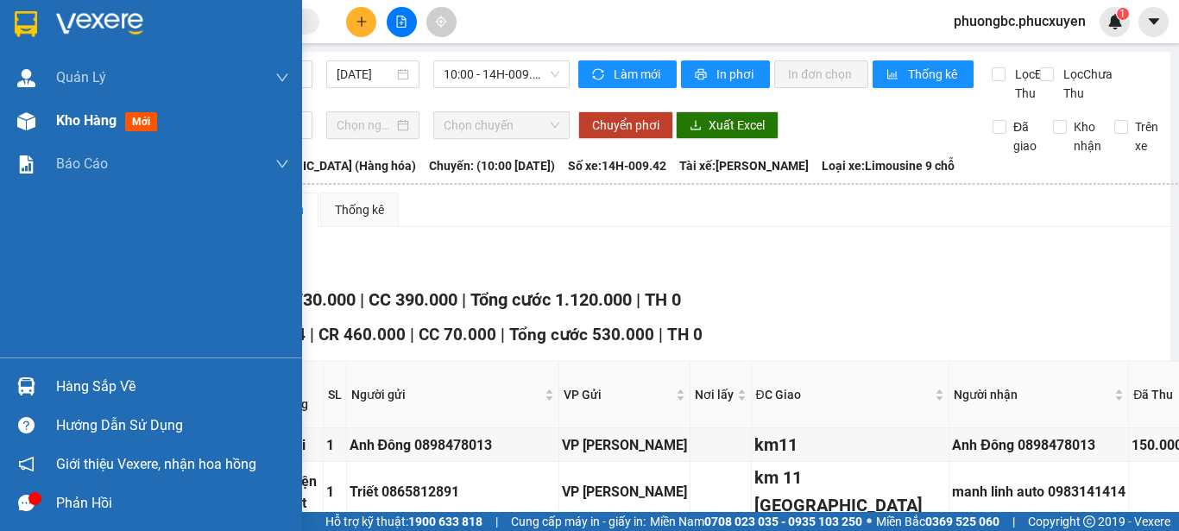
click at [67, 119] on span "Kho hàng" at bounding box center [86, 120] width 60 height 16
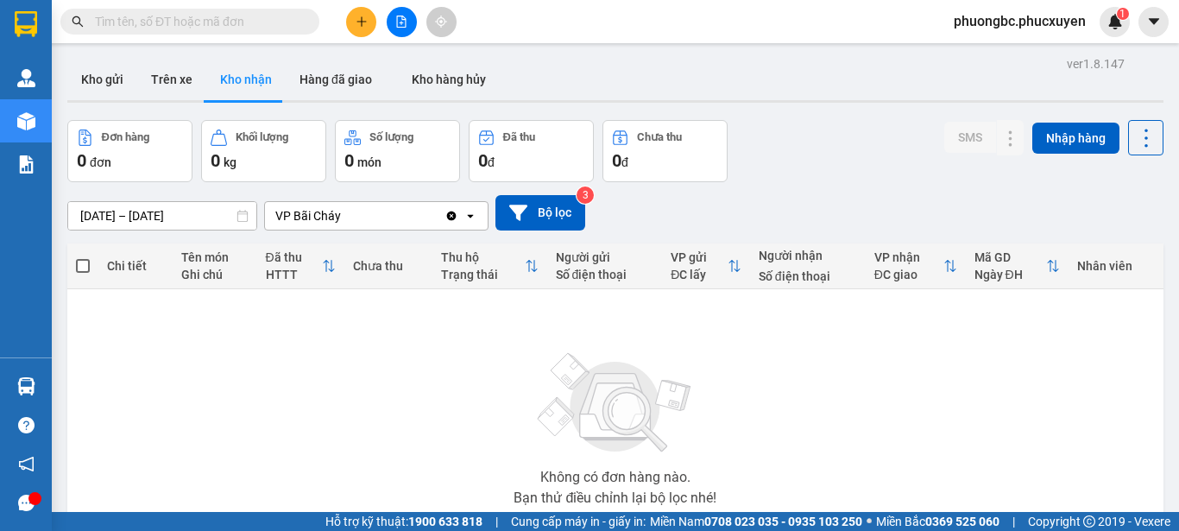
click at [885, 434] on div "Không có đơn hàng nào. Bạn thử điều chỉnh lại bộ lọc nhé!" at bounding box center [615, 423] width 1079 height 259
click at [844, 395] on div "Không có đơn hàng nào. Bạn thử điều chỉnh lại bộ lọc nhé!" at bounding box center [615, 423] width 1079 height 259
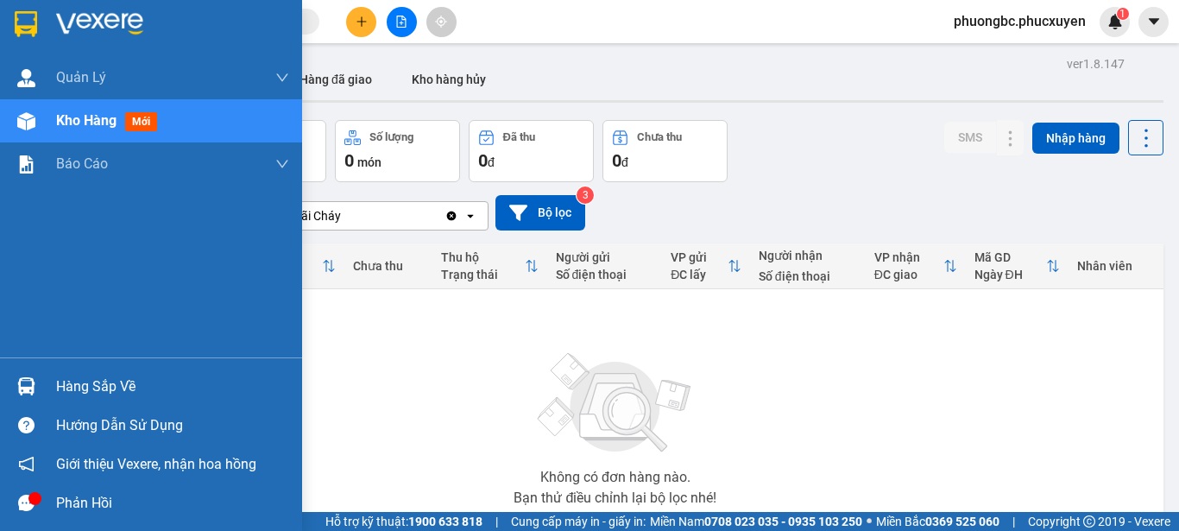
click at [79, 384] on div "Hàng sắp về" at bounding box center [172, 387] width 233 height 26
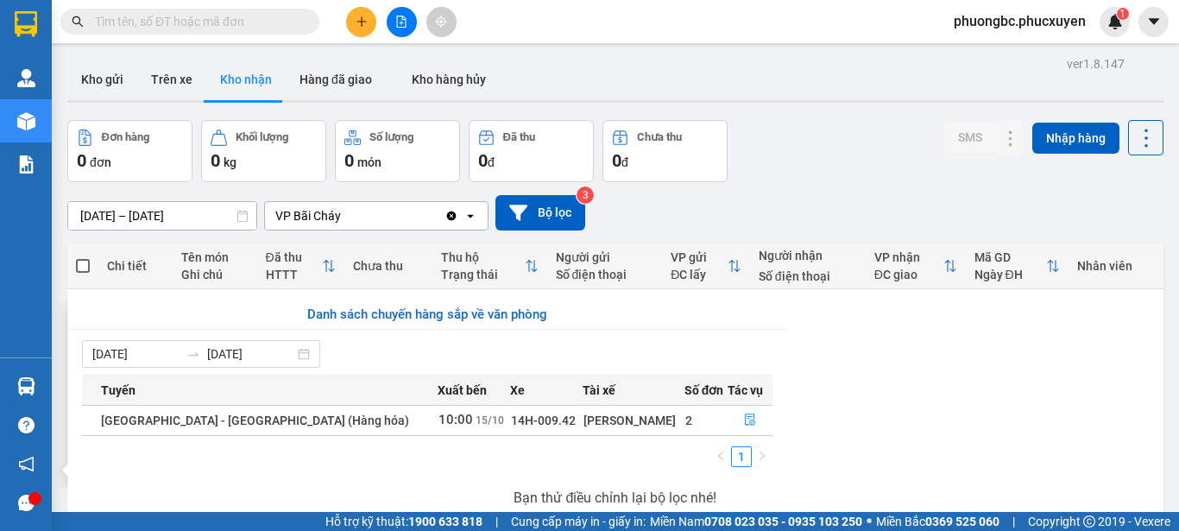
click at [895, 416] on section "Kết quả tìm kiếm ( 0 ) Bộ lọc No Data phuongbc.phucxuyen 1 [PERSON_NAME] lý gia…" at bounding box center [589, 265] width 1179 height 531
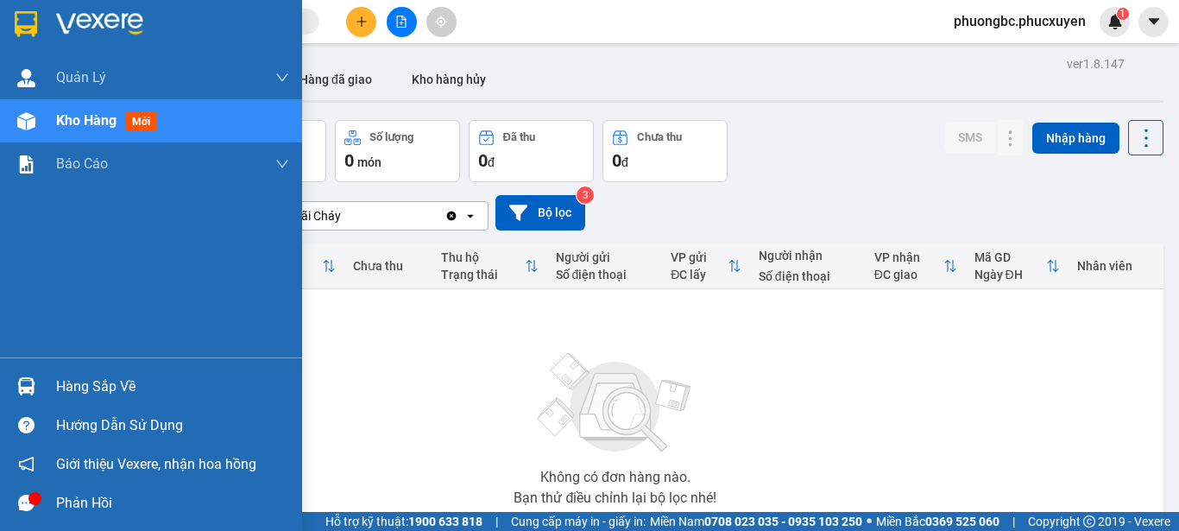
click at [82, 383] on div "Hàng sắp về" at bounding box center [172, 387] width 233 height 26
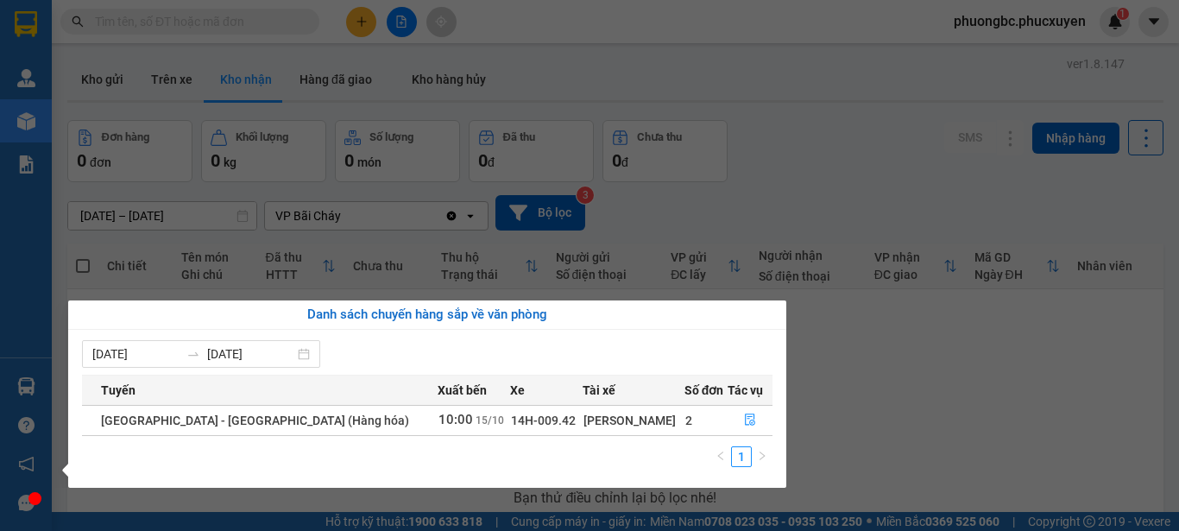
click at [914, 468] on section "Kết quả tìm kiếm ( 0 ) Bộ lọc No Data phuongbc.phucxuyen 1 [PERSON_NAME] lý gia…" at bounding box center [589, 265] width 1179 height 531
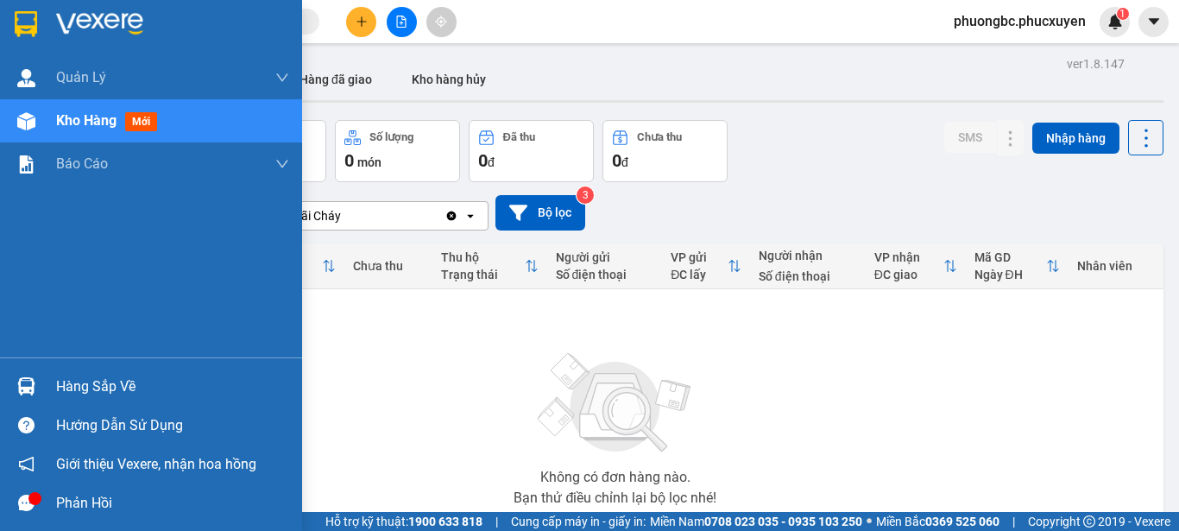
click at [61, 117] on span "Kho hàng" at bounding box center [86, 120] width 60 height 16
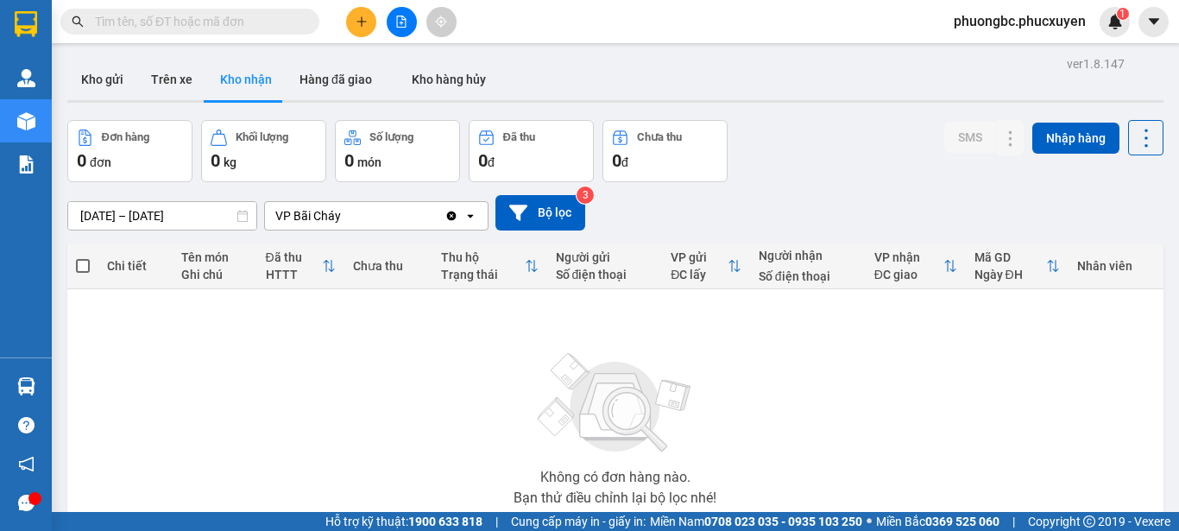
click at [427, 369] on div "Không có đơn hàng nào. Bạn thử điều chỉnh lại bộ lọc nhé!" at bounding box center [615, 423] width 1079 height 259
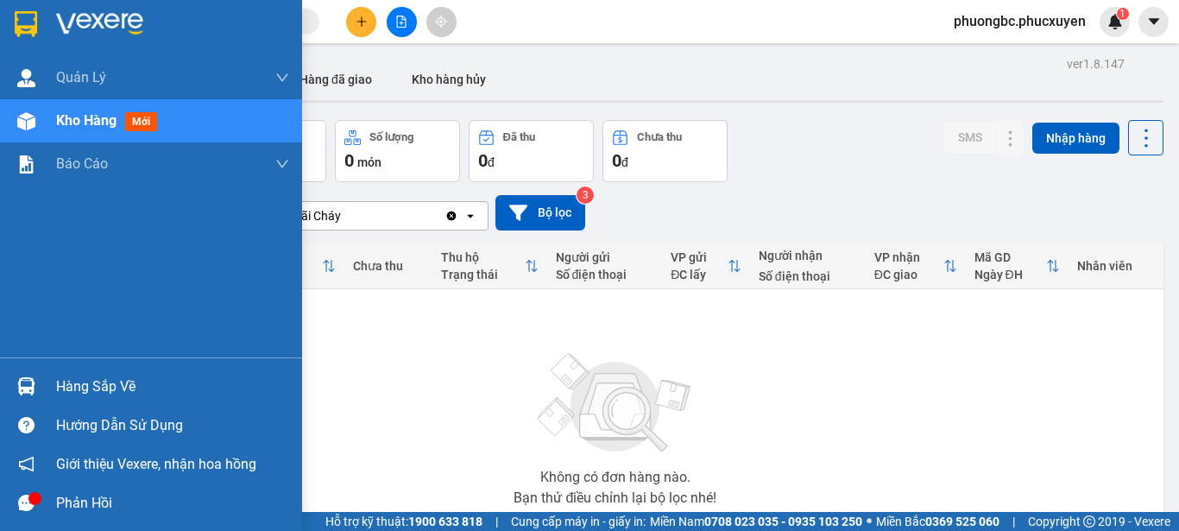
click at [68, 119] on span "Kho hàng" at bounding box center [86, 120] width 60 height 16
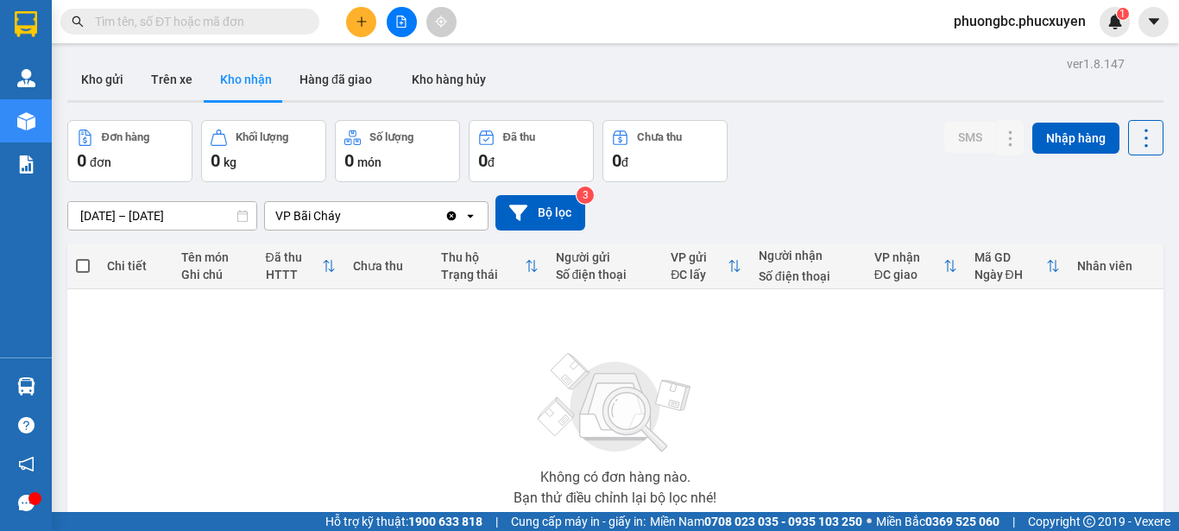
click at [399, 344] on div "Không có đơn hàng nào. Bạn thử điều chỉnh lại bộ lọc nhé!" at bounding box center [615, 423] width 1079 height 259
click at [104, 82] on button "Kho gửi" at bounding box center [102, 79] width 70 height 41
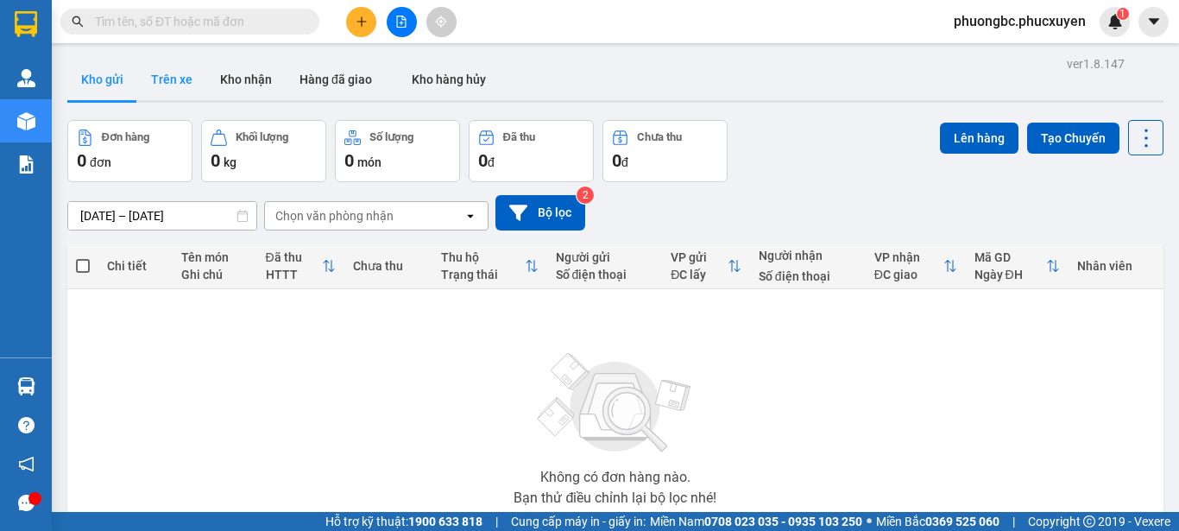
click at [171, 79] on button "Trên xe" at bounding box center [171, 79] width 69 height 41
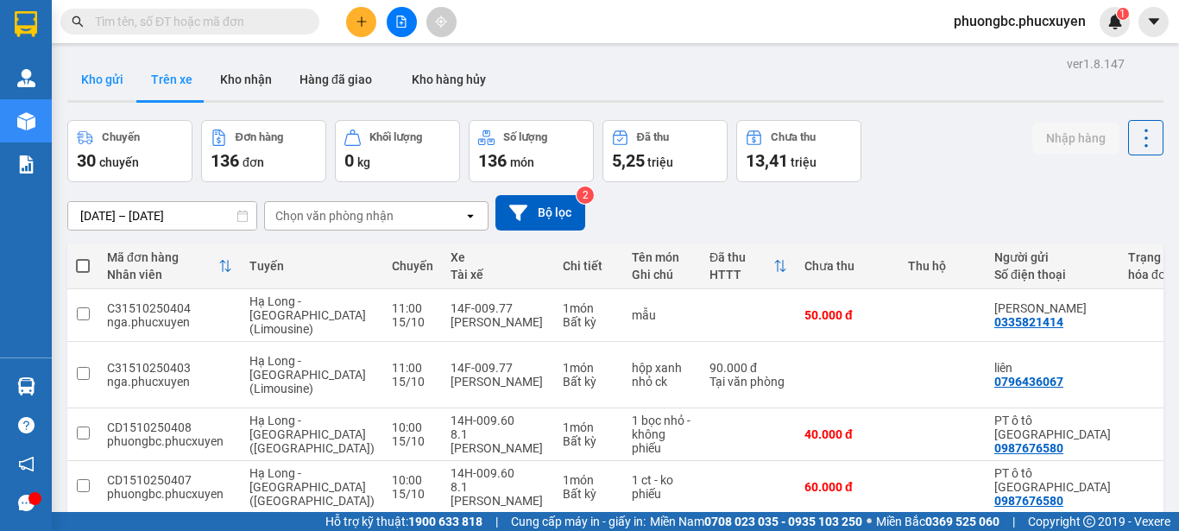
click at [111, 80] on button "Kho gửi" at bounding box center [102, 79] width 70 height 41
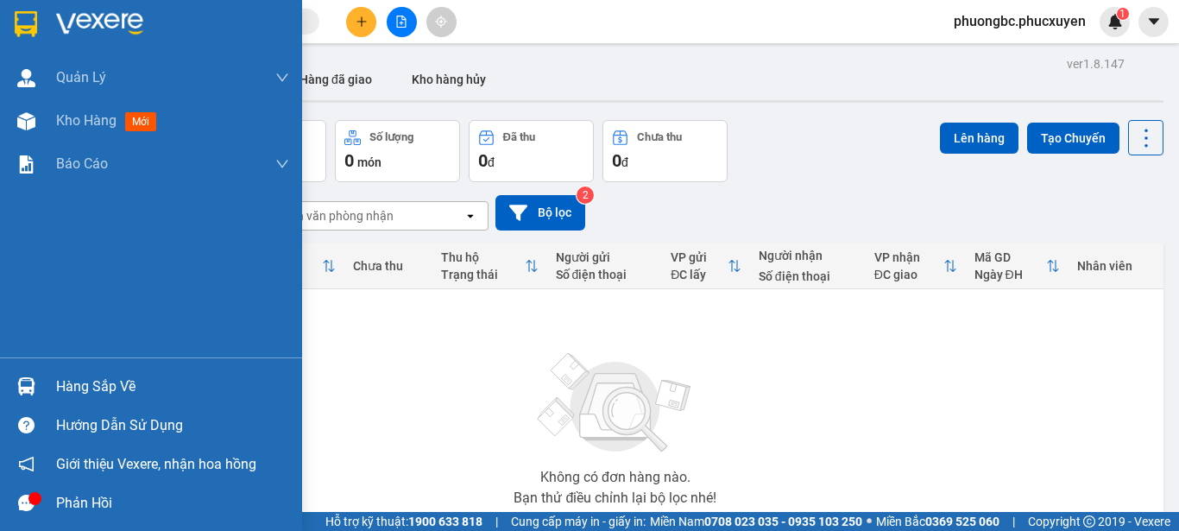
click at [67, 382] on div "Hàng sắp về" at bounding box center [172, 387] width 233 height 26
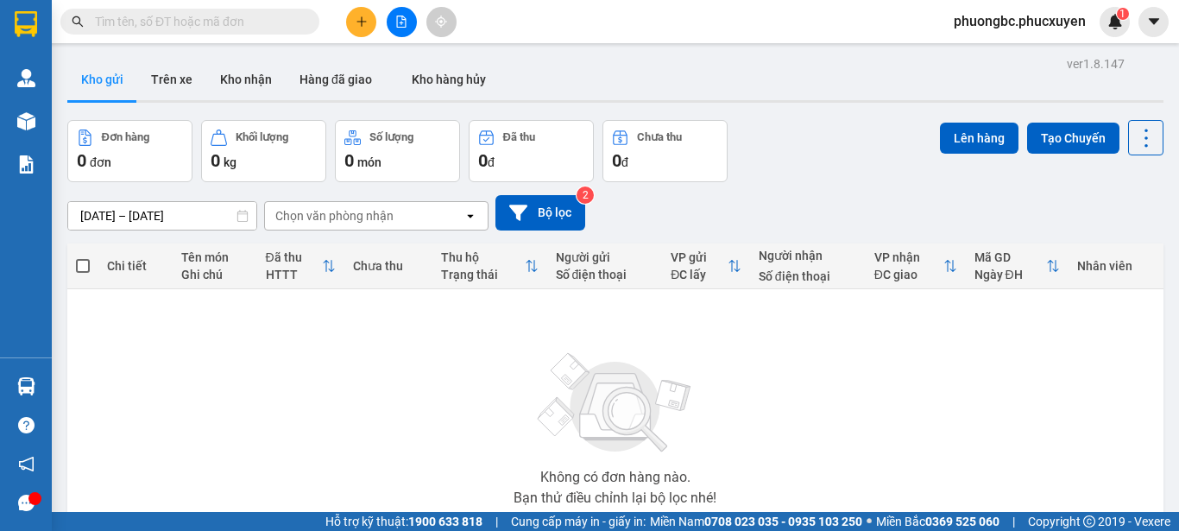
click at [820, 422] on section "Kết quả tìm kiếm ( 0 ) Bộ lọc No Data phuongbc.phucxuyen 1 Quản Lý Quản lý giao…" at bounding box center [589, 265] width 1179 height 531
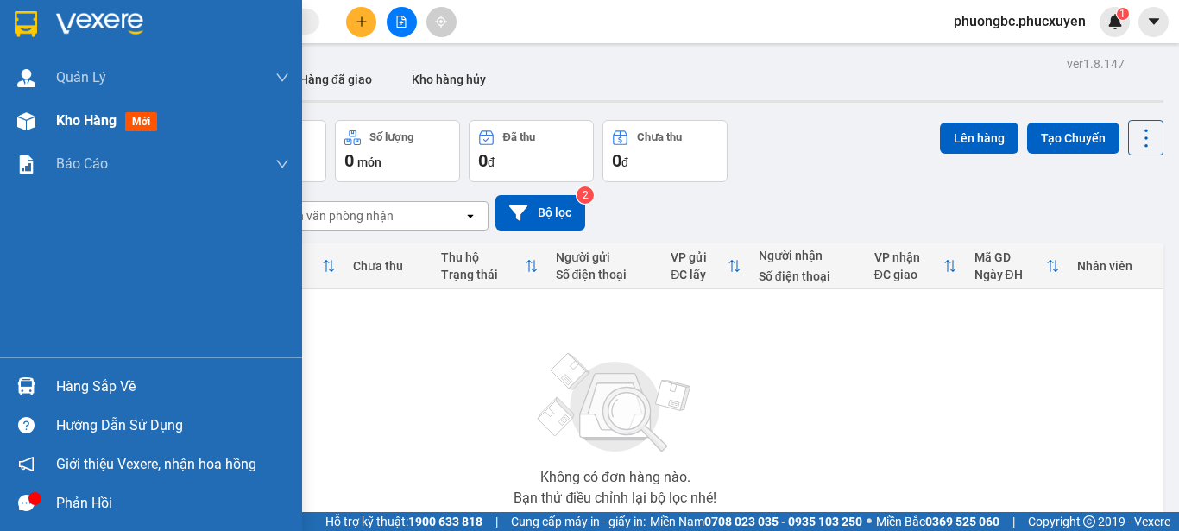
click at [79, 117] on span "Kho hàng" at bounding box center [86, 120] width 60 height 16
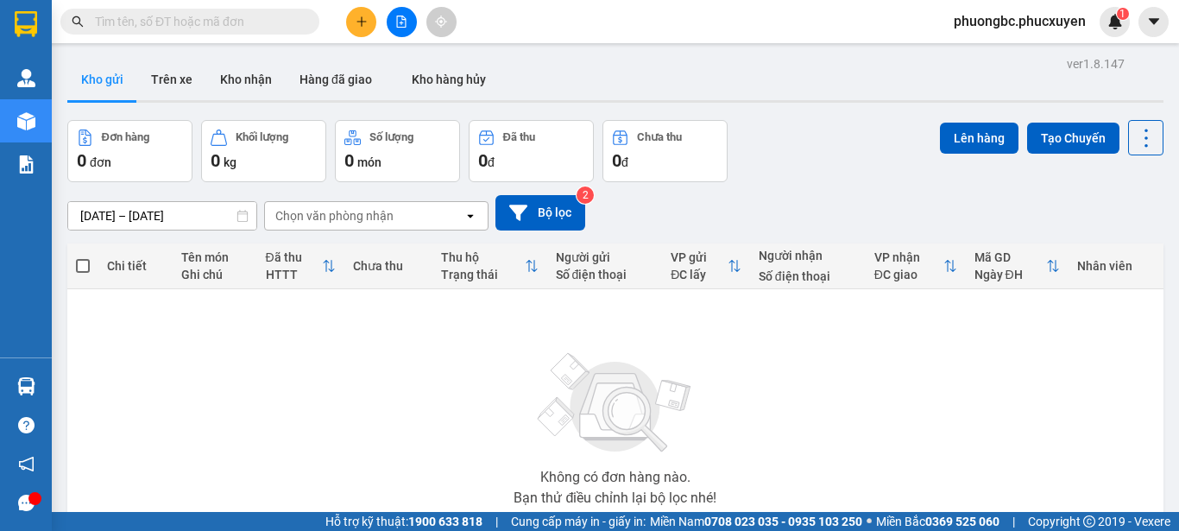
click at [418, 336] on div "Không có đơn hàng nào. Bạn thử điều chỉnh lại bộ lọc nhé!" at bounding box center [615, 423] width 1079 height 259
click at [176, 79] on button "Trên xe" at bounding box center [171, 79] width 69 height 41
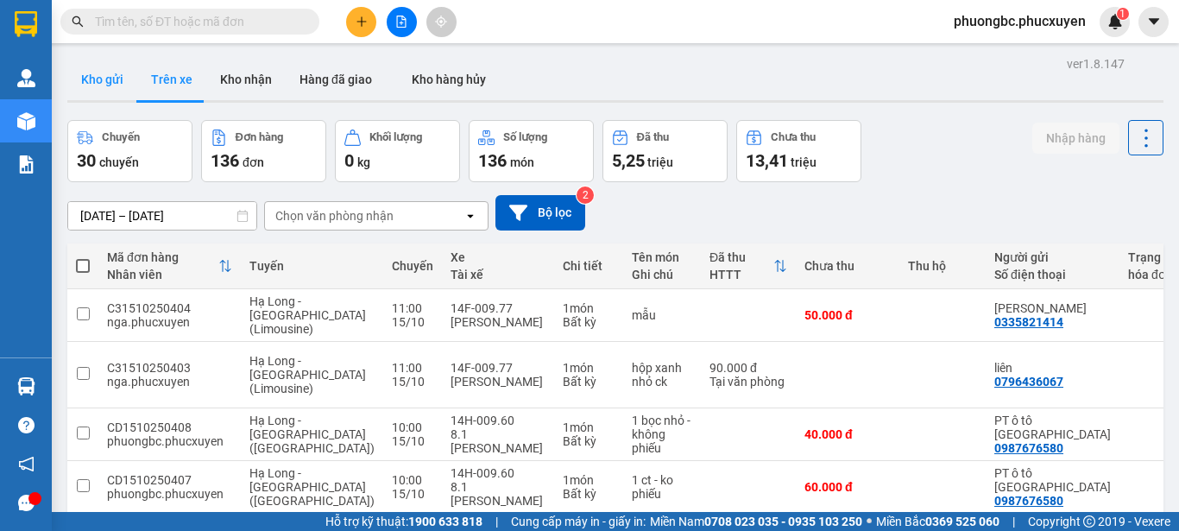
click at [105, 76] on button "Kho gửi" at bounding box center [102, 79] width 70 height 41
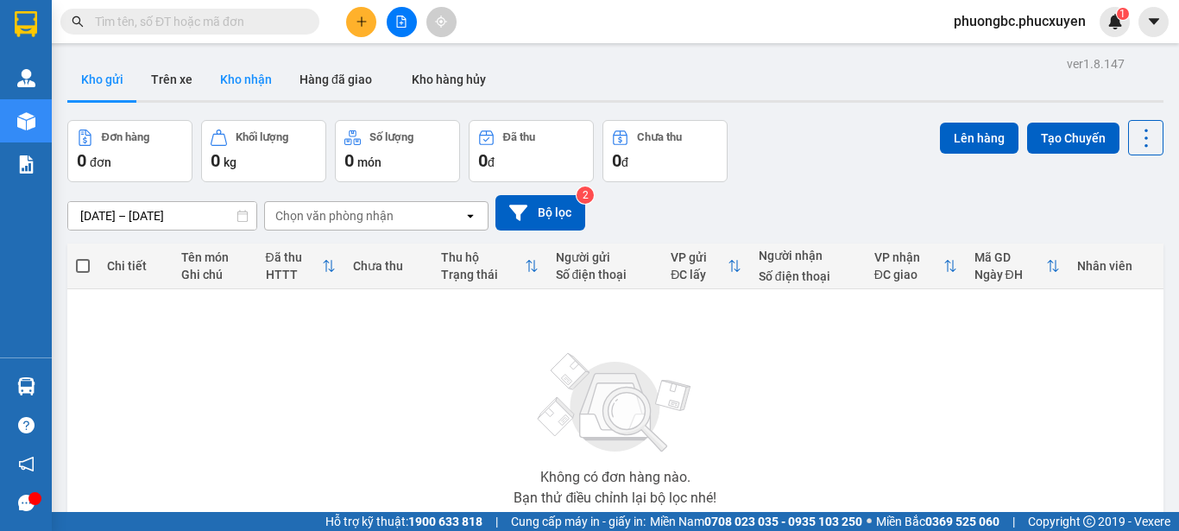
click at [246, 80] on button "Kho nhận" at bounding box center [245, 79] width 79 height 41
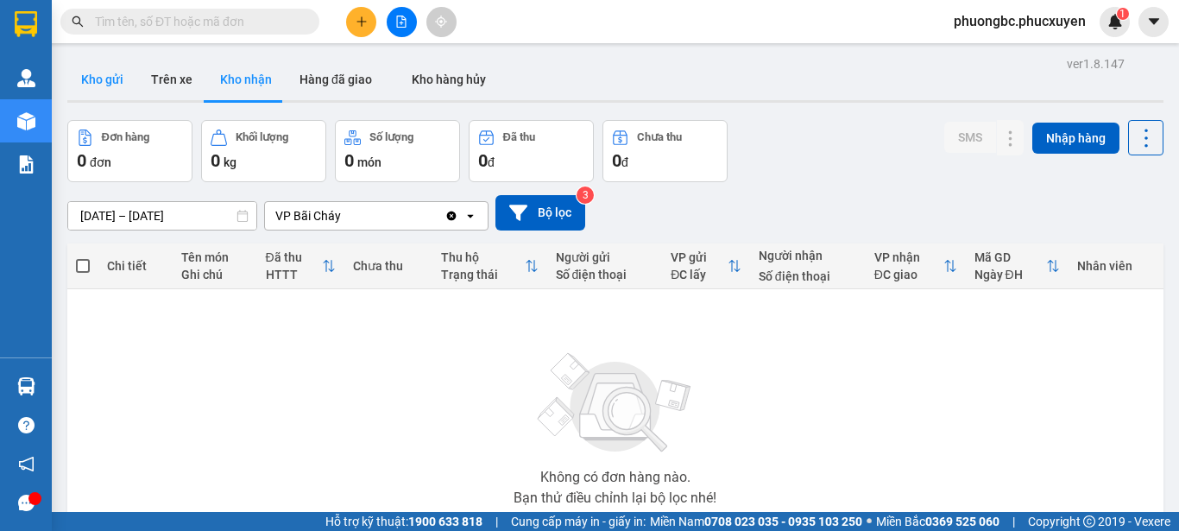
click at [108, 77] on button "Kho gửi" at bounding box center [102, 79] width 70 height 41
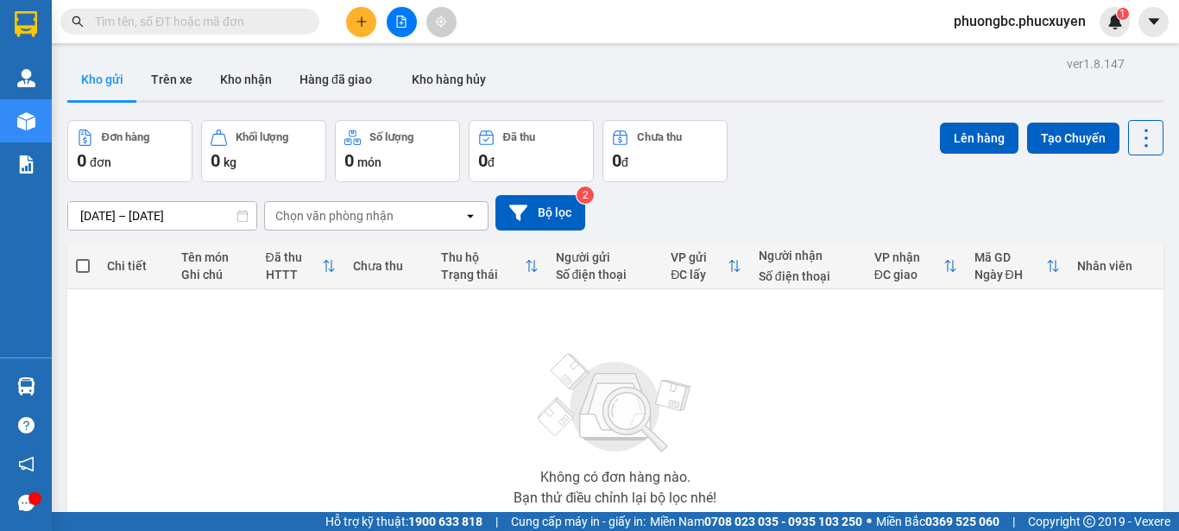
click at [311, 399] on div "Không có đơn hàng nào. Bạn thử điều chỉnh lại bộ lọc nhé!" at bounding box center [615, 423] width 1079 height 259
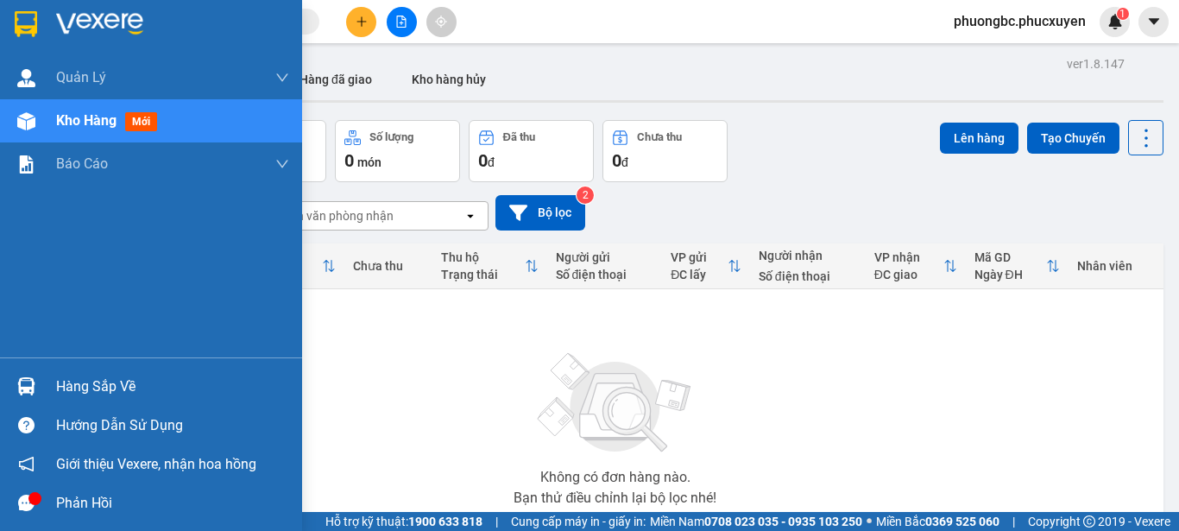
click at [94, 386] on div "Hàng sắp về" at bounding box center [172, 387] width 233 height 26
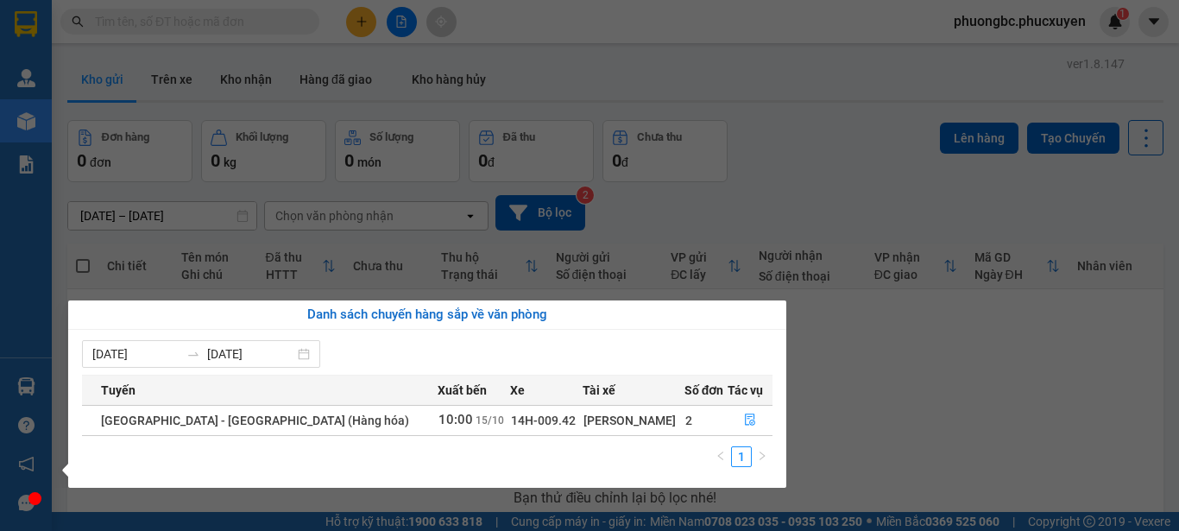
click at [942, 419] on section "Kết quả tìm kiếm ( 0 ) Bộ lọc No Data phuongbc.phucxuyen 1 Quản Lý Quản lý giao…" at bounding box center [589, 265] width 1179 height 531
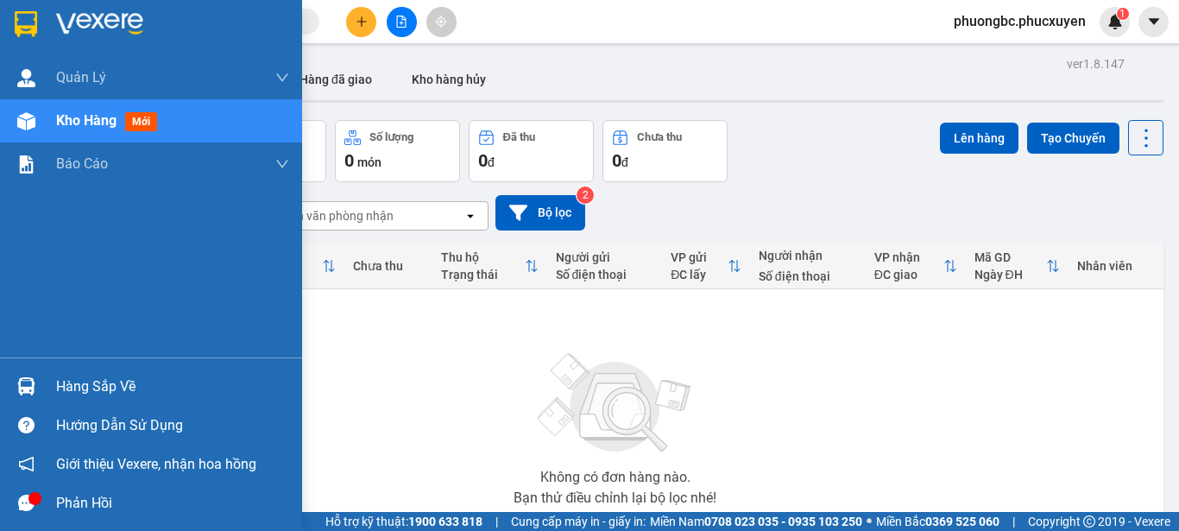
click at [97, 389] on div "Hàng sắp về" at bounding box center [172, 387] width 233 height 26
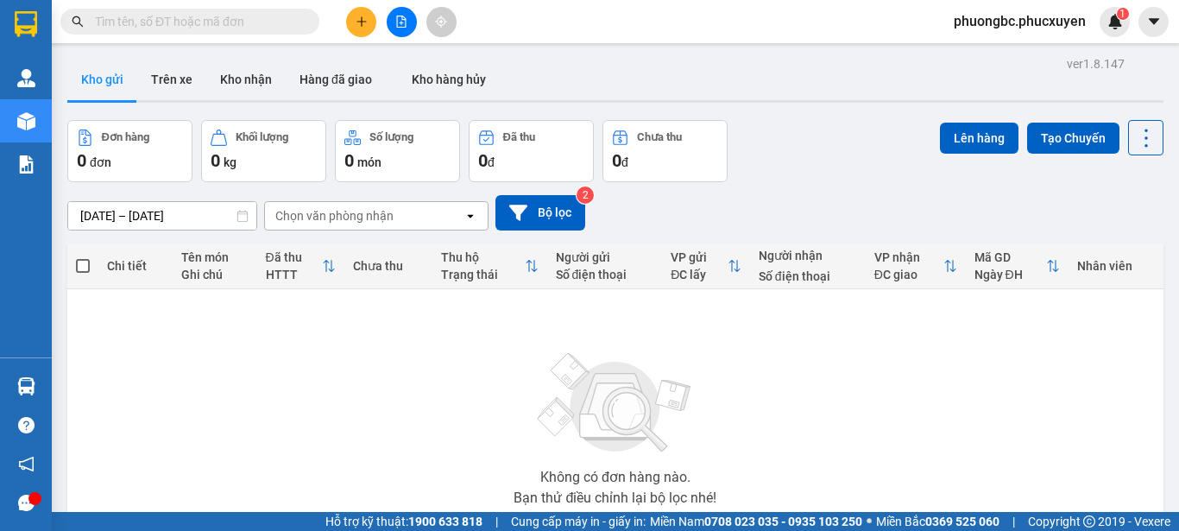
click at [907, 420] on section "Kết quả tìm kiếm ( 0 ) Bộ lọc No Data phuongbc.phucxuyen 1 Quản Lý Quản lý giao…" at bounding box center [589, 265] width 1179 height 531
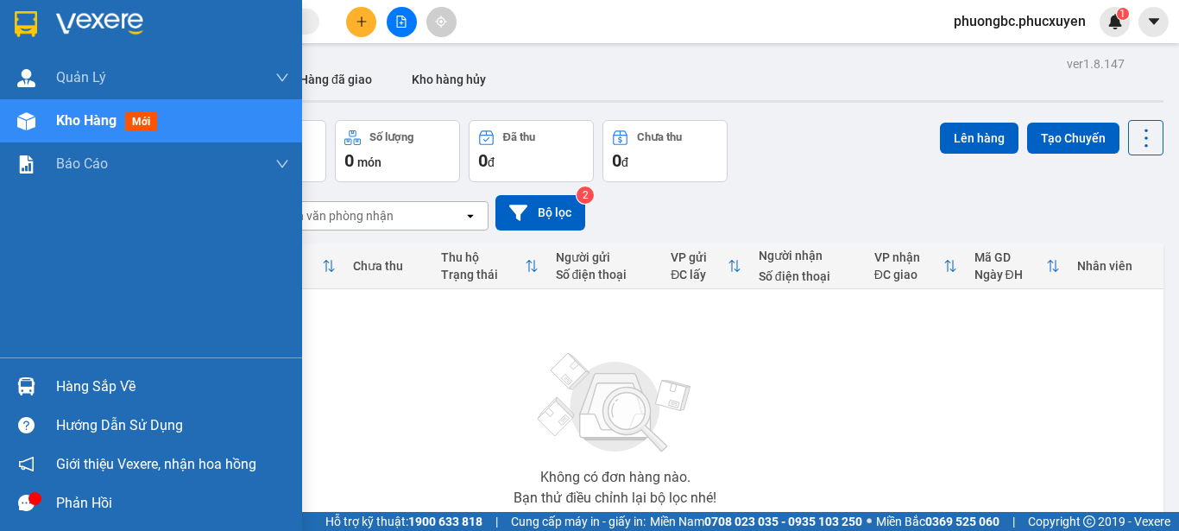
click at [75, 382] on div "Hàng sắp về" at bounding box center [172, 387] width 233 height 26
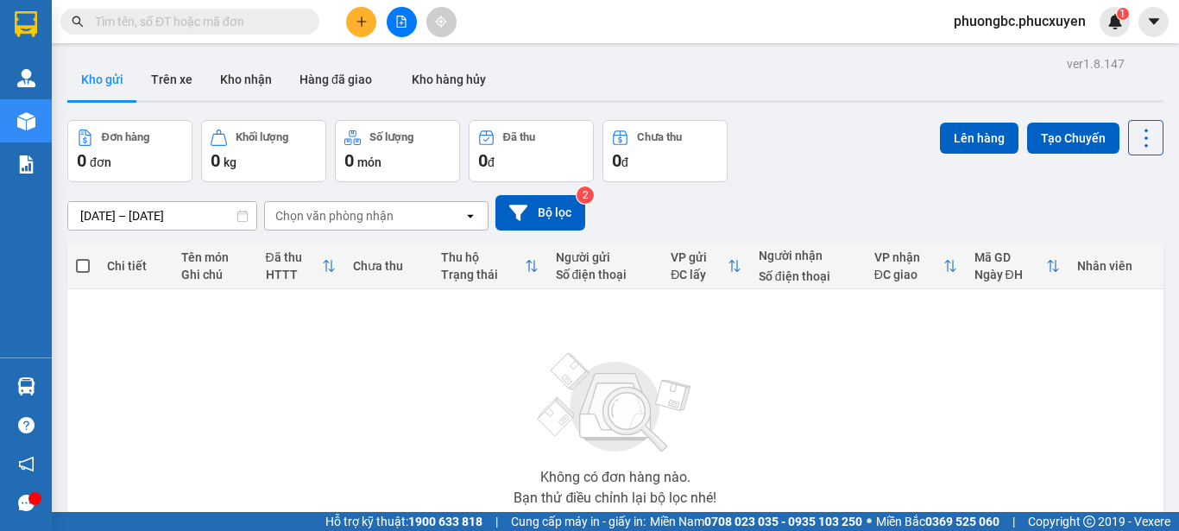
click at [921, 416] on section "Kết quả tìm kiếm ( 0 ) Bộ lọc No Data phuongbc.phucxuyen 1 Quản Lý Quản lý giao…" at bounding box center [589, 265] width 1179 height 531
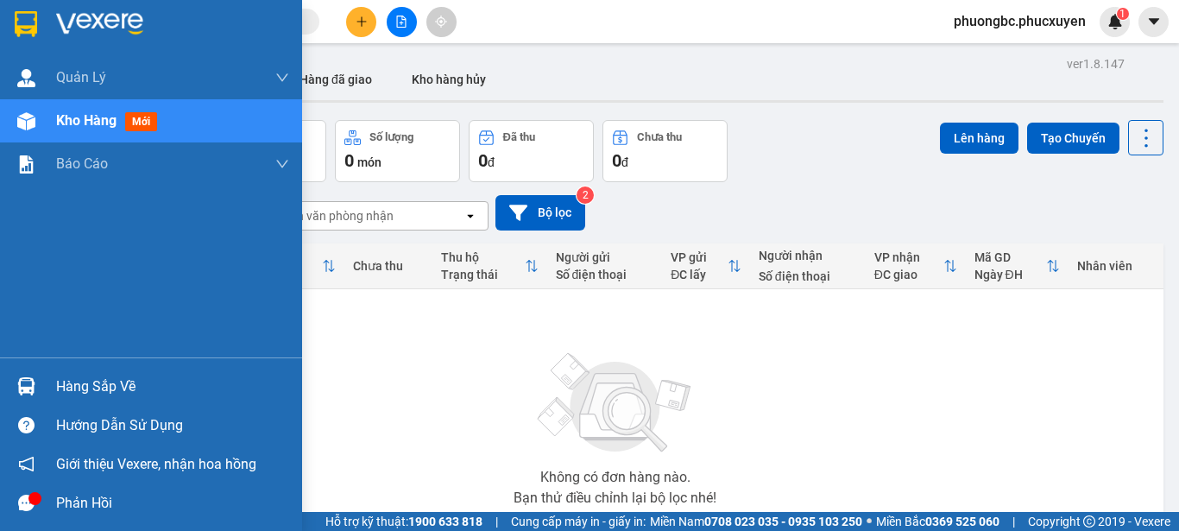
click at [90, 386] on div "Hàng sắp về" at bounding box center [172, 387] width 233 height 26
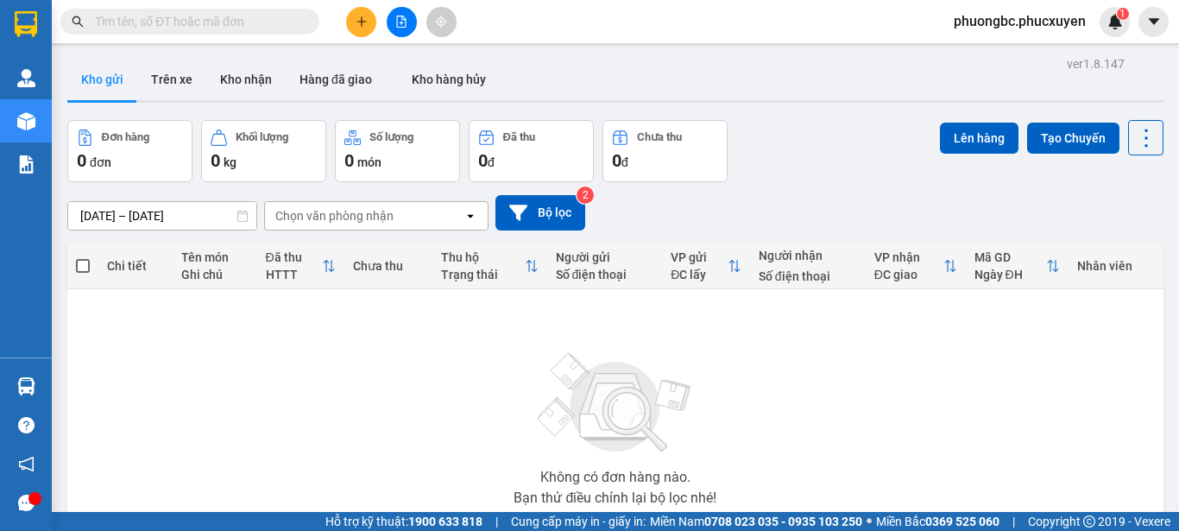
click at [923, 446] on section "Kết quả tìm kiếm ( 0 ) Bộ lọc No Data phuongbc.phucxuyen 1 Quản Lý Quản lý giao…" at bounding box center [589, 265] width 1179 height 531
click at [174, 79] on button "Trên xe" at bounding box center [171, 79] width 69 height 41
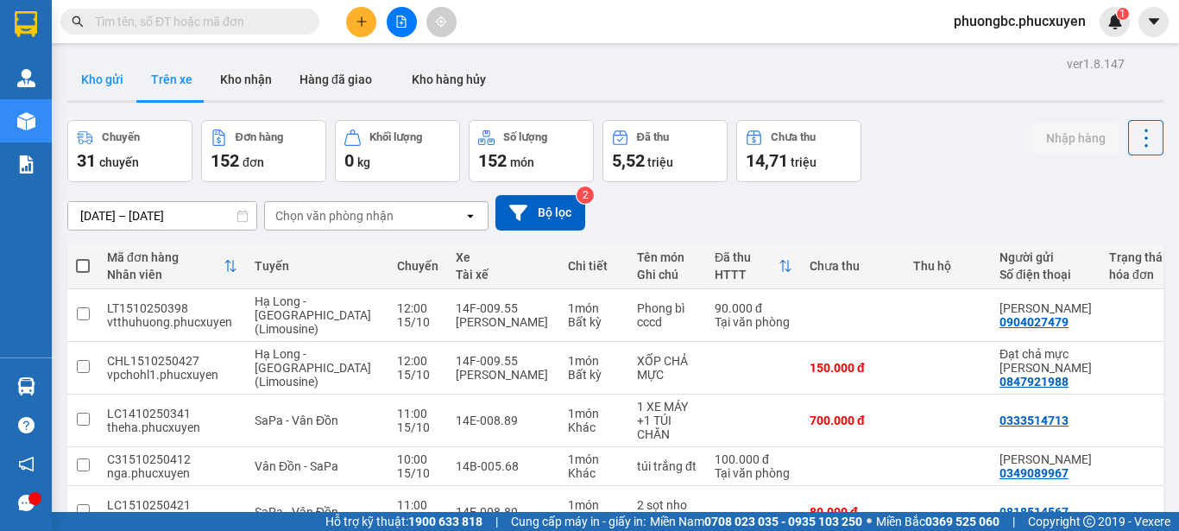
click at [112, 73] on button "Kho gửi" at bounding box center [102, 79] width 70 height 41
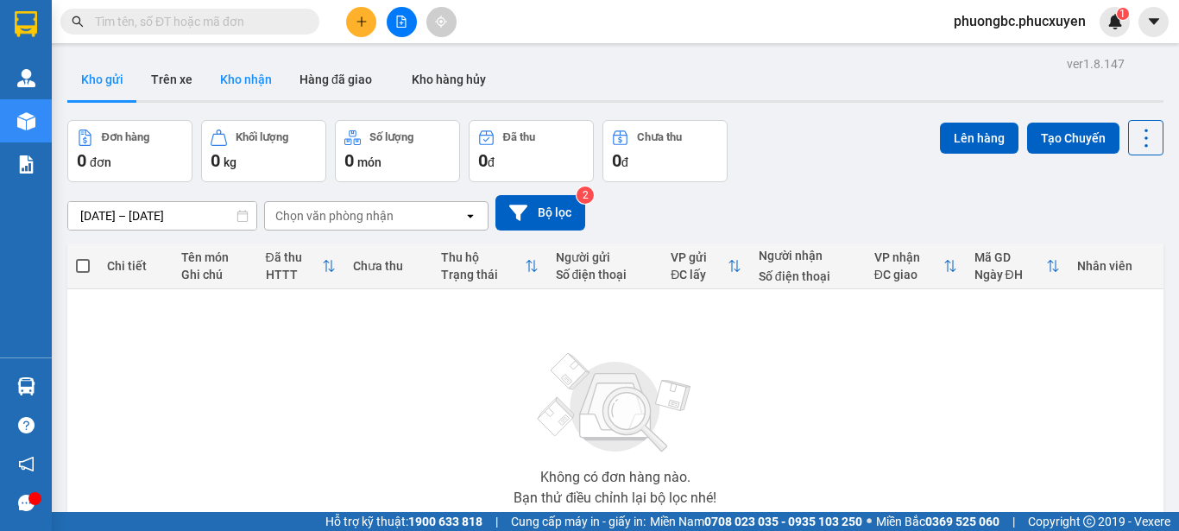
click at [242, 79] on button "Kho nhận" at bounding box center [245, 79] width 79 height 41
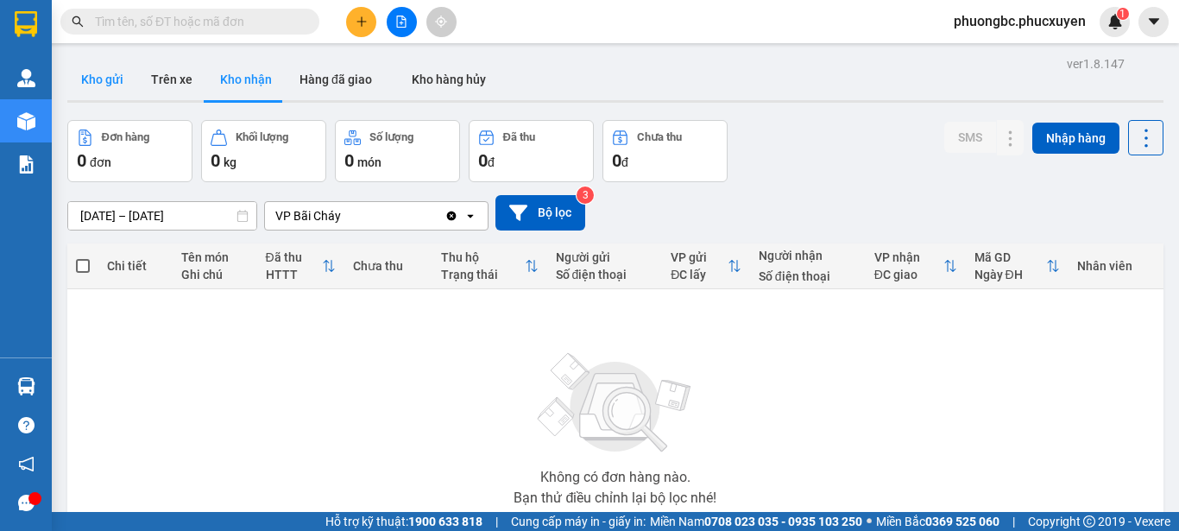
click at [93, 79] on button "Kho gửi" at bounding box center [102, 79] width 70 height 41
